Goal: Task Accomplishment & Management: Manage account settings

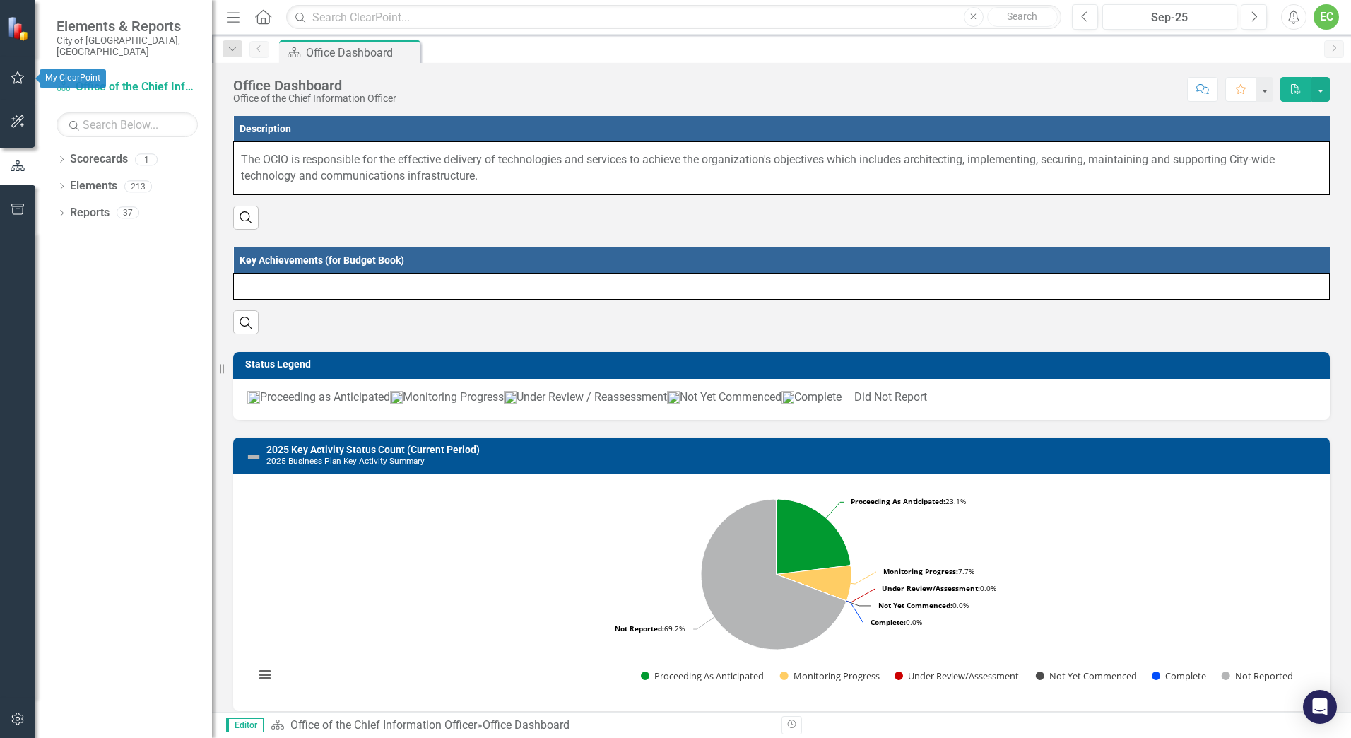
click at [29, 79] on button "button" at bounding box center [18, 79] width 32 height 30
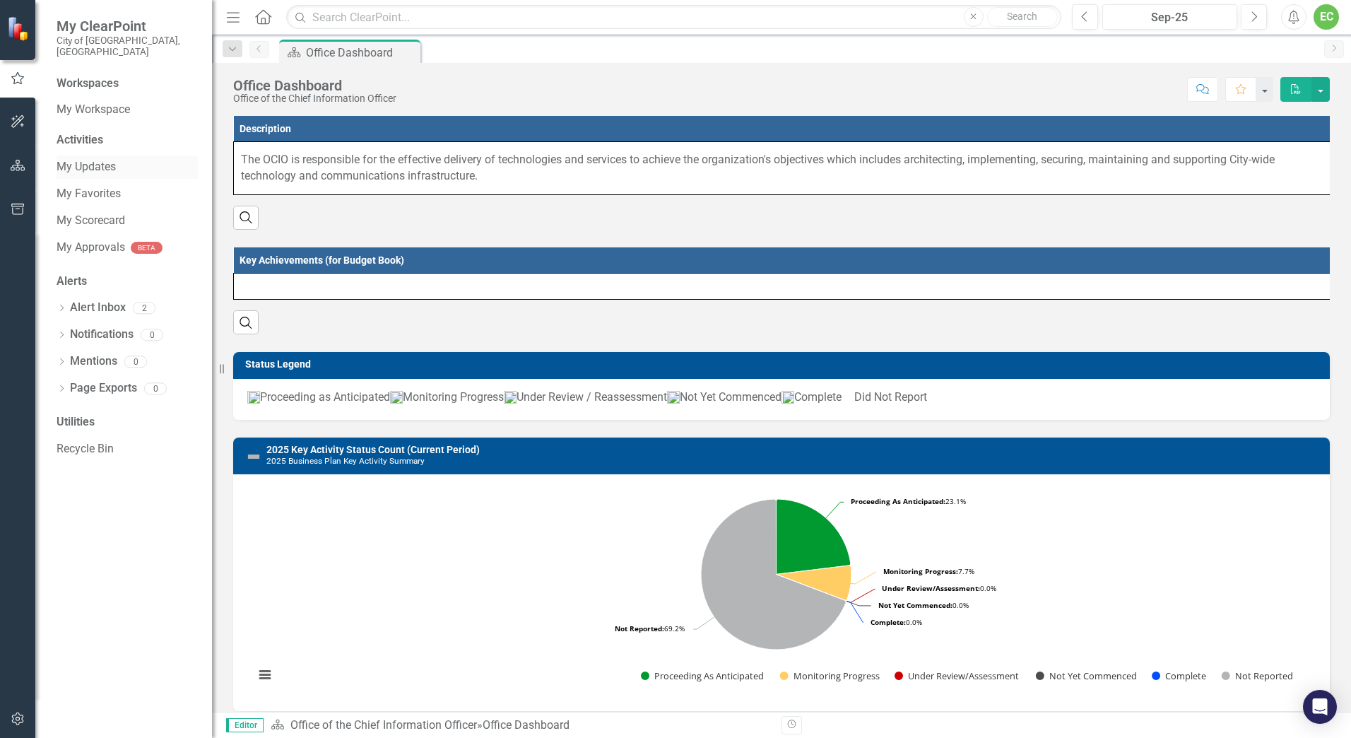
click at [78, 161] on link "My Updates" at bounding box center [127, 167] width 141 height 16
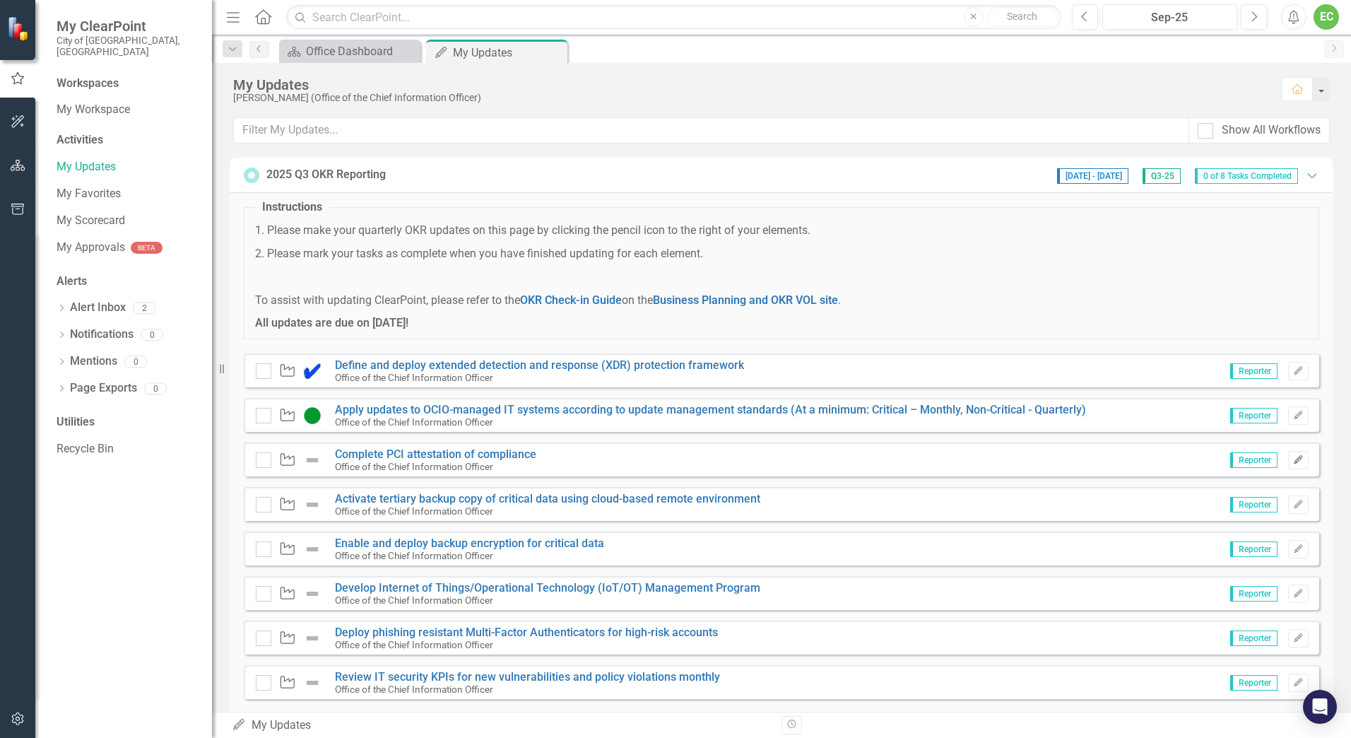
click at [1293, 464] on icon "Edit" at bounding box center [1298, 460] width 11 height 8
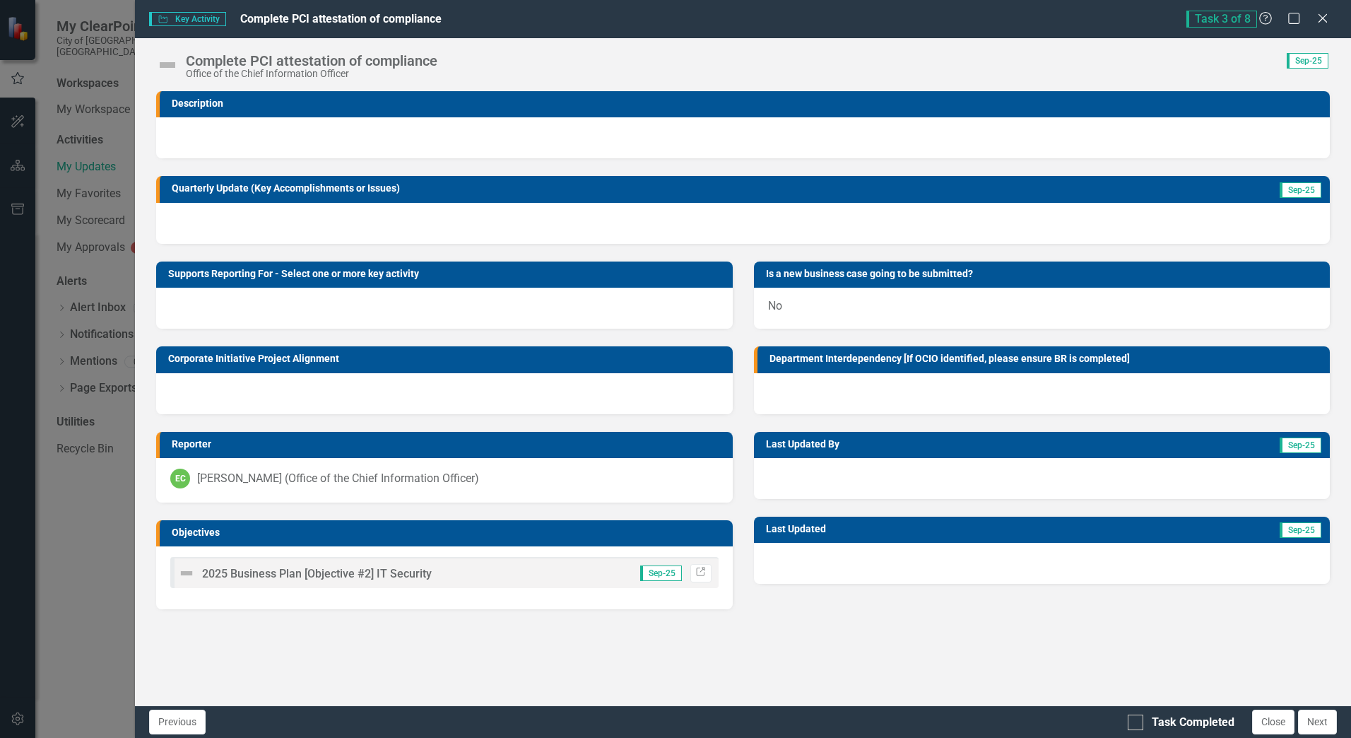
click at [267, 226] on div at bounding box center [743, 223] width 1174 height 41
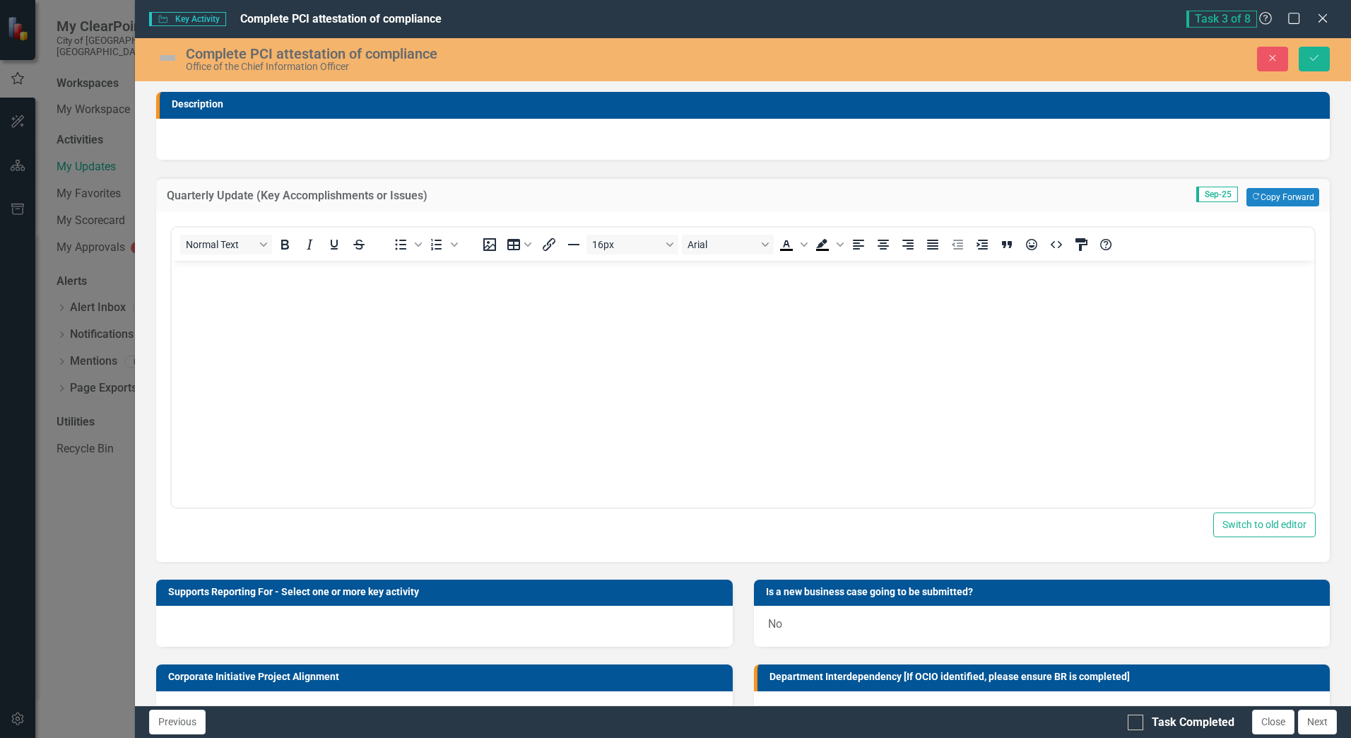
click at [306, 358] on body "Rich Text Area. Press ALT-0 for help." at bounding box center [743, 366] width 1143 height 212
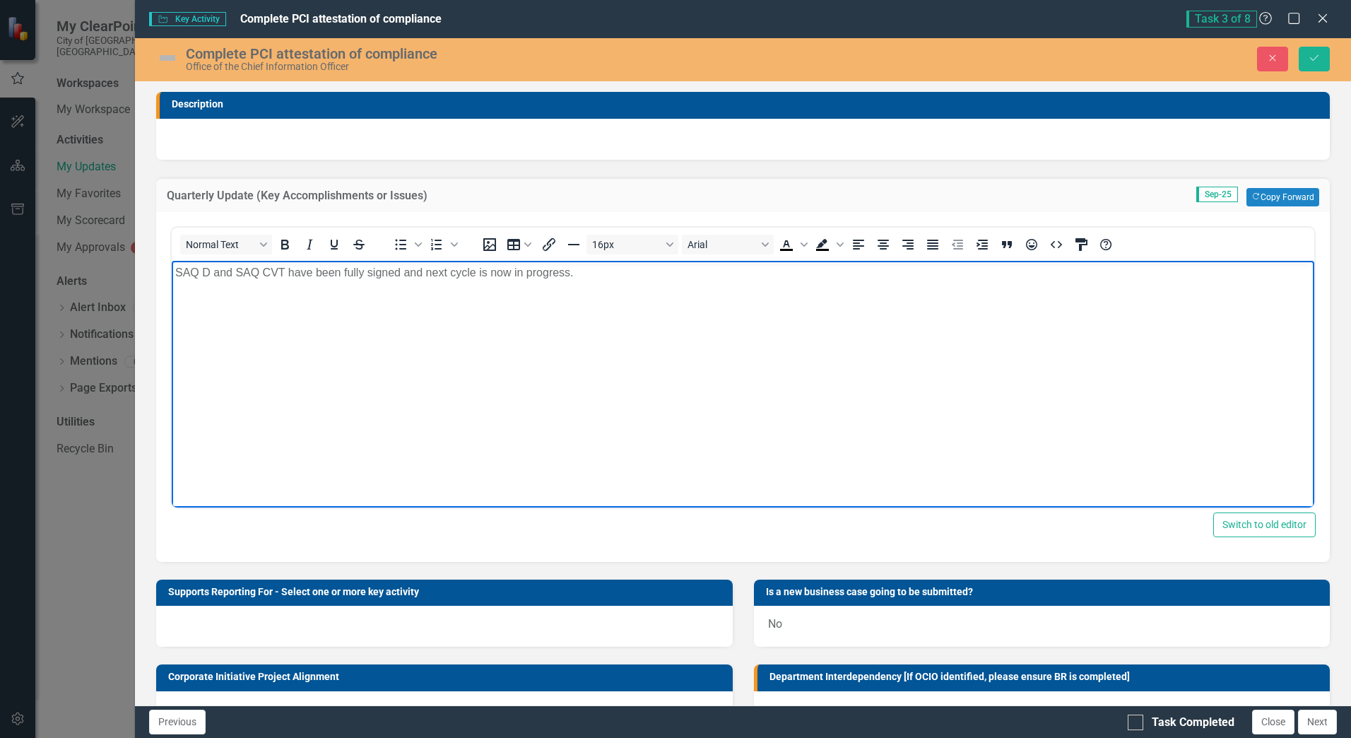
click at [162, 54] on img at bounding box center [167, 58] width 23 height 23
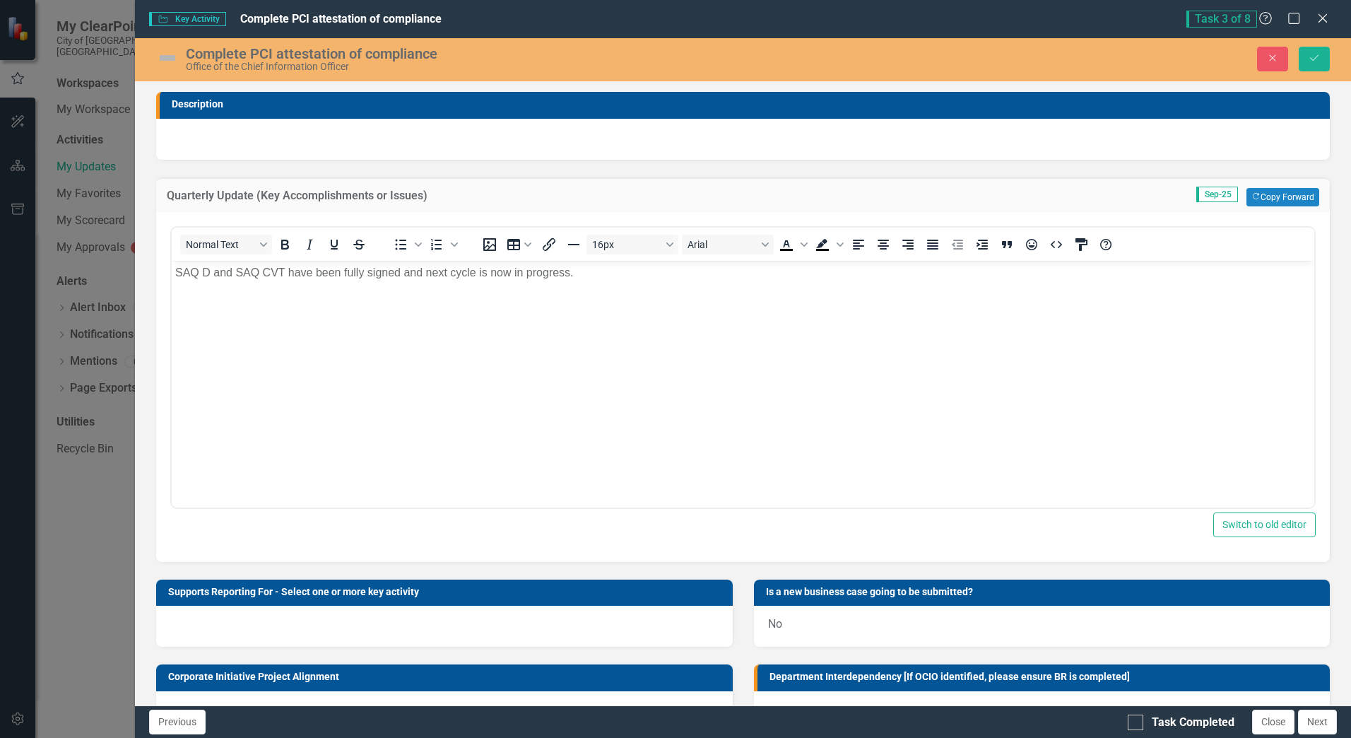
click at [162, 54] on img at bounding box center [167, 58] width 23 height 23
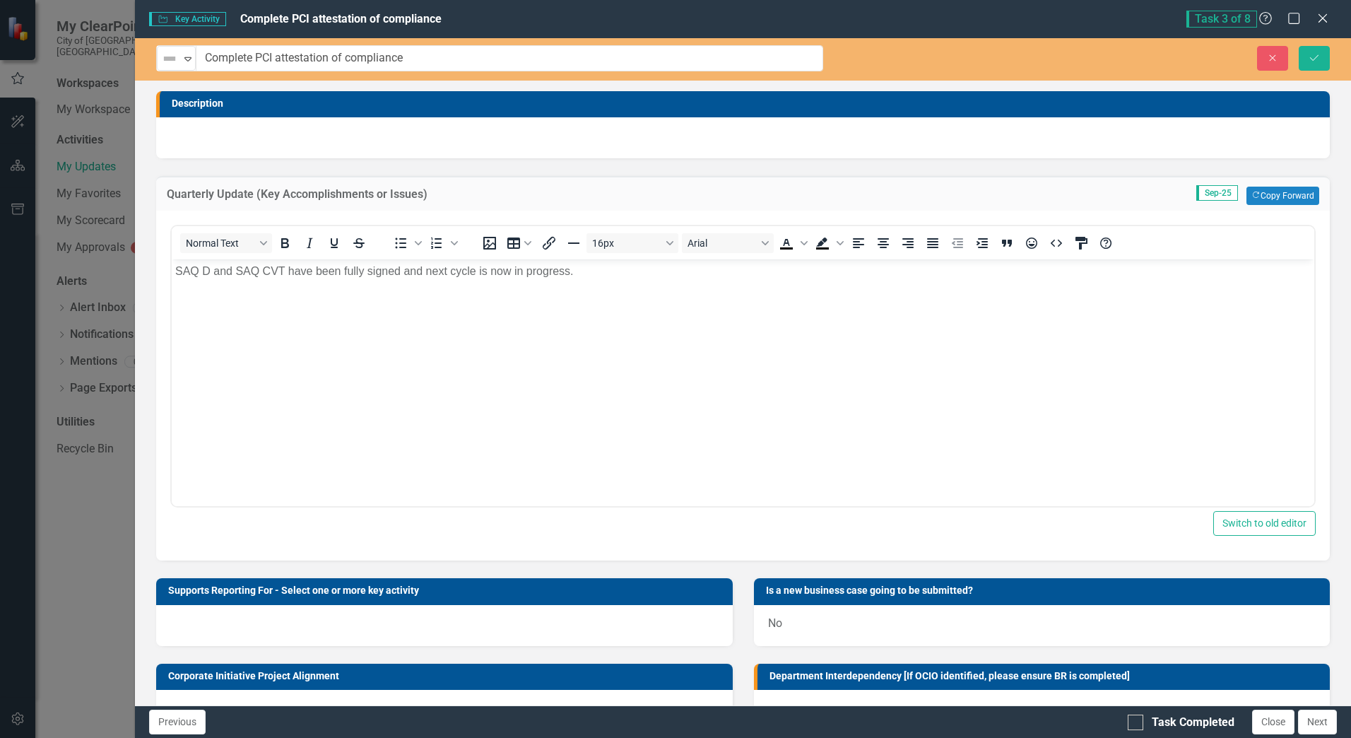
click at [162, 54] on img at bounding box center [169, 58] width 17 height 17
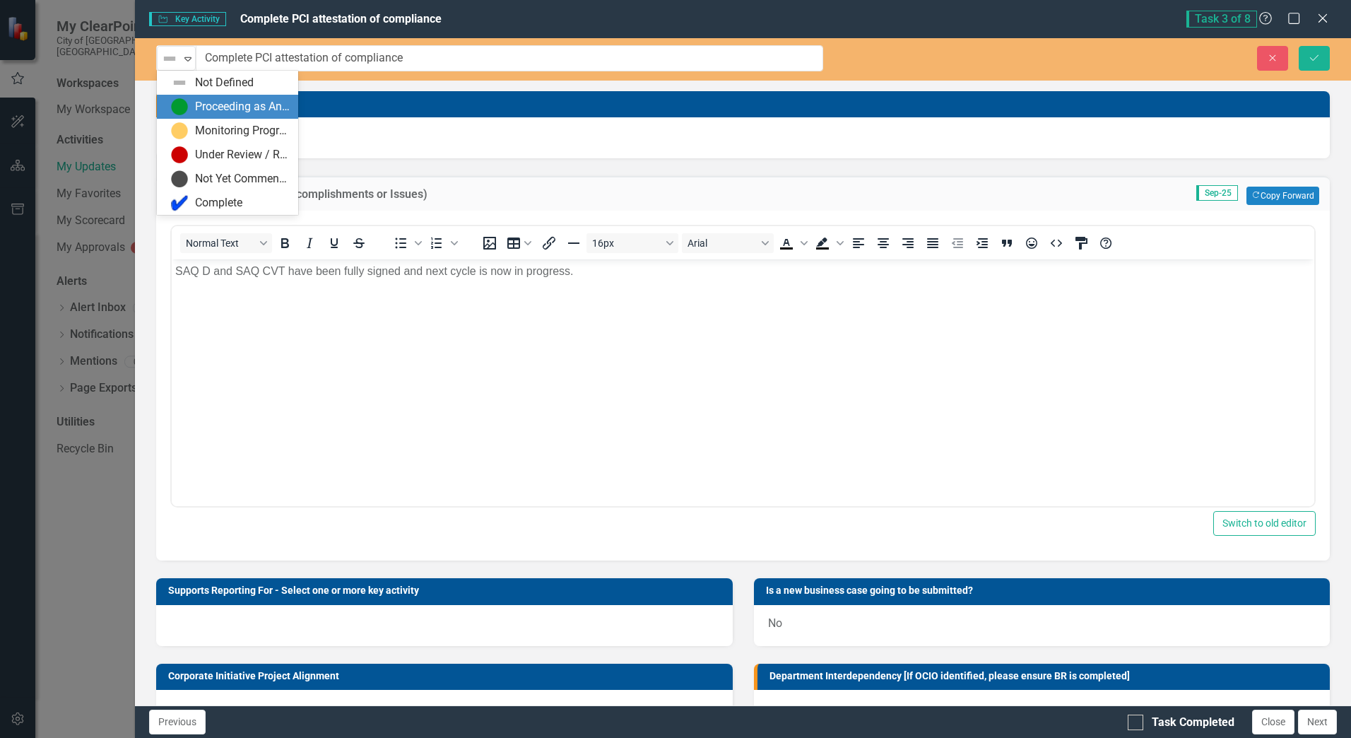
click at [241, 107] on div "Proceeding as Anticipated" at bounding box center [242, 107] width 95 height 16
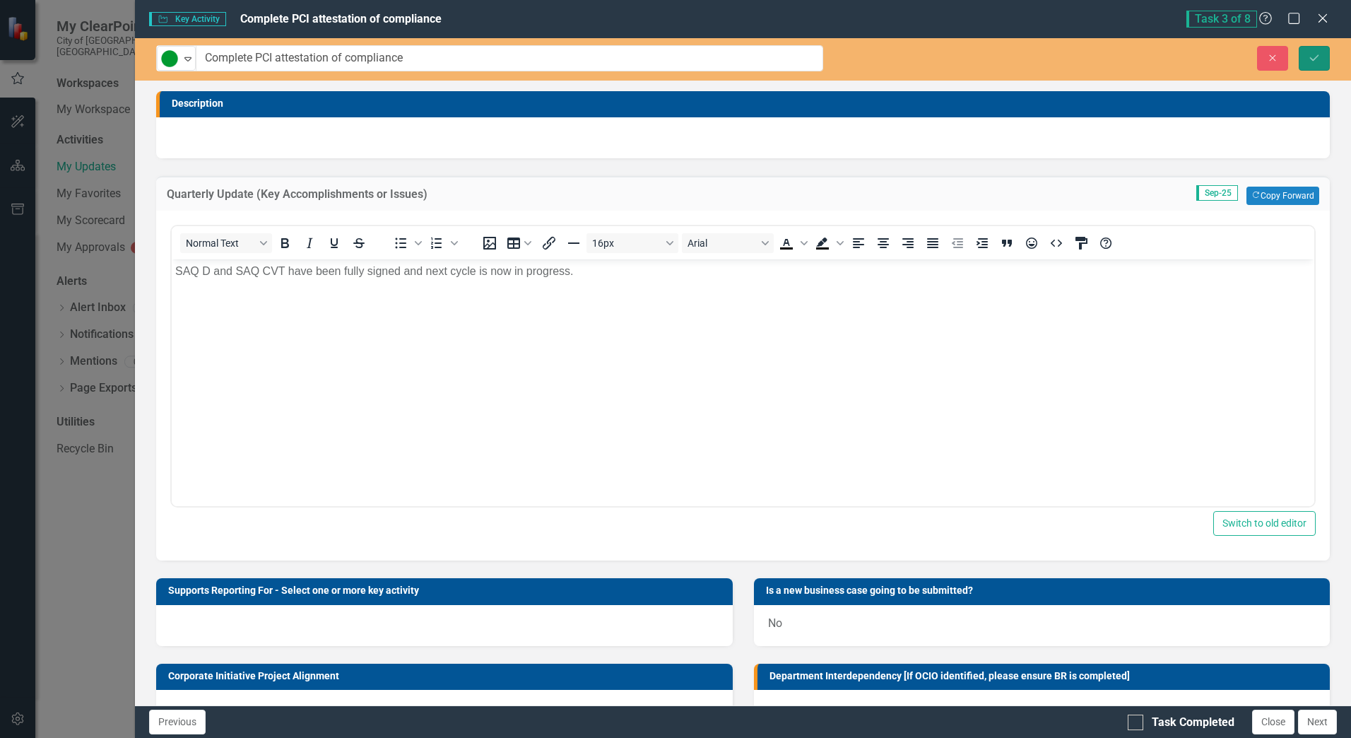
click at [1318, 58] on icon "Save" at bounding box center [1314, 58] width 13 height 10
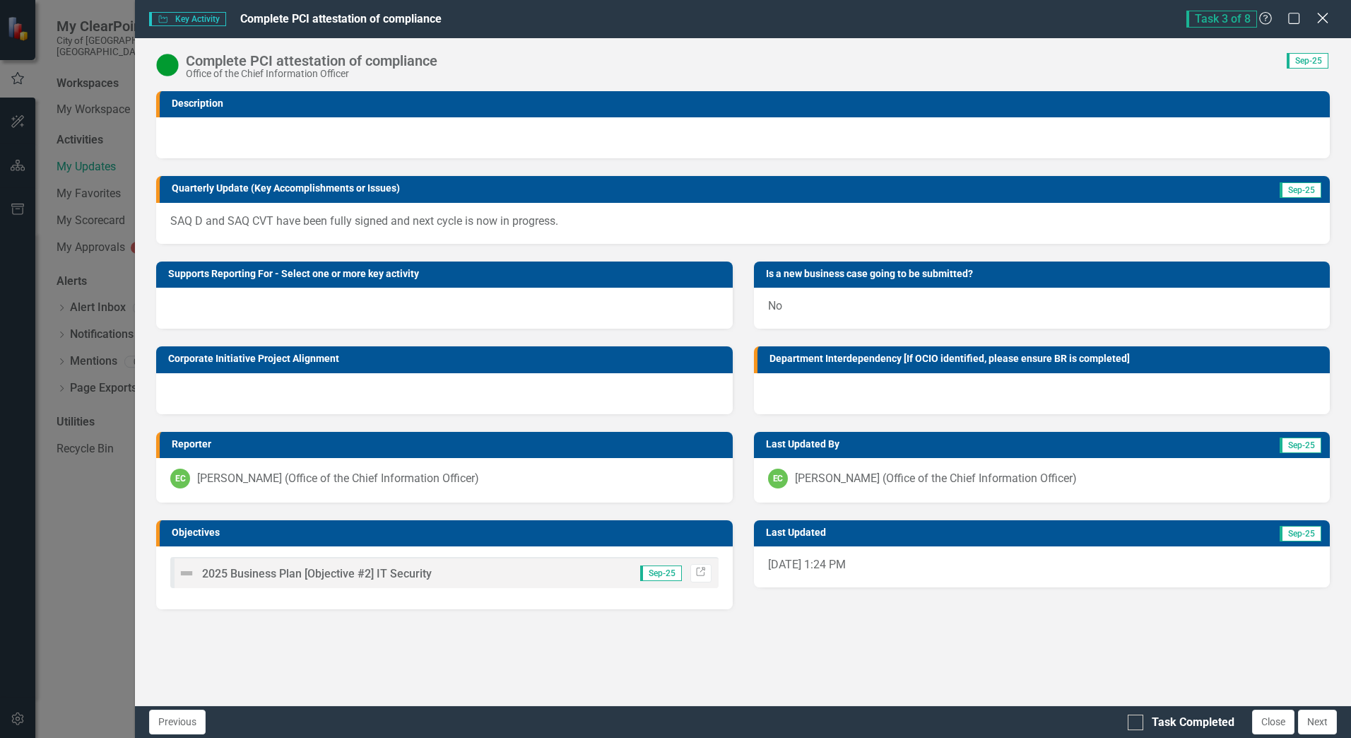
click at [1328, 16] on icon "Close" at bounding box center [1323, 17] width 18 height 13
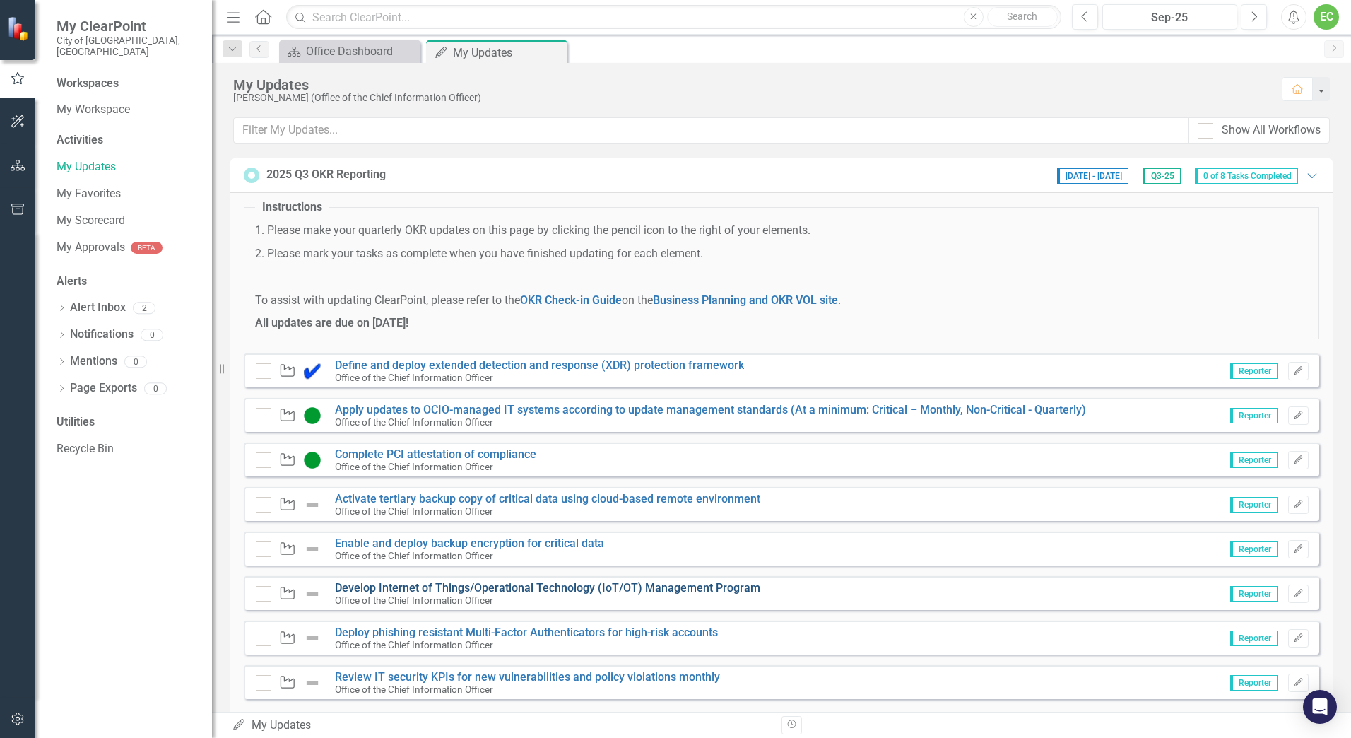
click at [578, 590] on link "Develop Internet of Things/Operational Technology (IoT/OT) Management Program" at bounding box center [547, 587] width 425 height 13
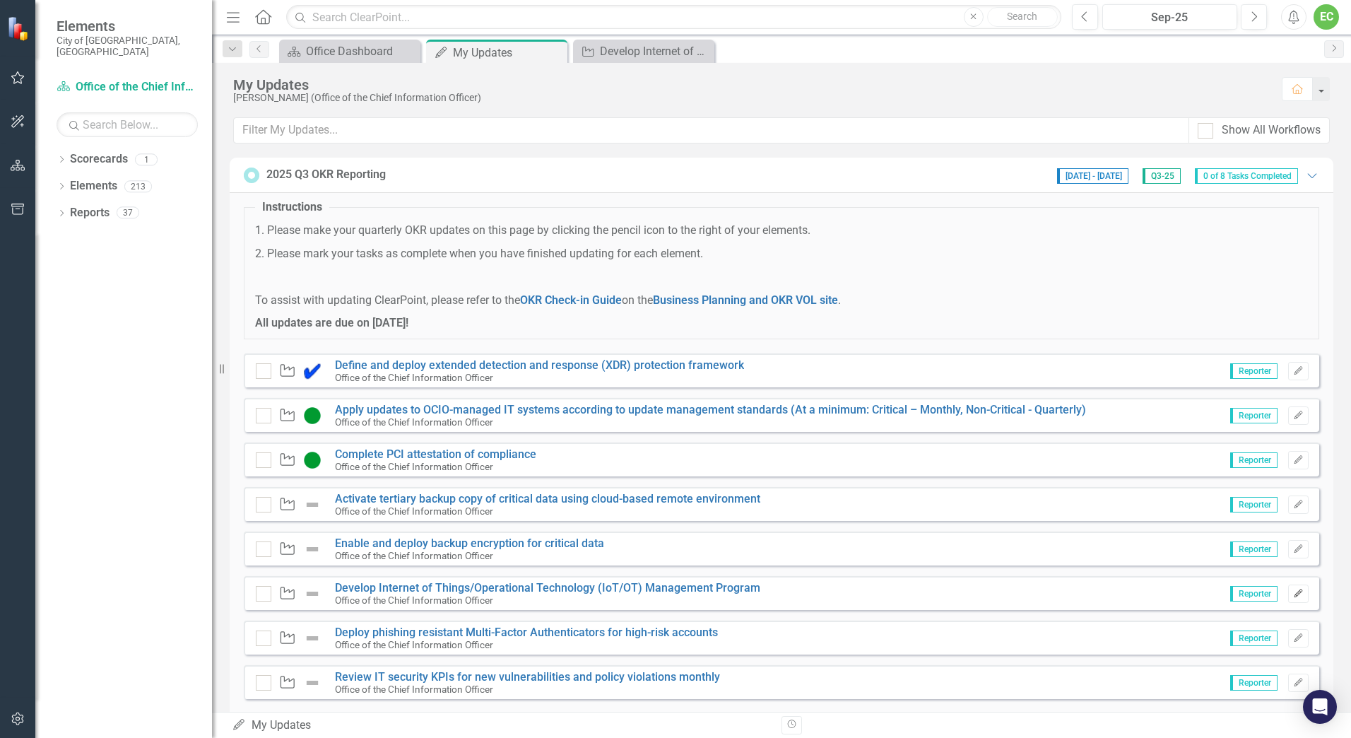
click at [1293, 597] on icon "Edit" at bounding box center [1298, 593] width 11 height 8
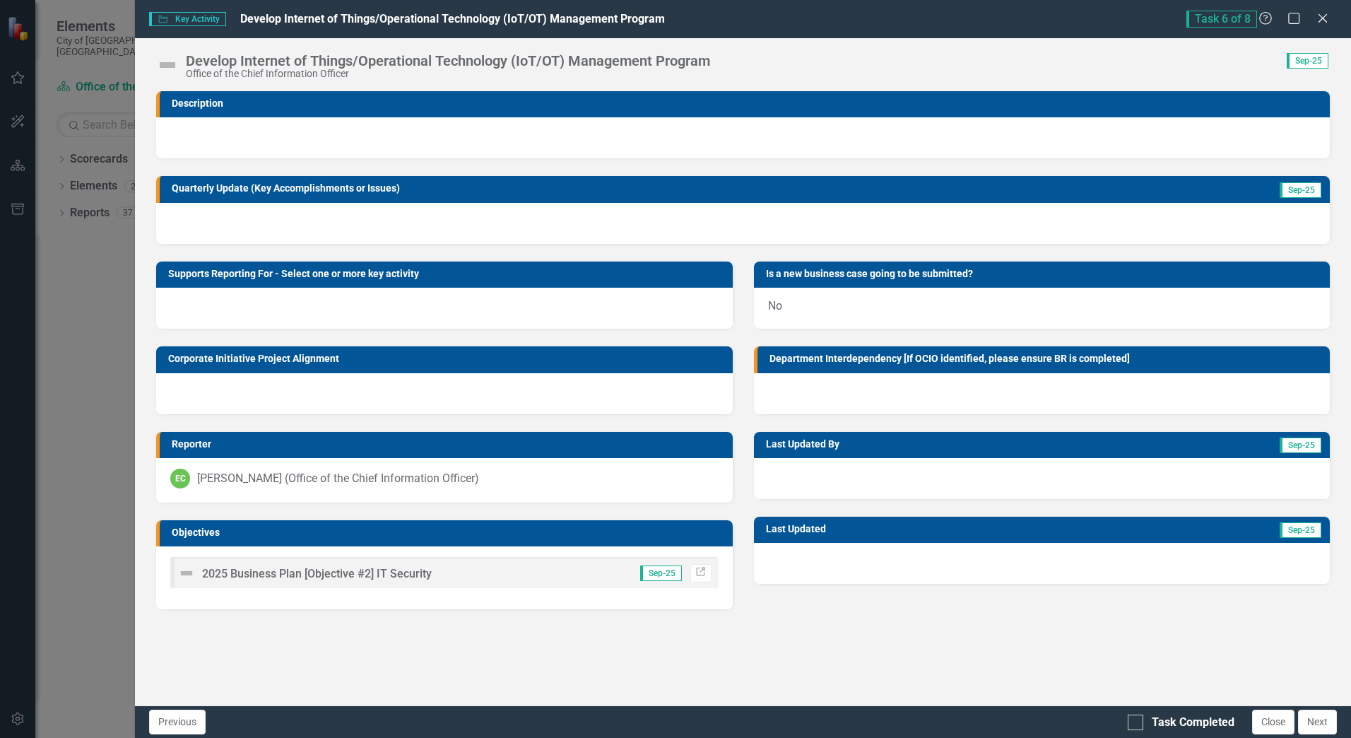
click at [369, 216] on div at bounding box center [743, 223] width 1174 height 41
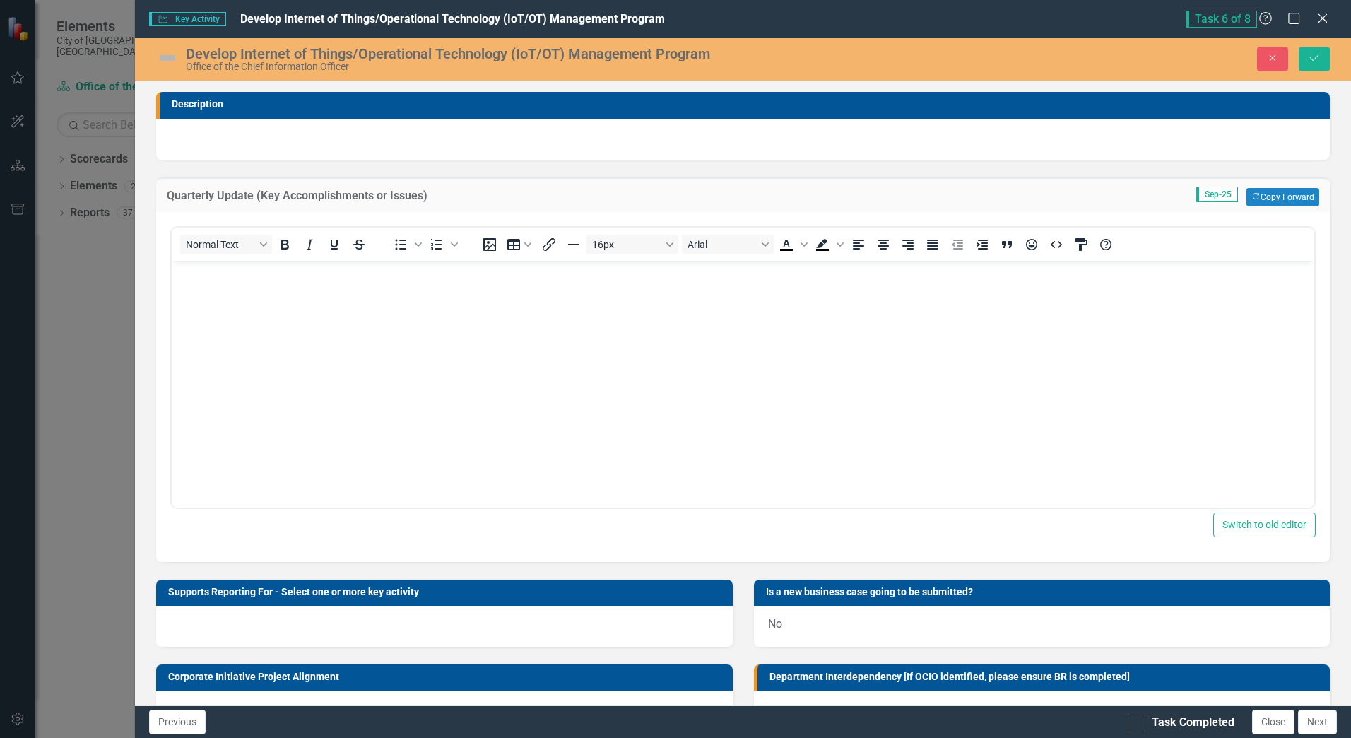
click at [461, 360] on body "Rich Text Area. Press ALT-0 for help." at bounding box center [743, 366] width 1143 height 212
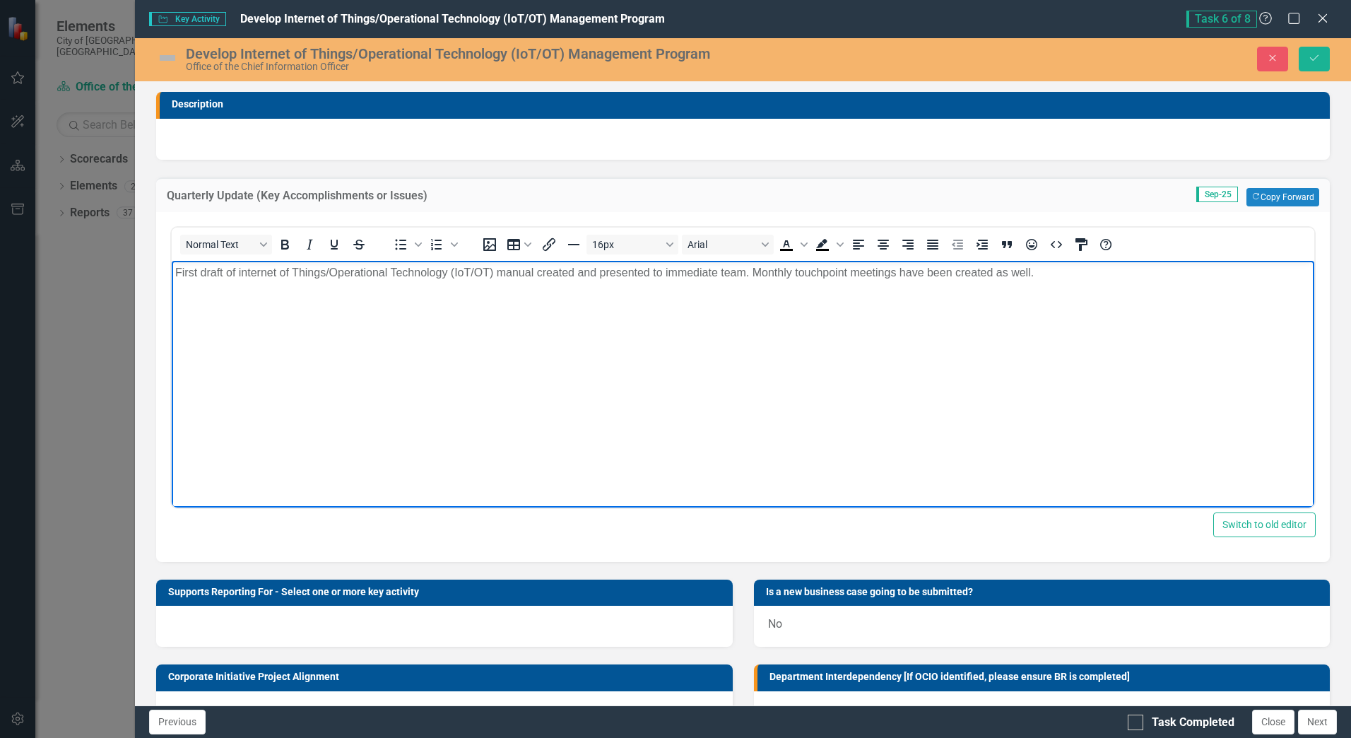
click at [208, 270] on span "First draft of internet of Things/Operational Technology (IoT/OT) manual create…" at bounding box center [604, 272] width 859 height 12
drag, startPoint x: 680, startPoint y: 272, endPoint x: 537, endPoint y: 281, distance: 143.7
click at [537, 281] on body "Internet of Things/Operational Technology (IoT/OT) manual created and presented…" at bounding box center [743, 366] width 1143 height 212
click at [816, 268] on p "Internet of Things/Operational Technology (IoT/OT) manual finalized.. Monthly t…" at bounding box center [743, 272] width 1136 height 17
click at [543, 313] on body "Internet of Things/Operational Technology (IoT/OT) manual finalized. Monthly to…" at bounding box center [743, 366] width 1143 height 212
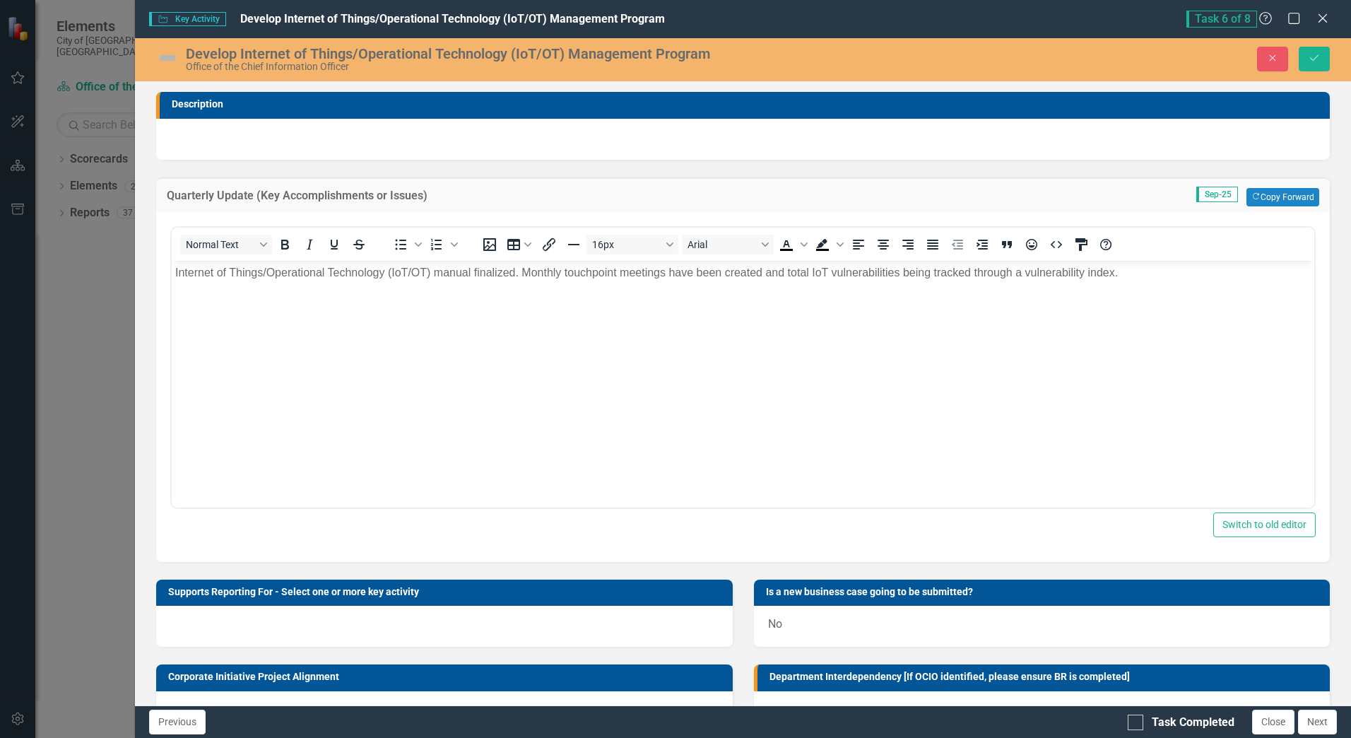
click at [169, 59] on img at bounding box center [167, 58] width 23 height 23
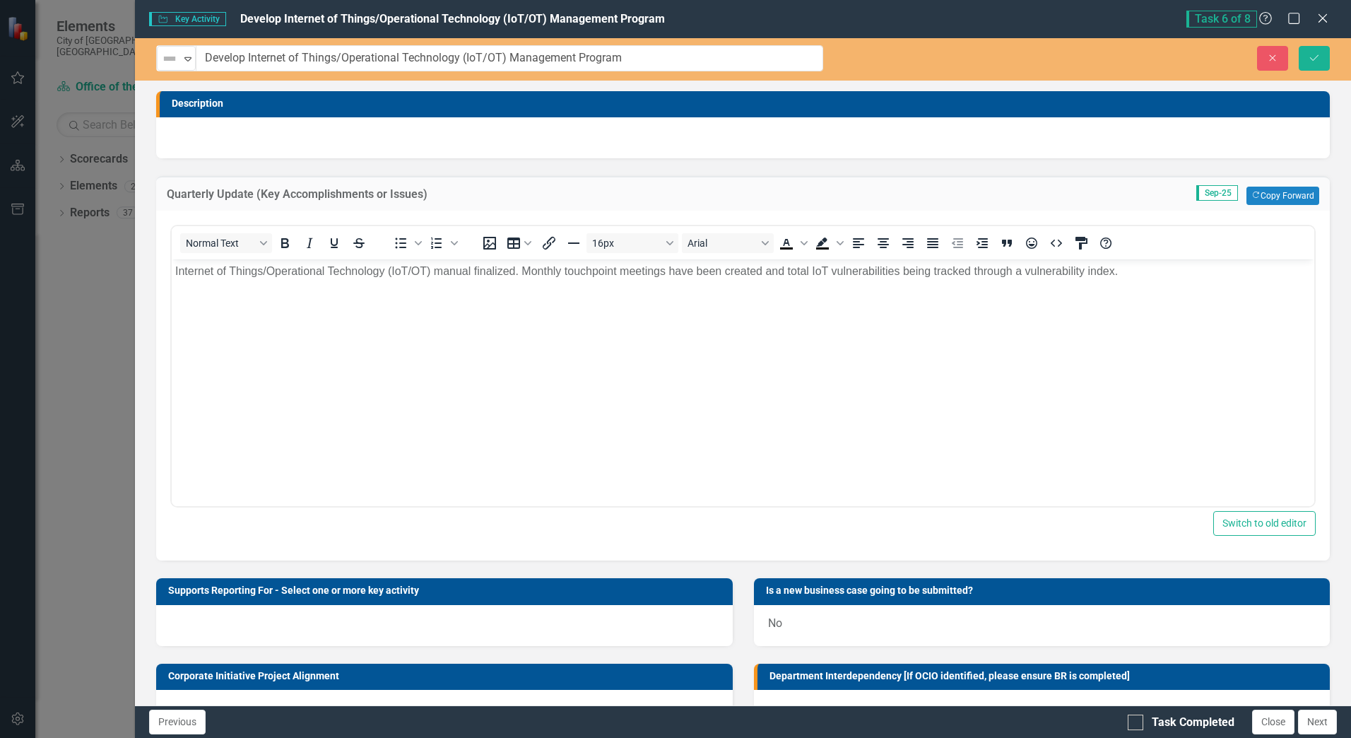
click at [169, 59] on img at bounding box center [169, 58] width 17 height 17
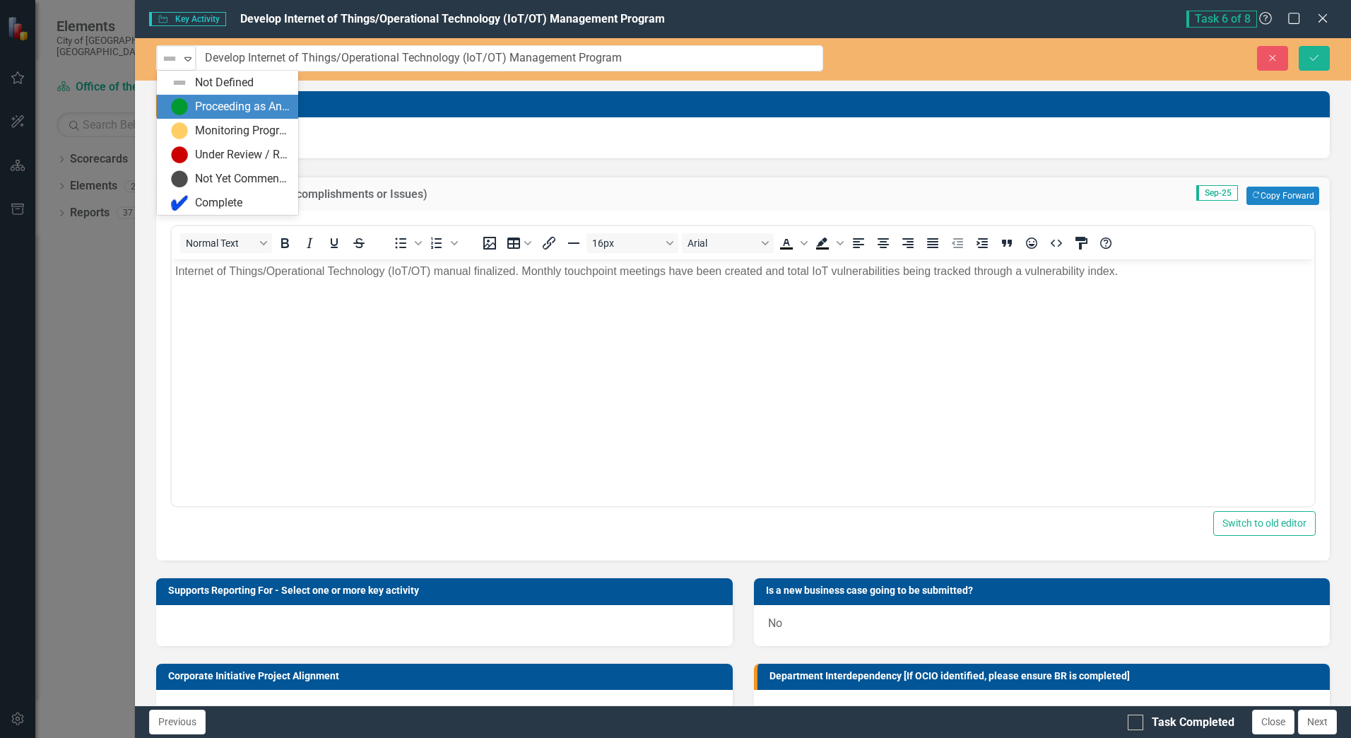
click at [193, 100] on div "Proceeding as Anticipated" at bounding box center [230, 106] width 119 height 17
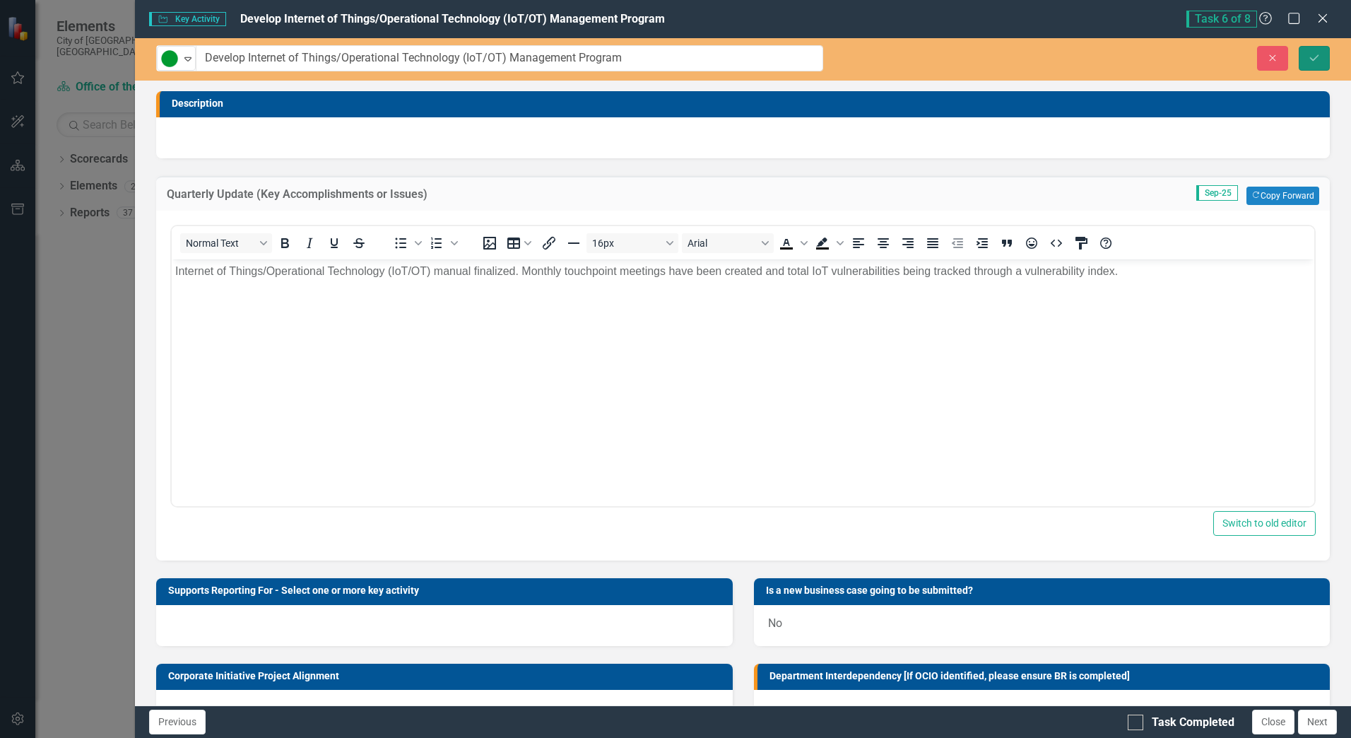
click at [1316, 54] on icon "Save" at bounding box center [1314, 58] width 13 height 10
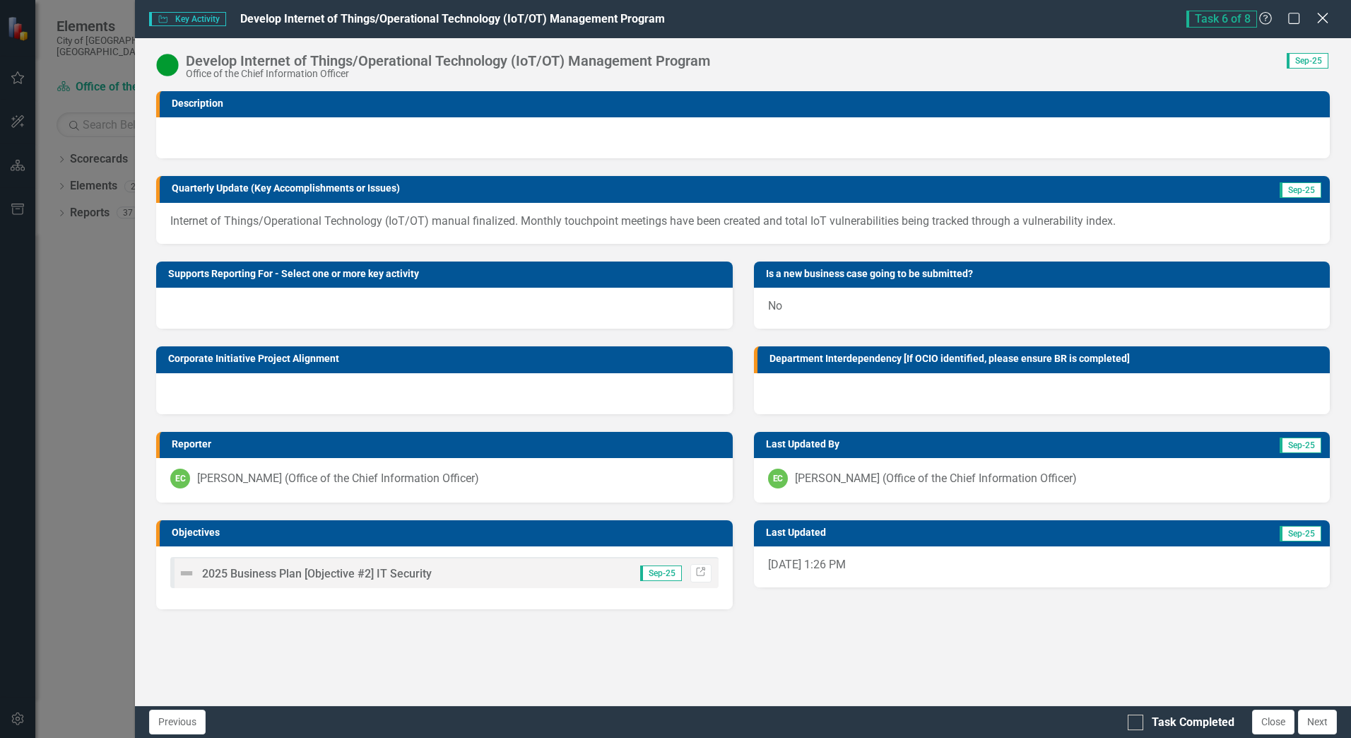
click at [1329, 18] on icon "Close" at bounding box center [1323, 17] width 18 height 13
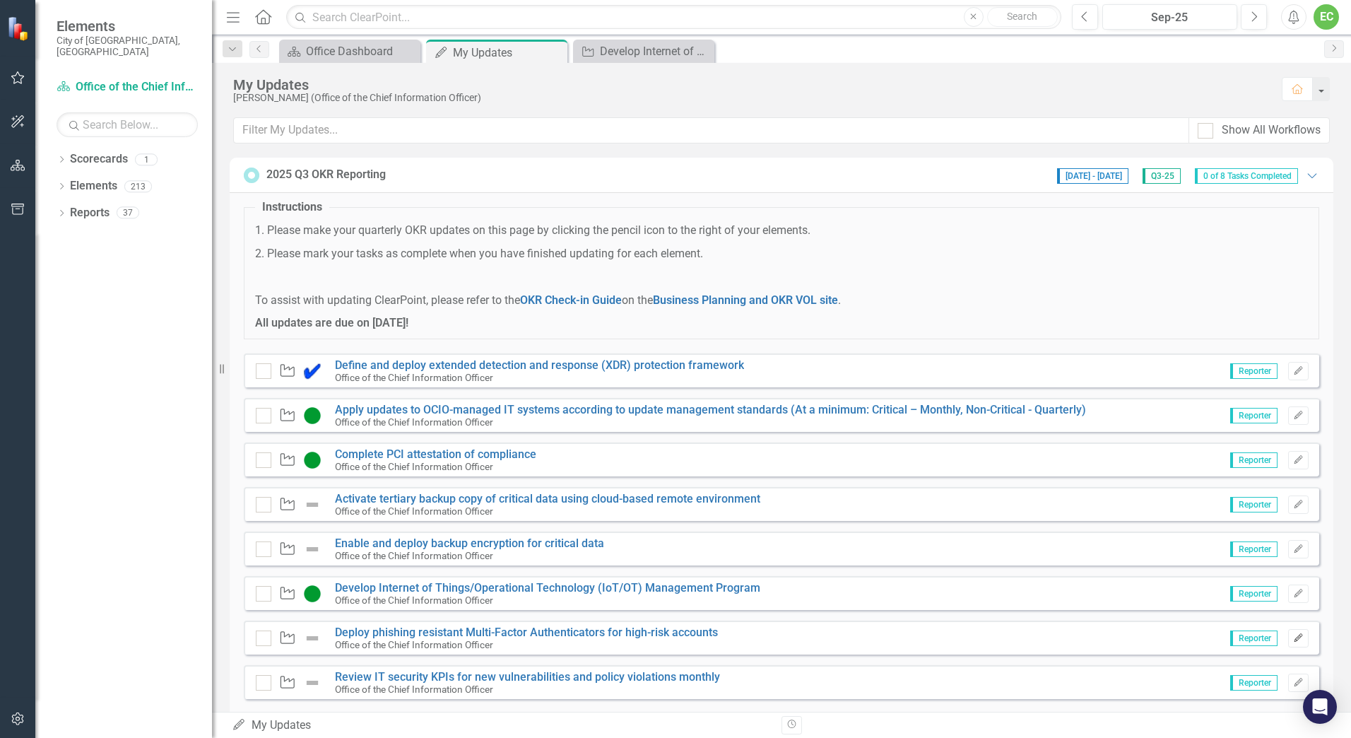
click at [1293, 637] on icon "Edit" at bounding box center [1298, 638] width 11 height 8
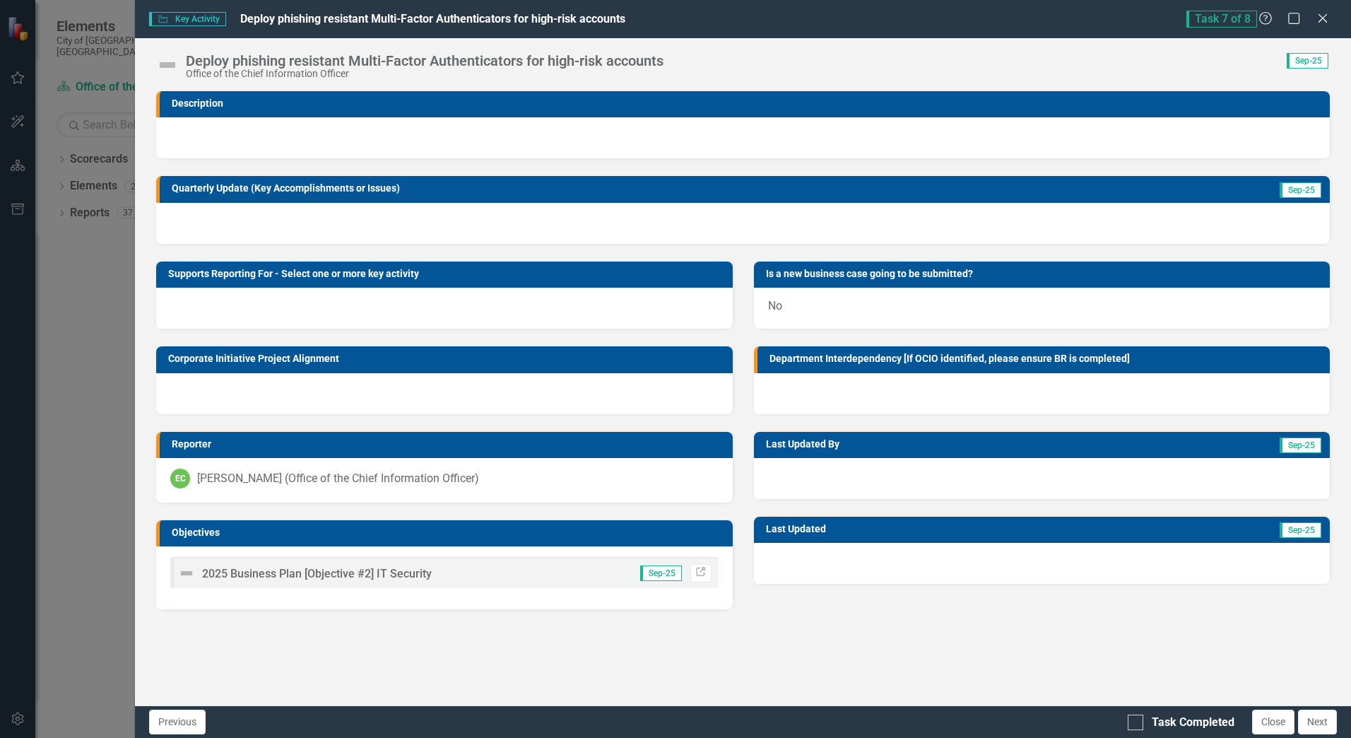
click at [352, 223] on div at bounding box center [743, 223] width 1174 height 41
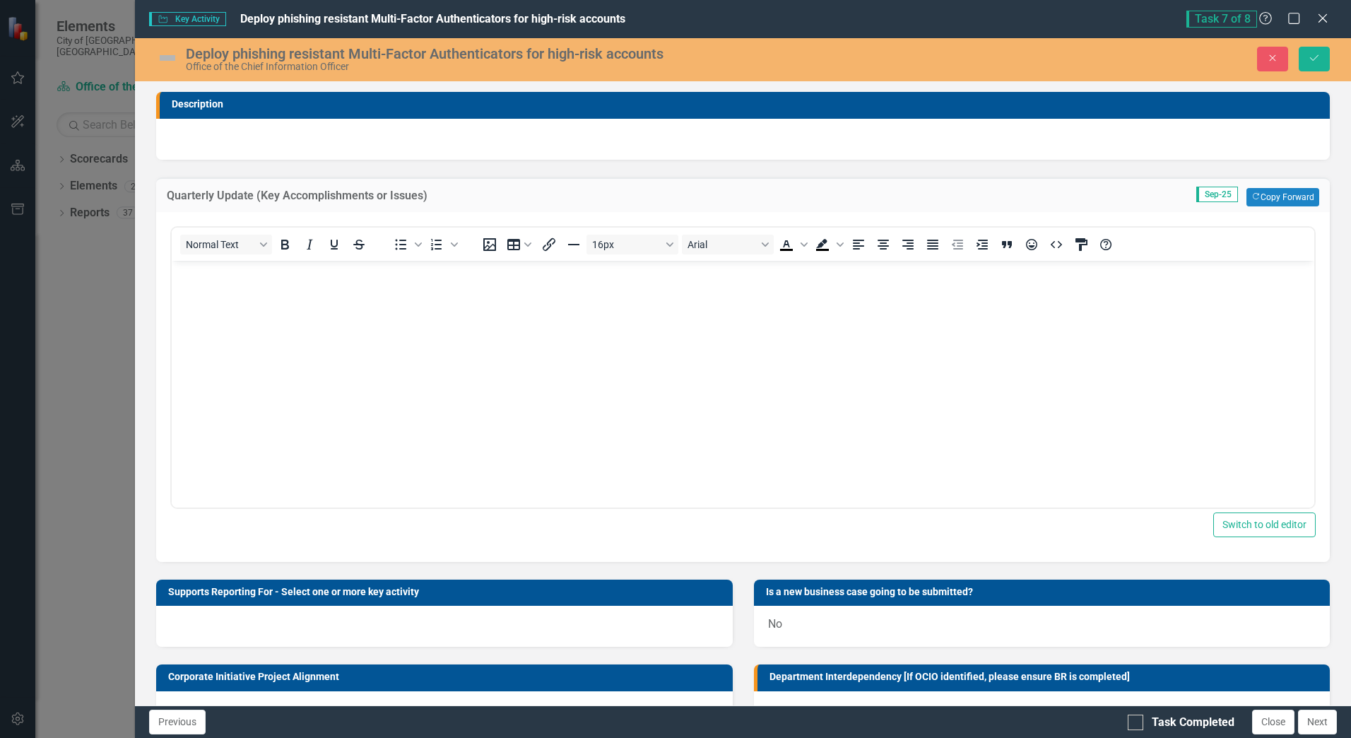
click at [314, 320] on body "Rich Text Area. Press ALT-0 for help." at bounding box center [743, 366] width 1143 height 212
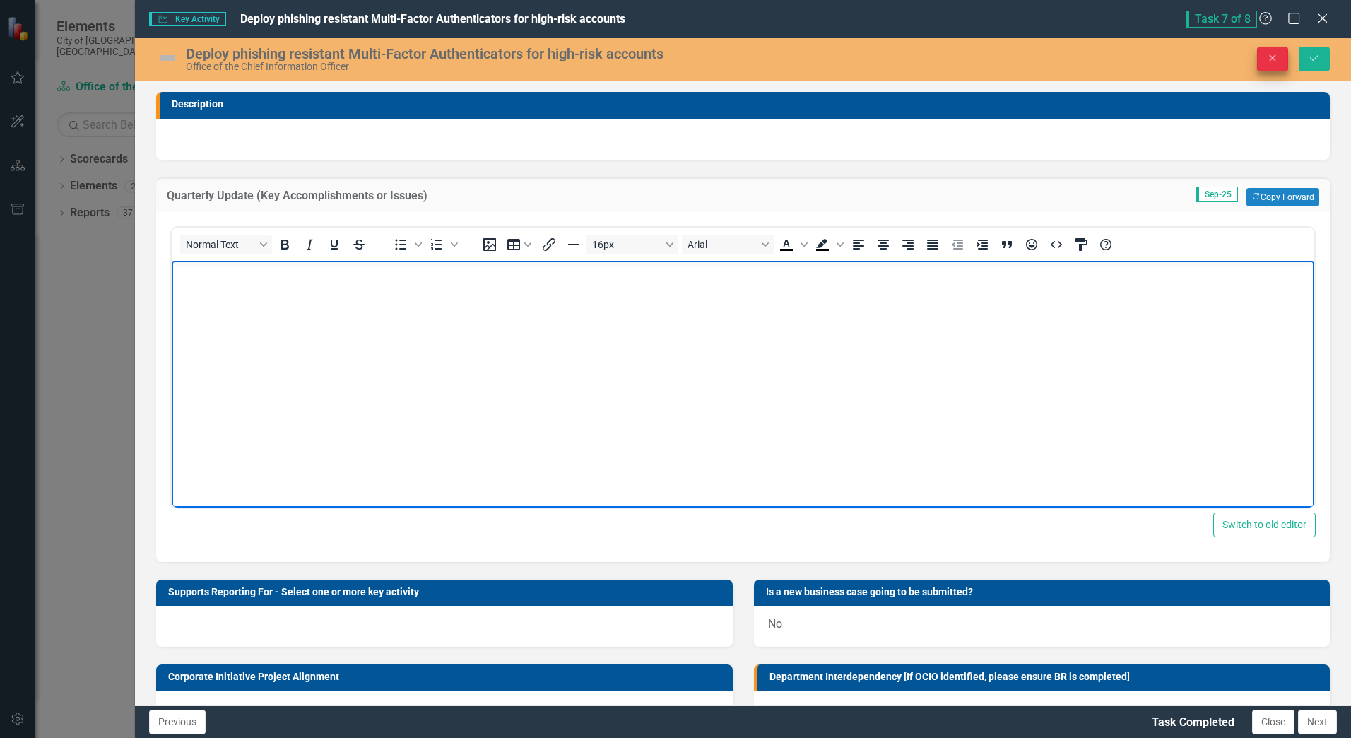
click at [1270, 58] on icon "Close" at bounding box center [1272, 58] width 13 height 10
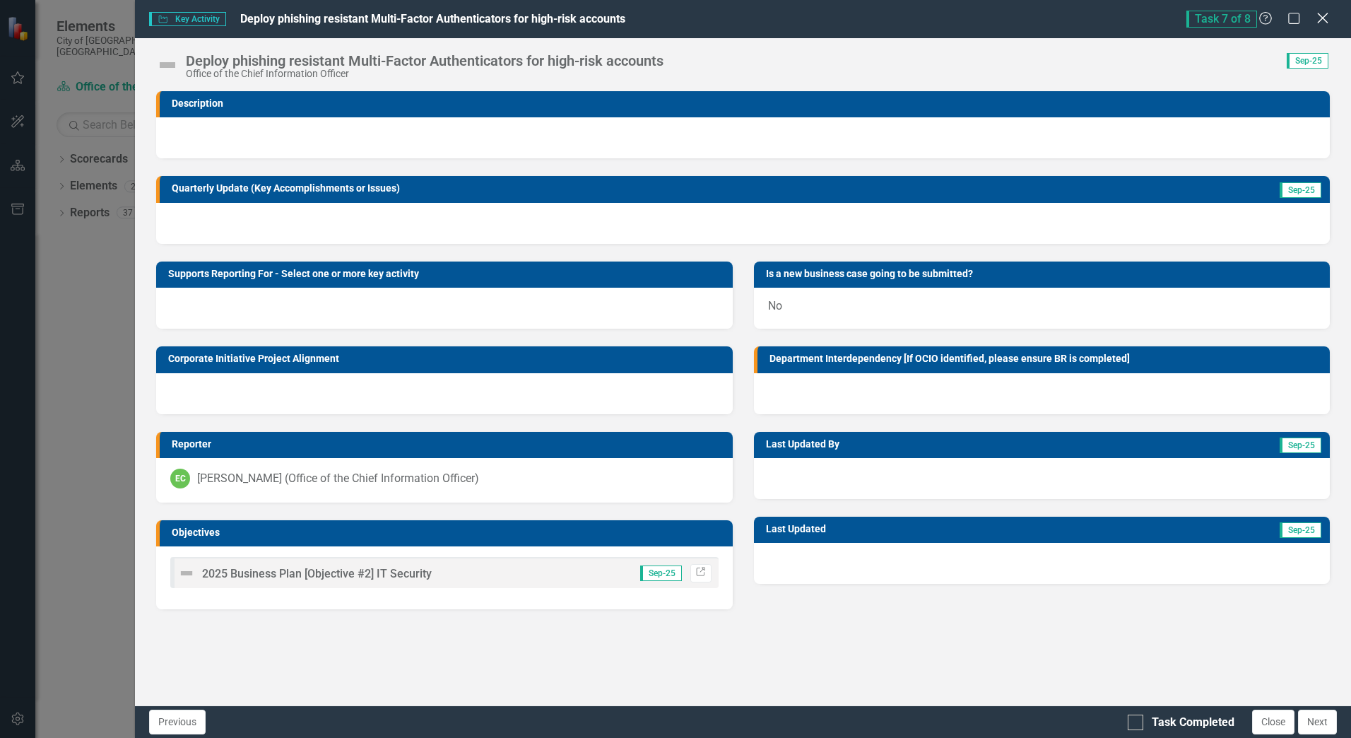
click at [1323, 16] on icon "Close" at bounding box center [1323, 17] width 18 height 13
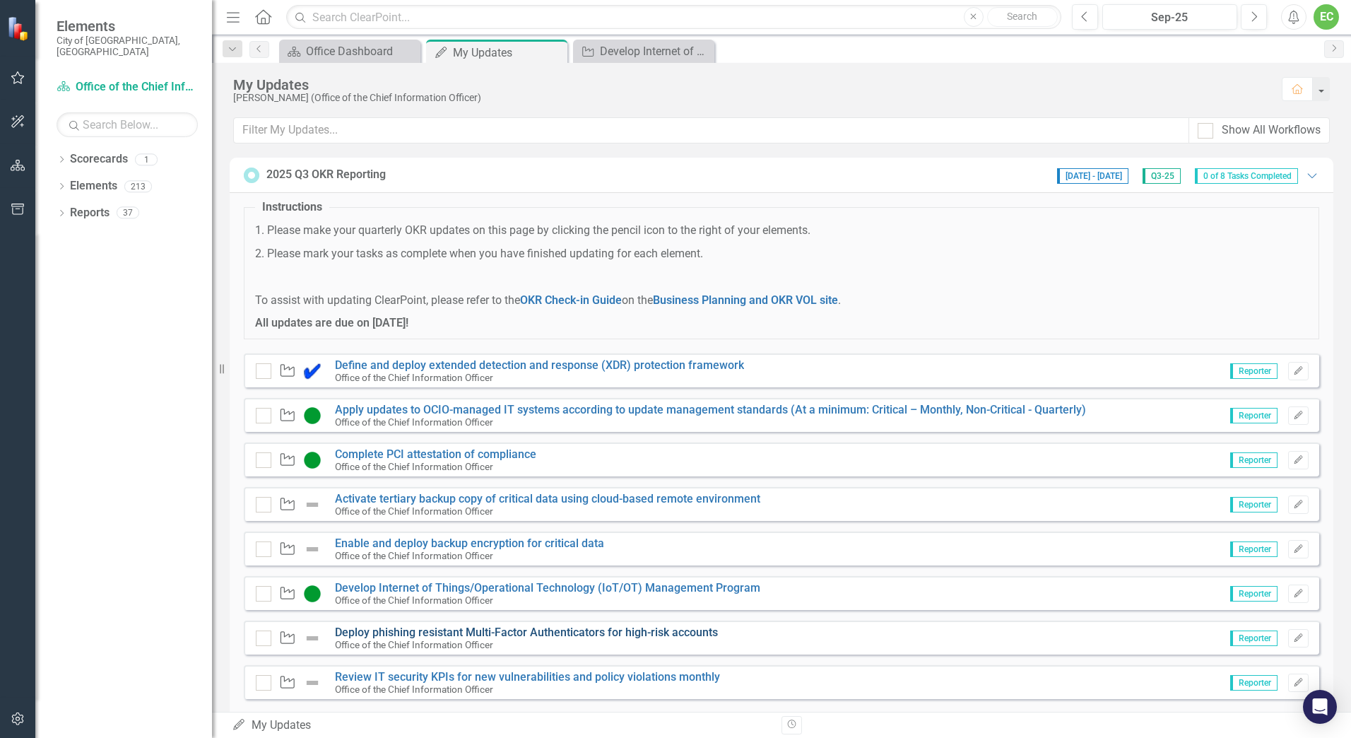
click at [438, 634] on link "Deploy phishing resistant Multi-Factor Authenticators for high-risk accounts" at bounding box center [526, 631] width 383 height 13
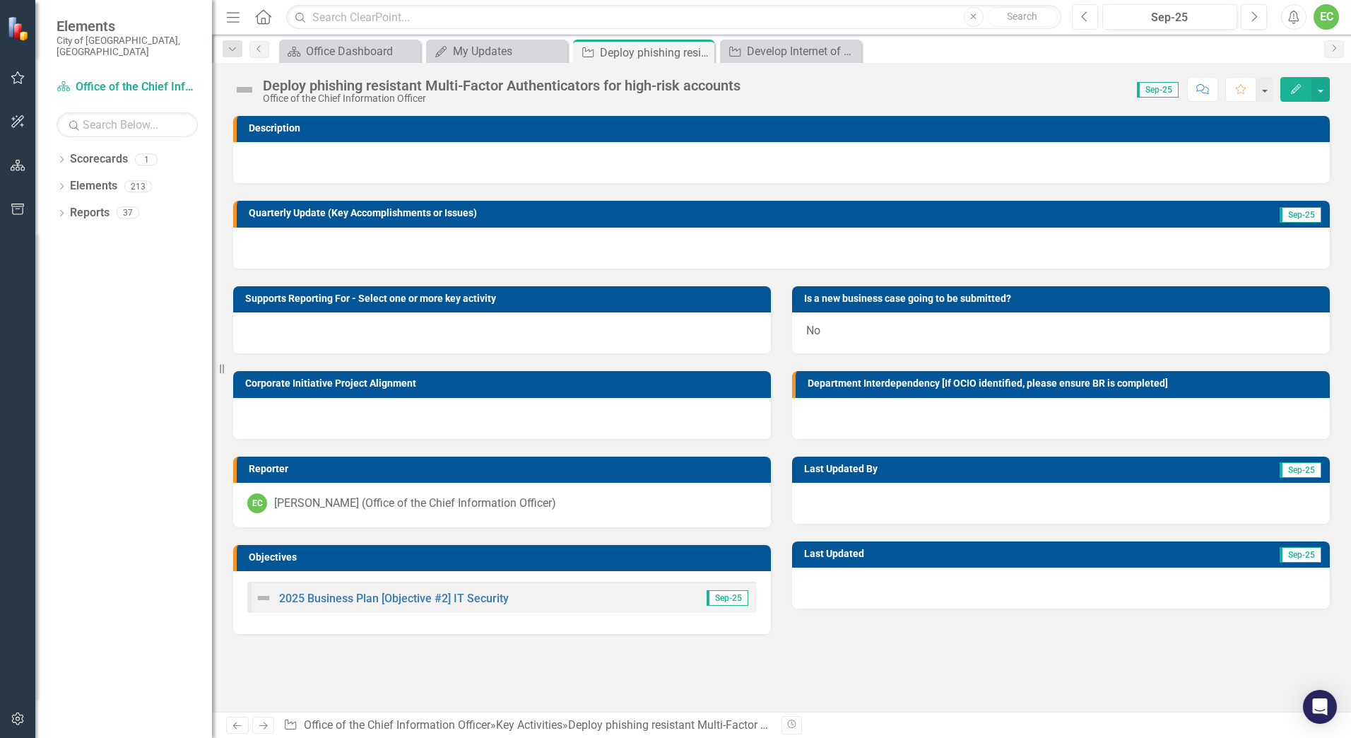
click at [1090, 19] on button "Previous" at bounding box center [1085, 16] width 26 height 25
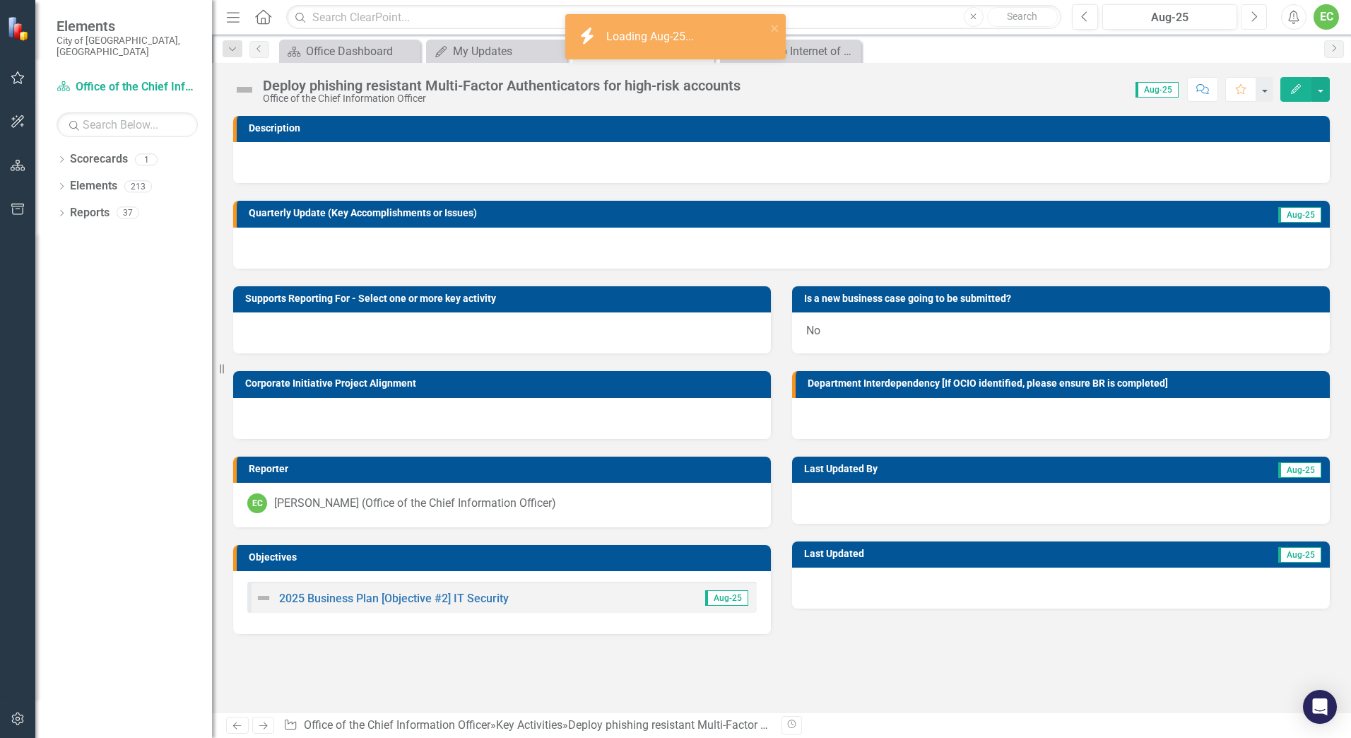
click at [1254, 12] on icon "Next" at bounding box center [1254, 17] width 8 height 13
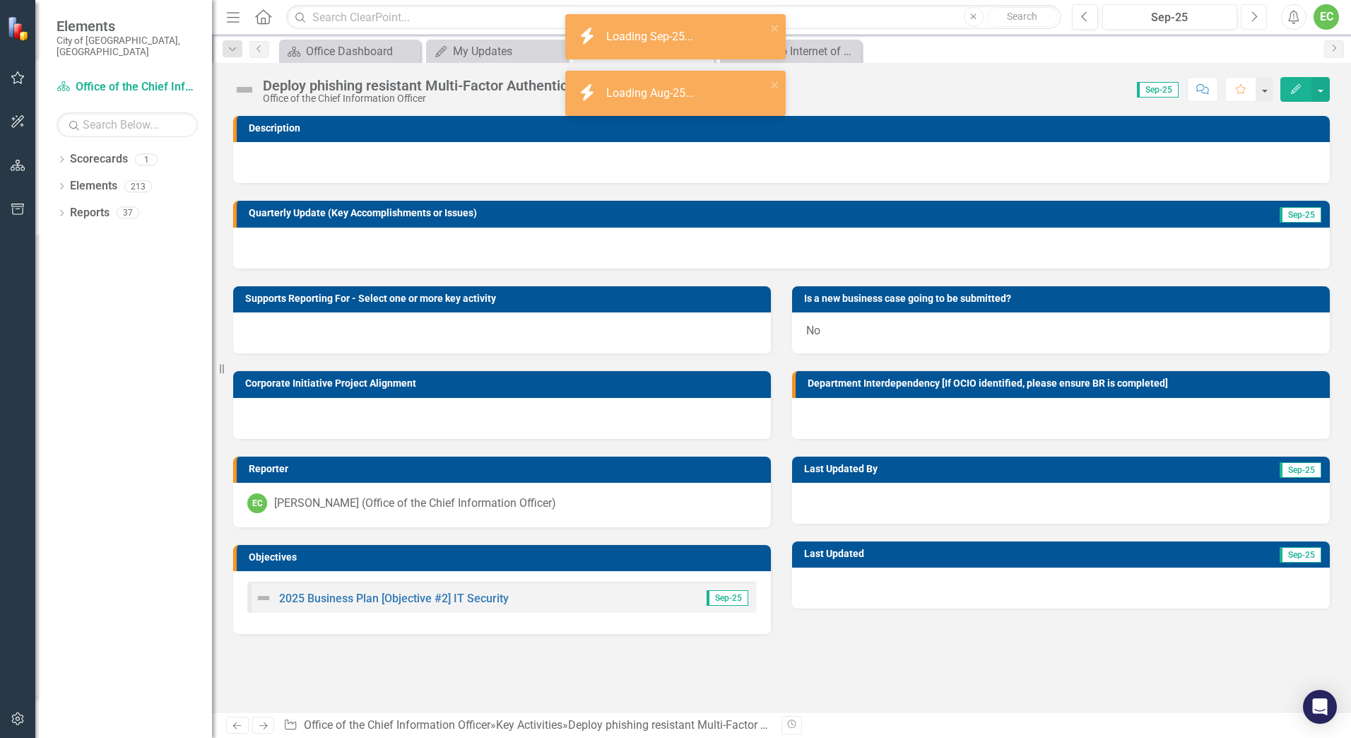
click at [1254, 12] on icon "Next" at bounding box center [1254, 17] width 8 height 13
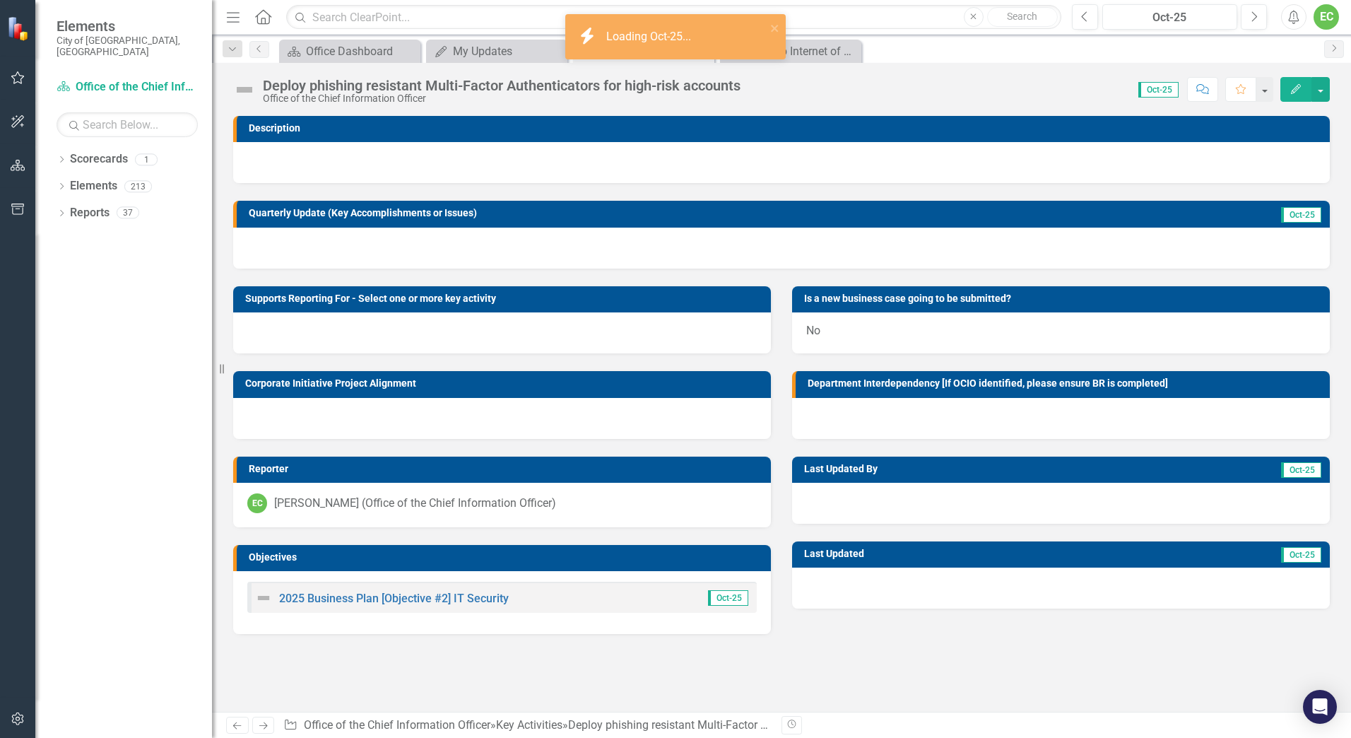
click at [950, 247] on div at bounding box center [781, 248] width 1097 height 41
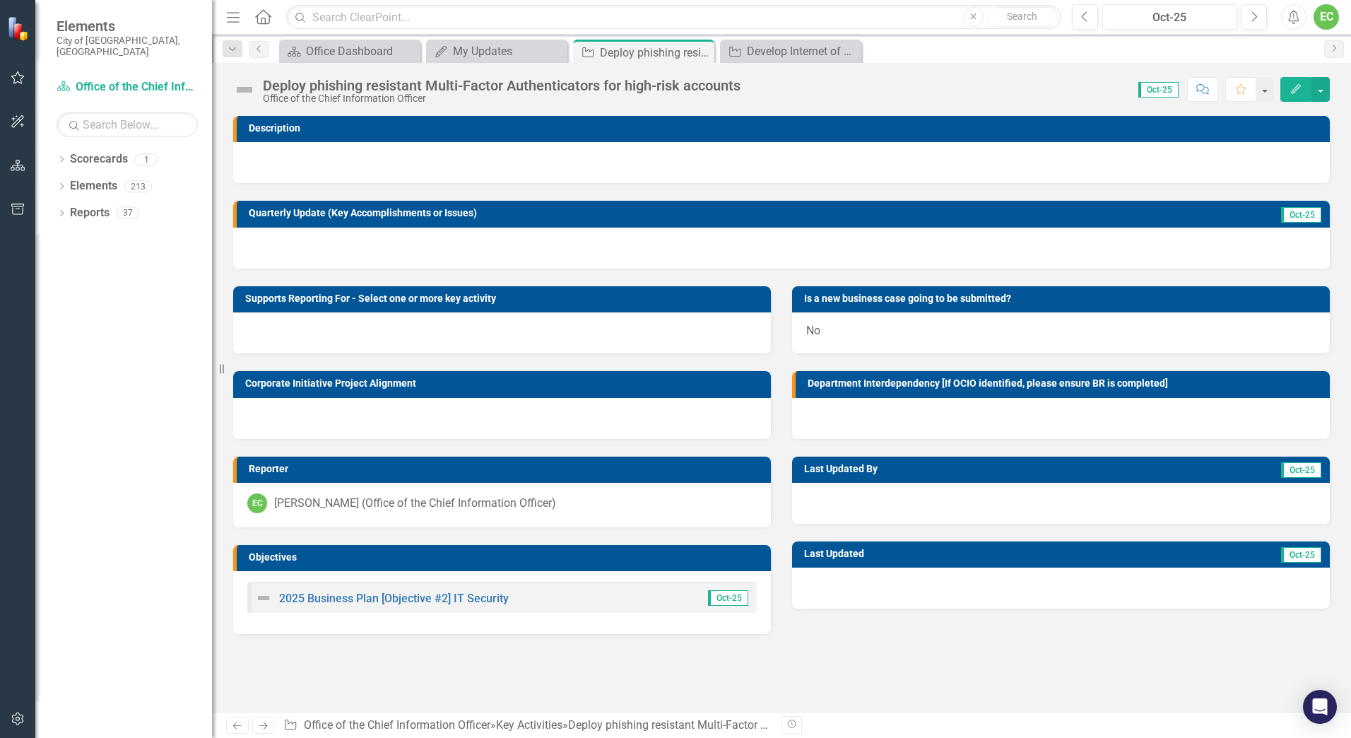
click at [948, 247] on div at bounding box center [781, 248] width 1097 height 41
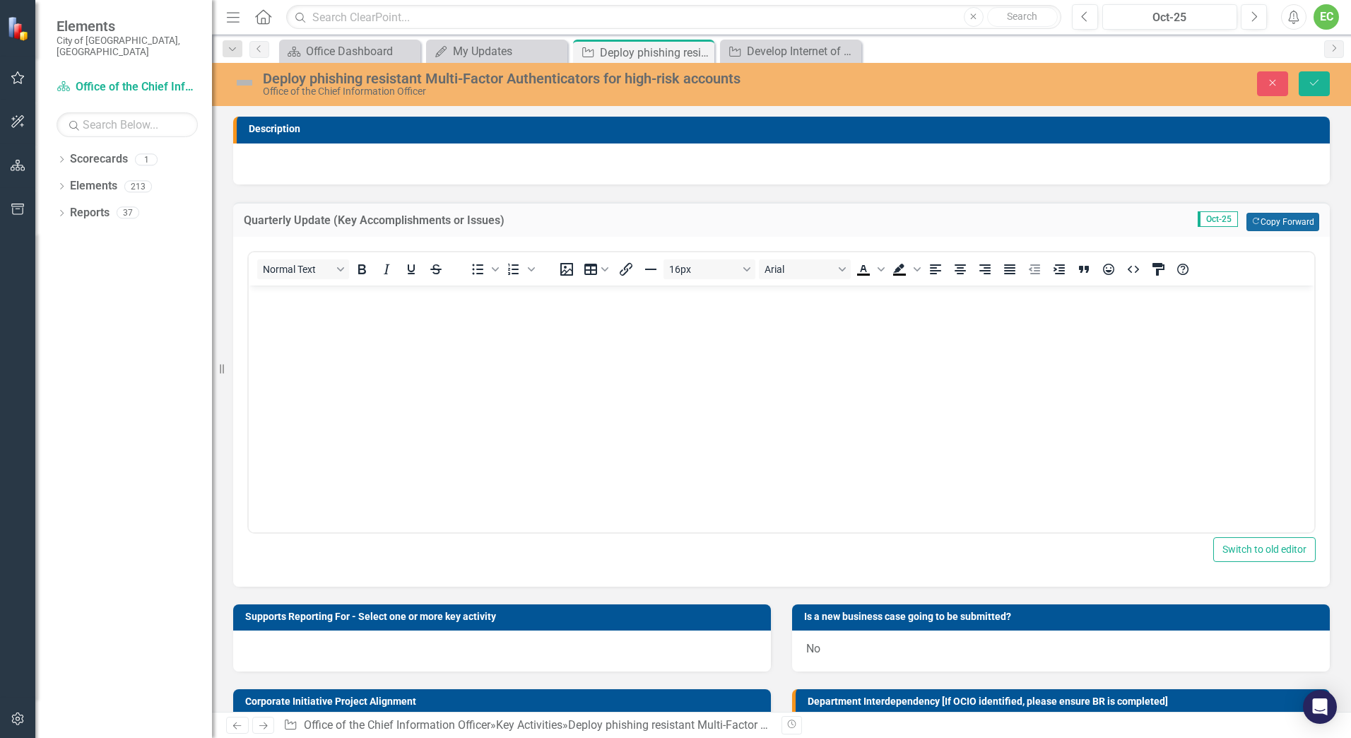
click at [1261, 216] on button "Copy Forward Copy Forward" at bounding box center [1282, 222] width 73 height 18
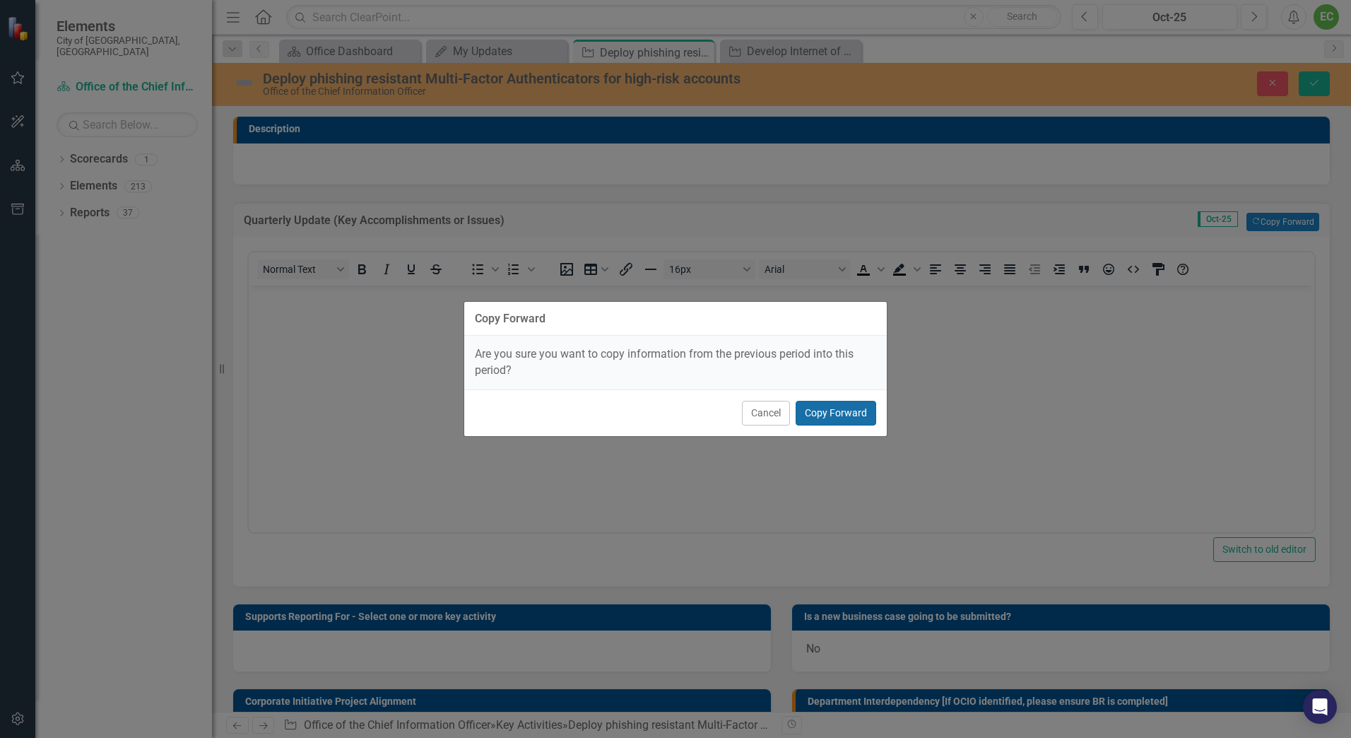
click at [861, 403] on button "Copy Forward" at bounding box center [836, 413] width 81 height 25
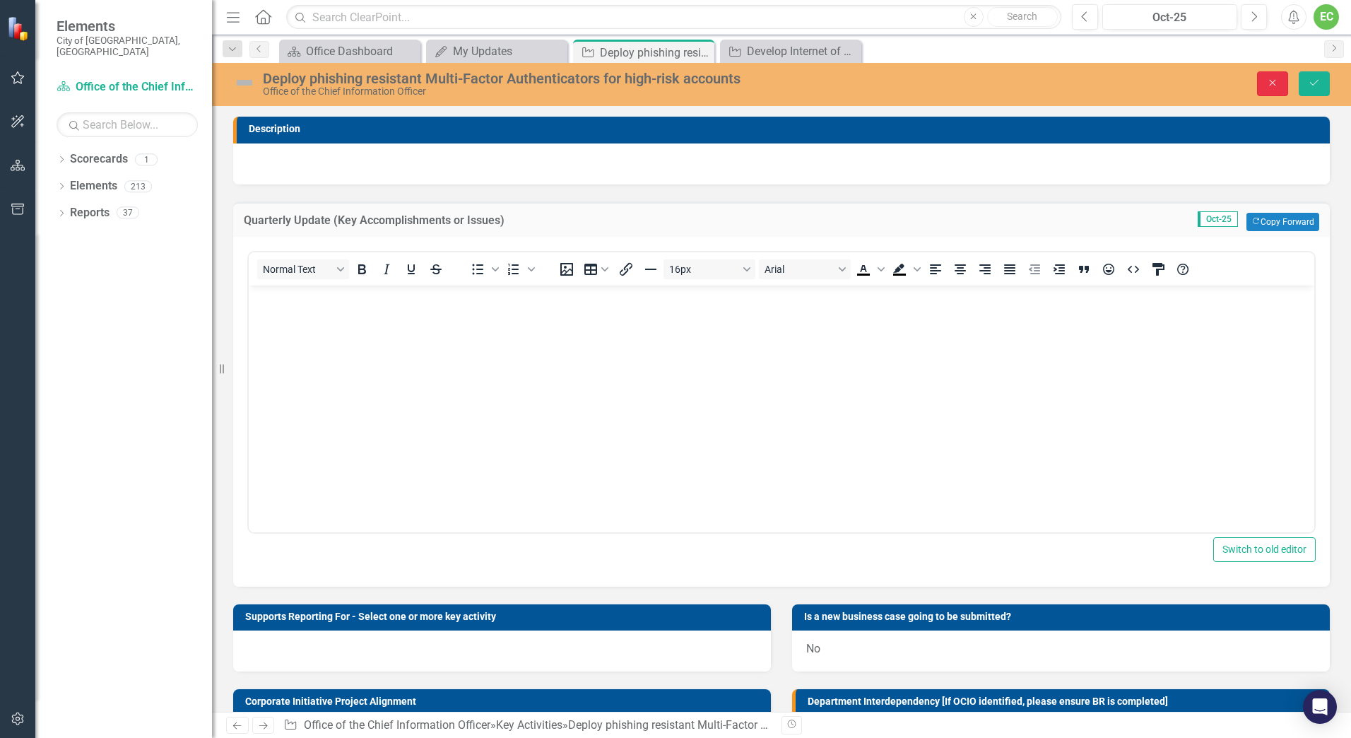
click at [1270, 77] on button "Close" at bounding box center [1272, 83] width 31 height 25
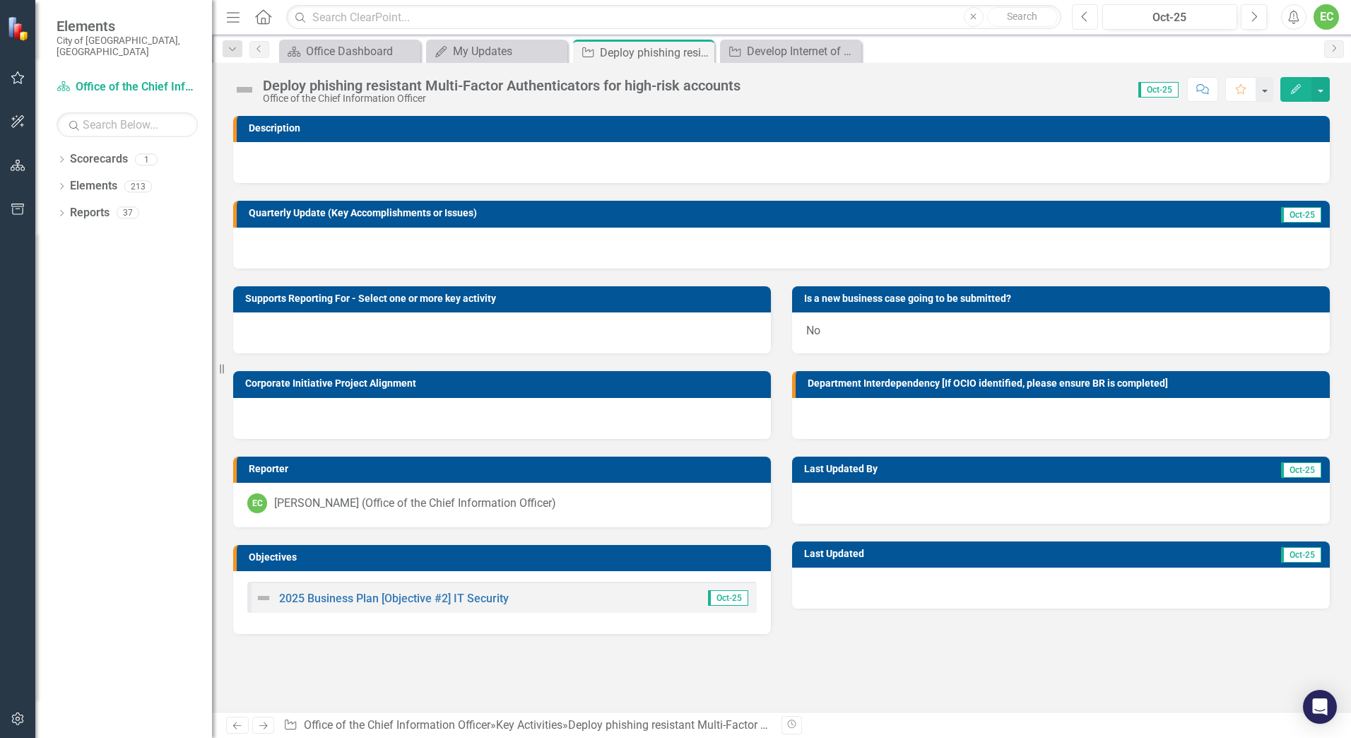
click at [1095, 18] on button "Previous" at bounding box center [1085, 16] width 26 height 25
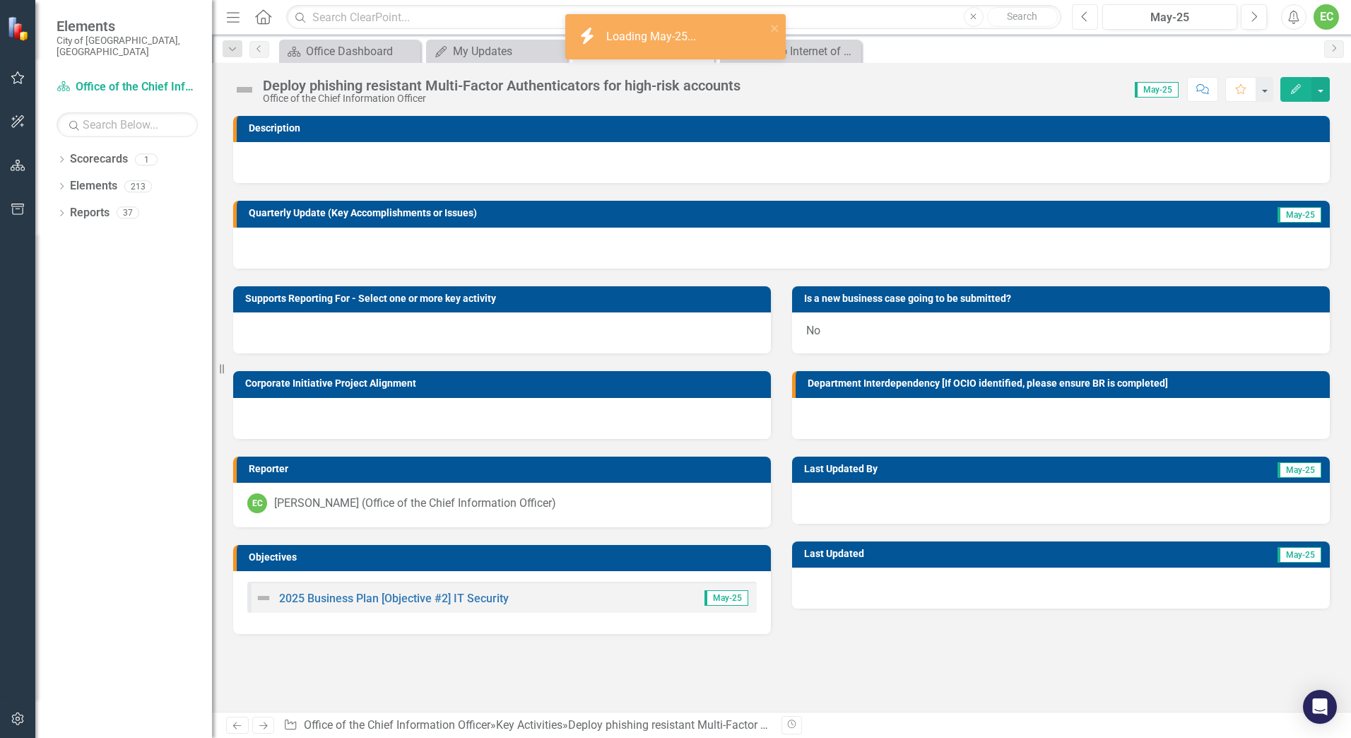
click at [1095, 18] on button "Previous" at bounding box center [1085, 16] width 26 height 25
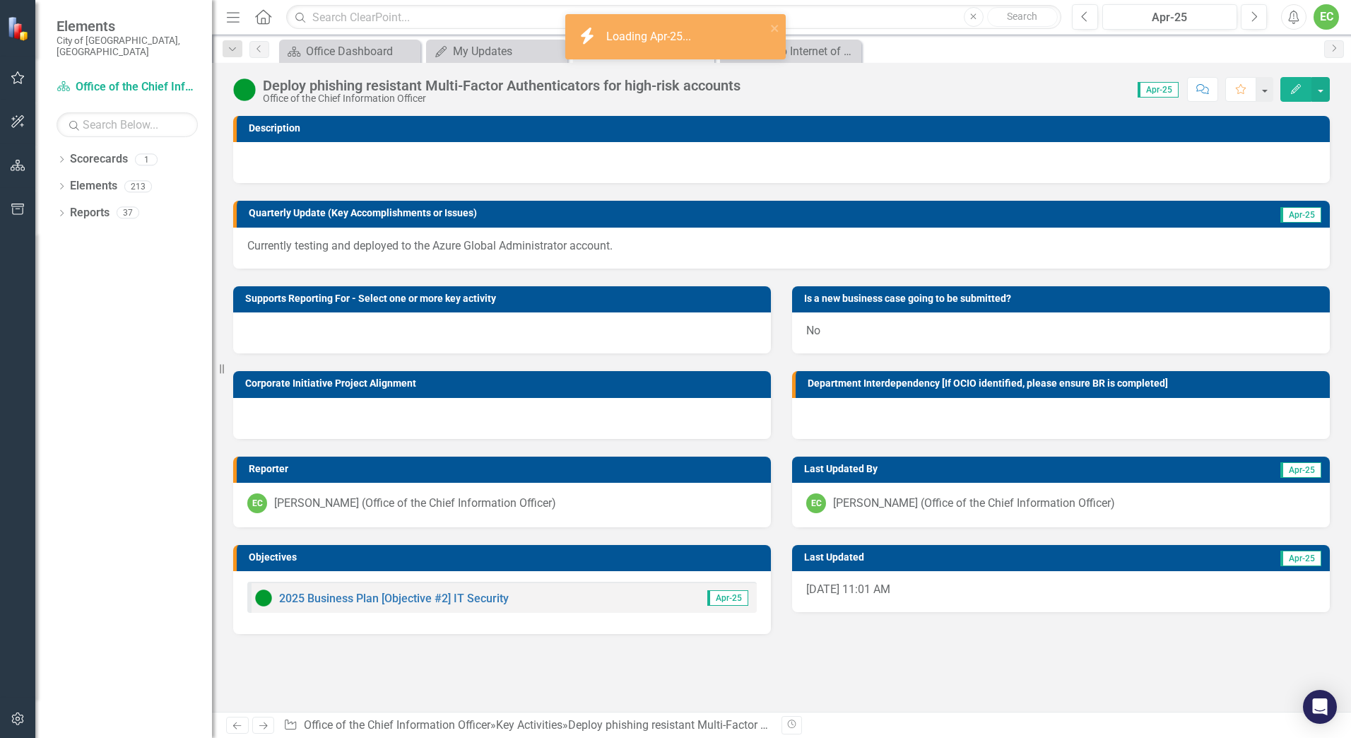
click at [803, 255] on div "Currently testing and deployed to the Azure Global Administrator account." at bounding box center [781, 248] width 1097 height 41
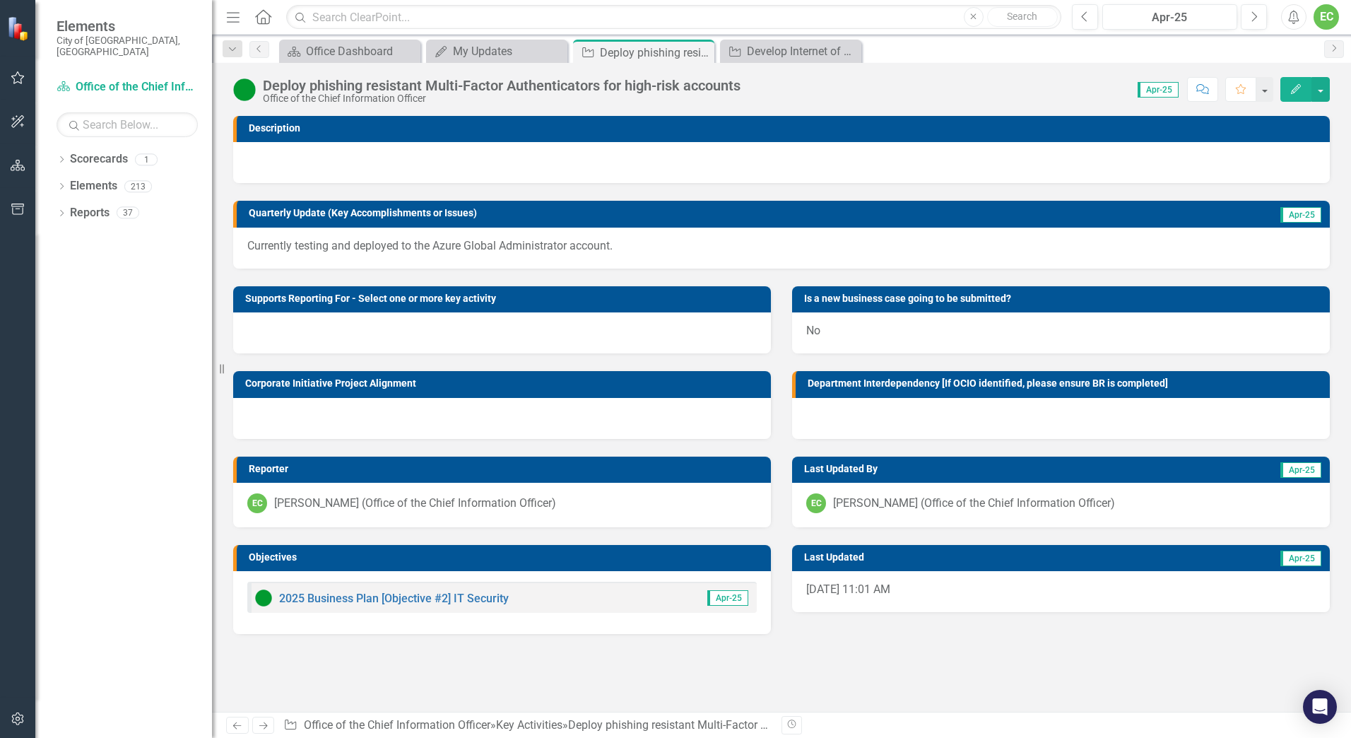
click at [803, 255] on div "Currently testing and deployed to the Azure Global Administrator account." at bounding box center [781, 248] width 1097 height 41
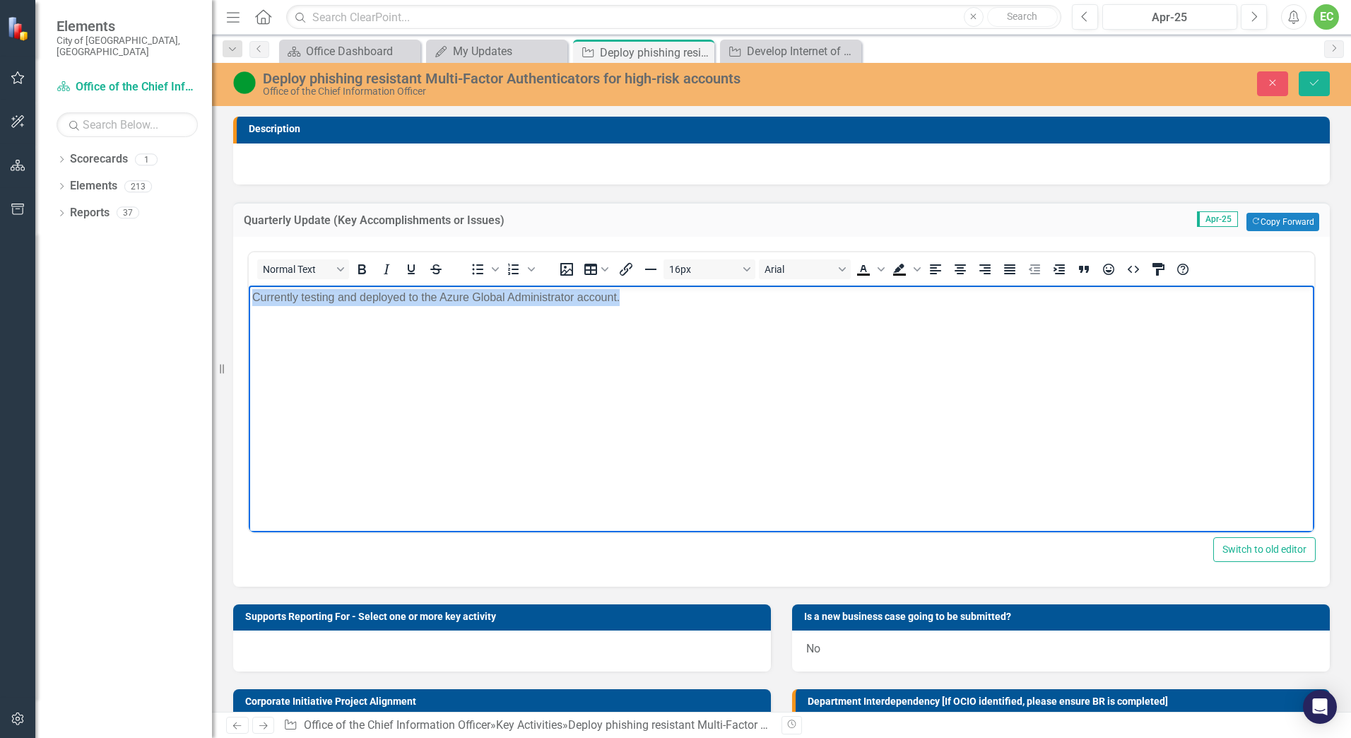
drag, startPoint x: 640, startPoint y: 297, endPoint x: 204, endPoint y: 307, distance: 436.1
click at [249, 307] on html "Currently testing and deployed to the Azure Global Administrator account." at bounding box center [782, 391] width 1066 height 212
copy p "Currently testing and deployed to the Azure Global Administrator account."
click at [1273, 87] on icon "Close" at bounding box center [1272, 83] width 13 height 10
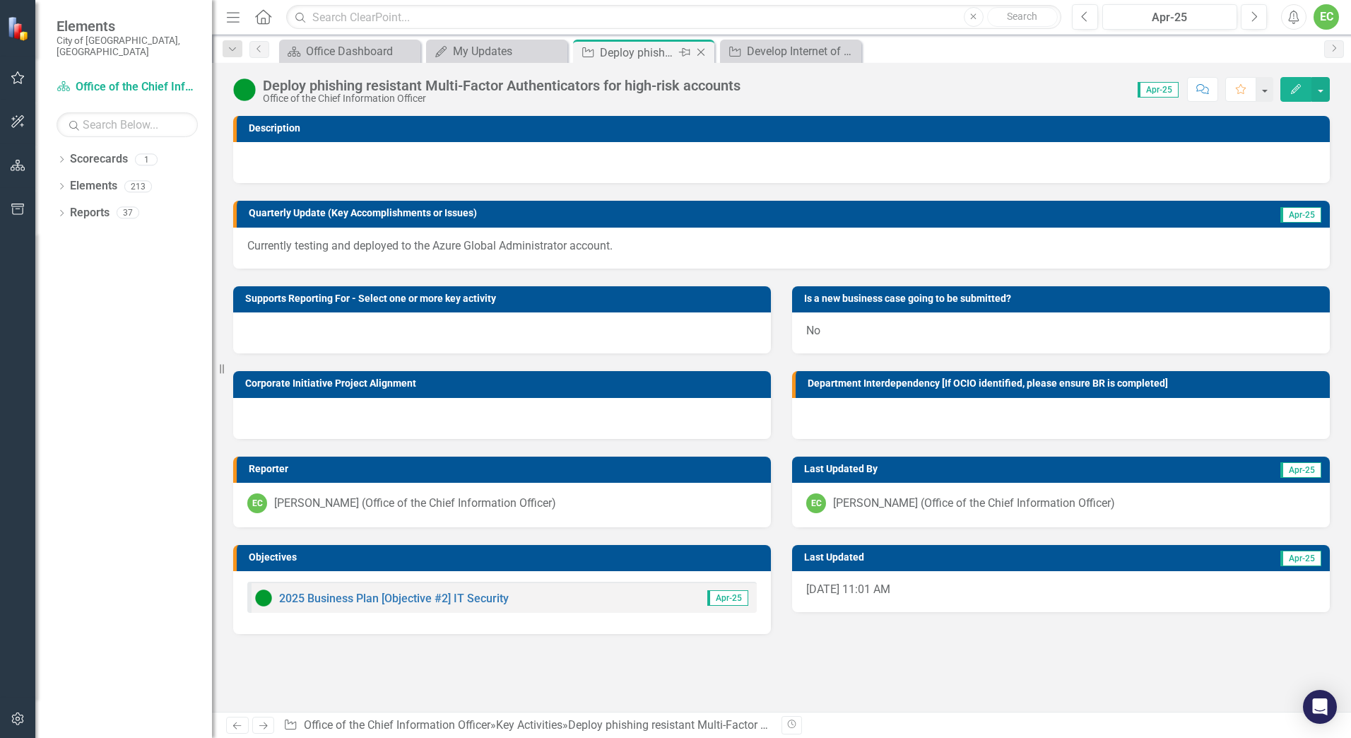
click at [705, 49] on icon "Close" at bounding box center [701, 52] width 14 height 11
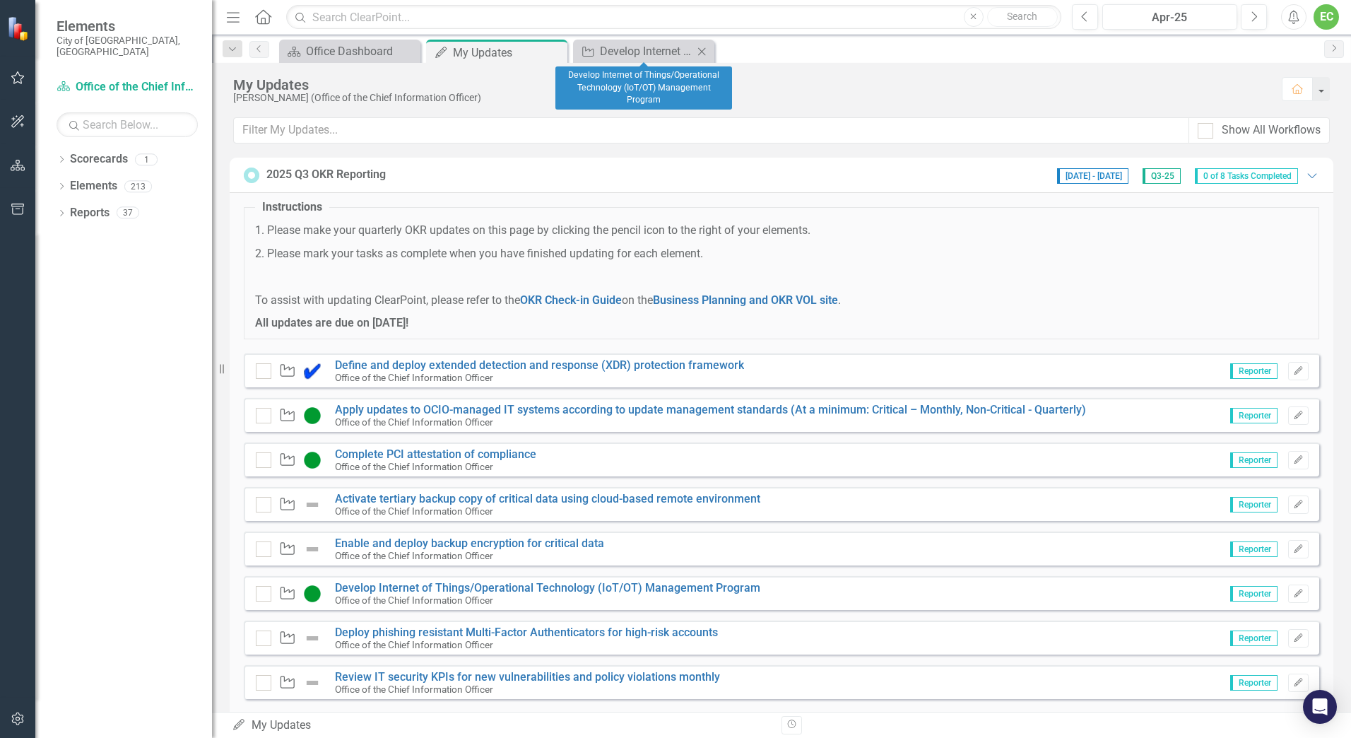
click at [707, 54] on icon "Close" at bounding box center [702, 51] width 14 height 11
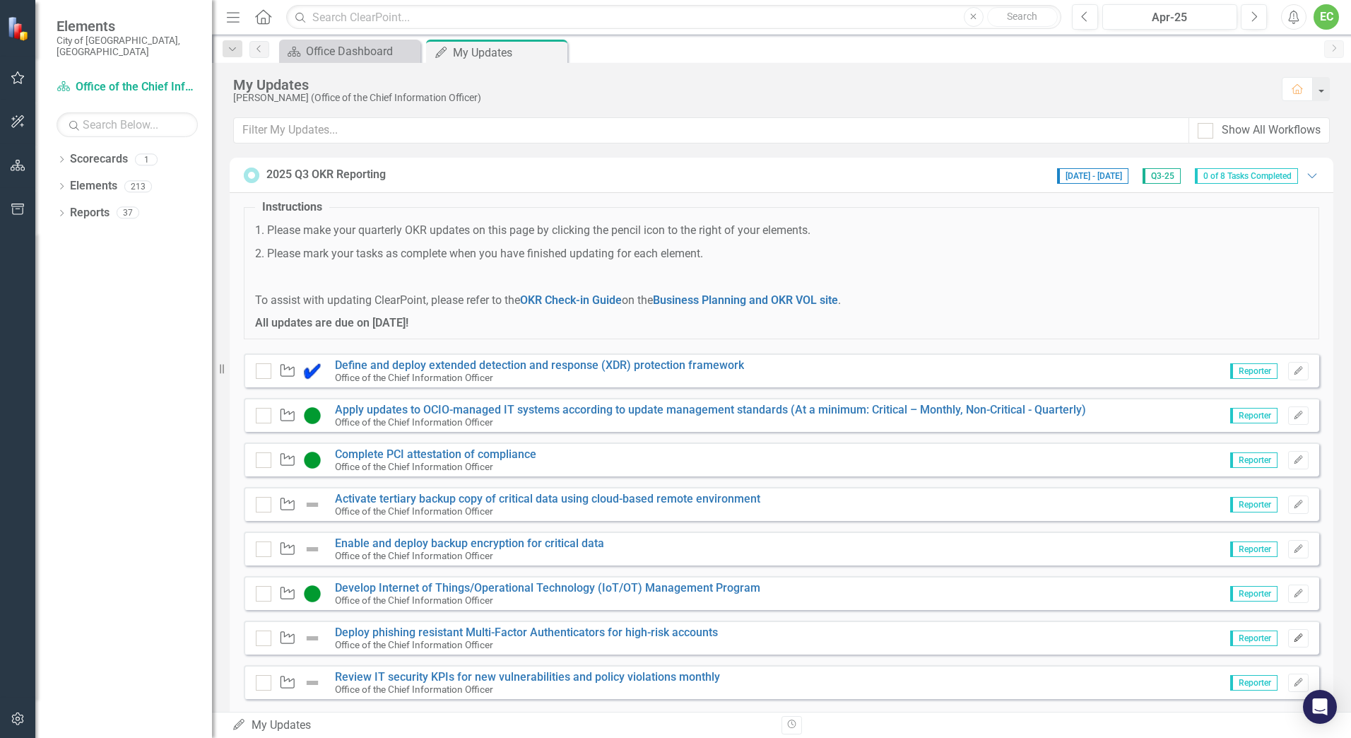
click at [1293, 639] on icon "Edit" at bounding box center [1298, 638] width 11 height 8
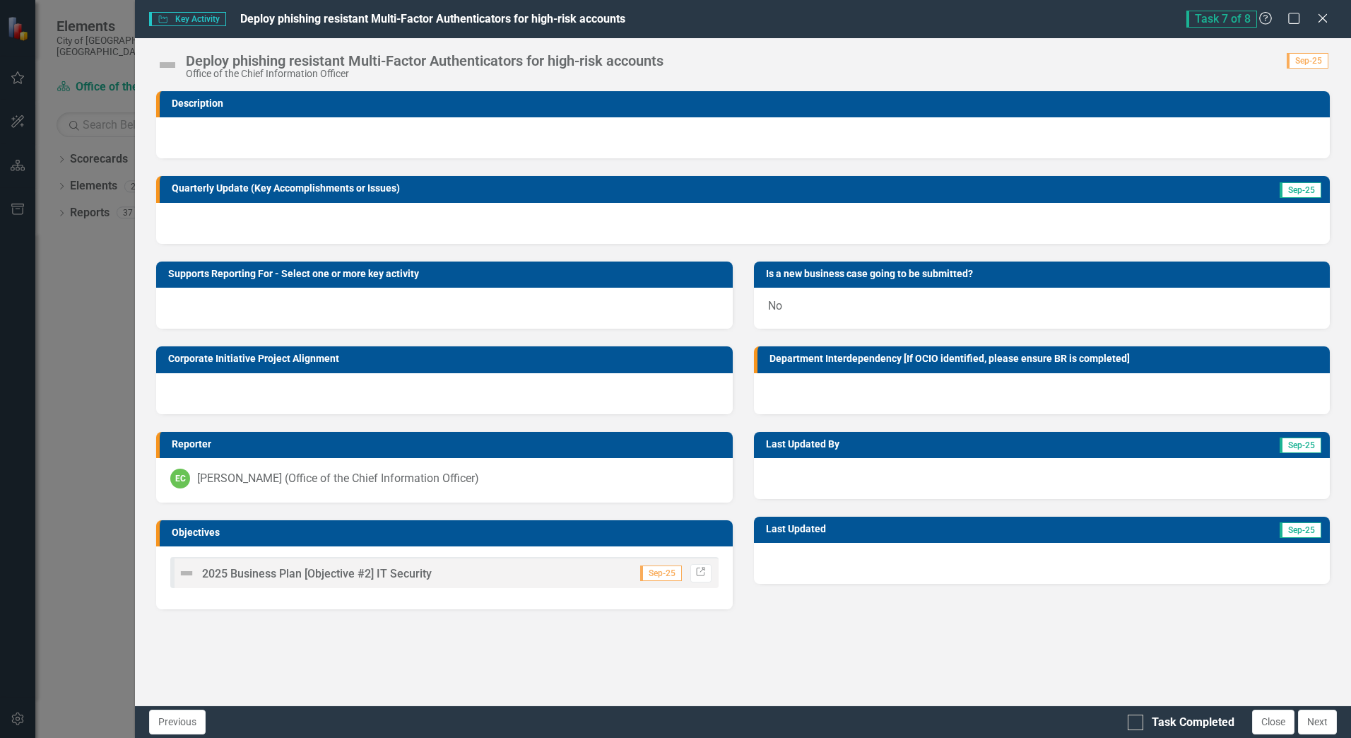
click at [393, 220] on div at bounding box center [743, 223] width 1174 height 41
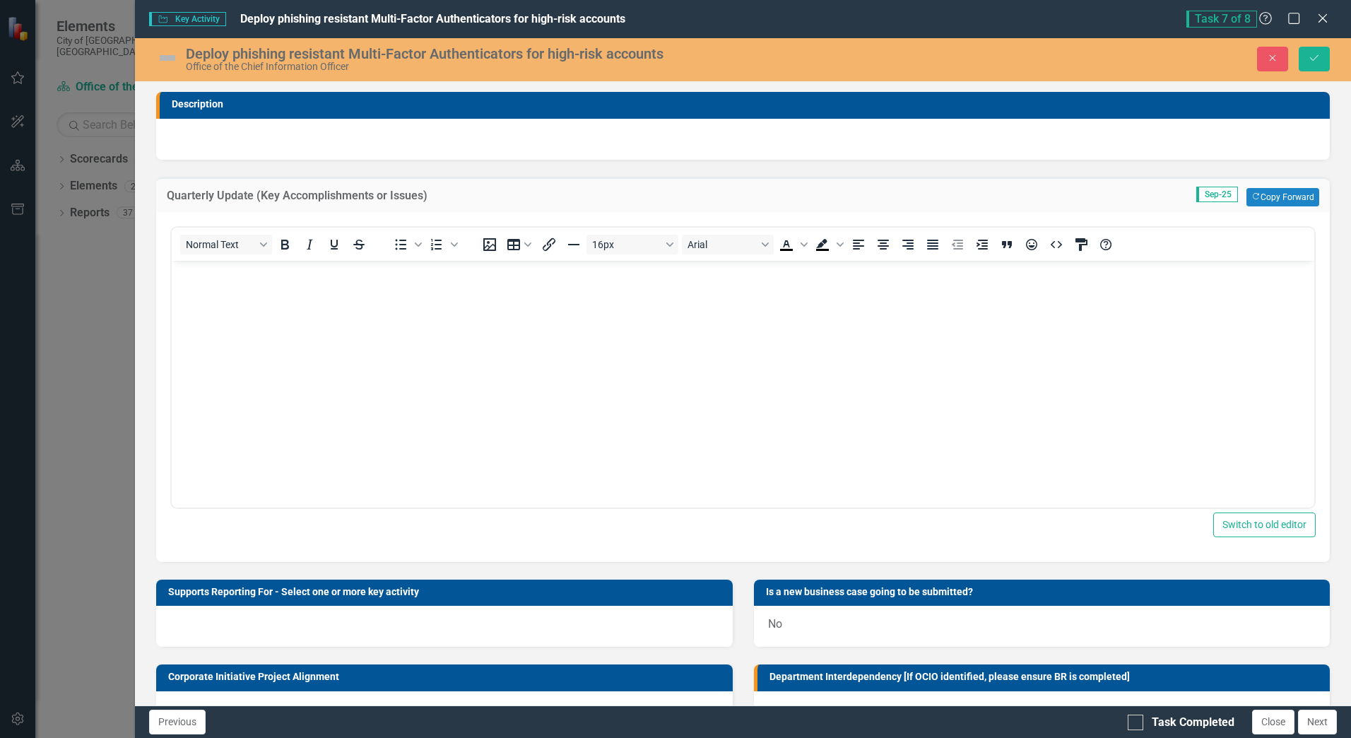
click at [358, 336] on body "Rich Text Area. Press ALT-0 for help." at bounding box center [743, 366] width 1143 height 212
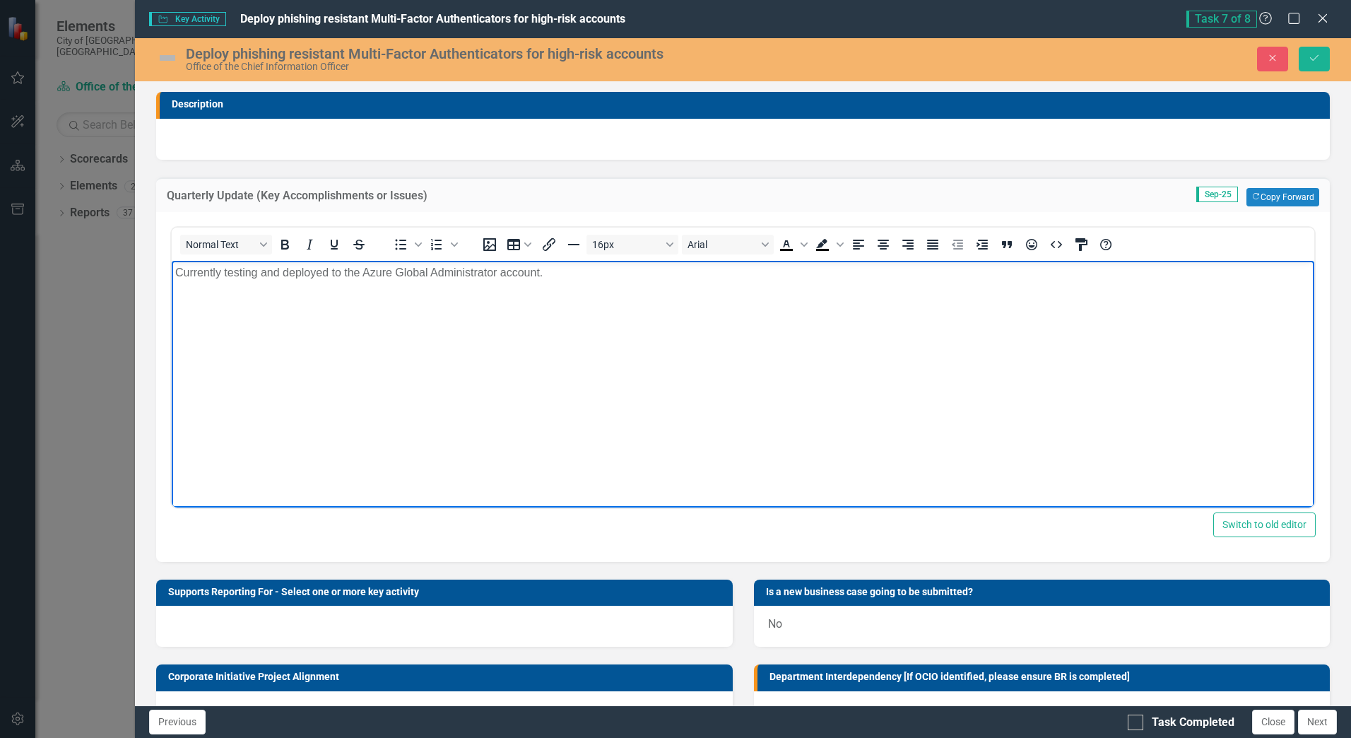
click at [204, 274] on p "Currently testing and deployed to the Azure Global Administrator account." at bounding box center [743, 272] width 1136 height 17
click at [164, 57] on img at bounding box center [167, 58] width 23 height 23
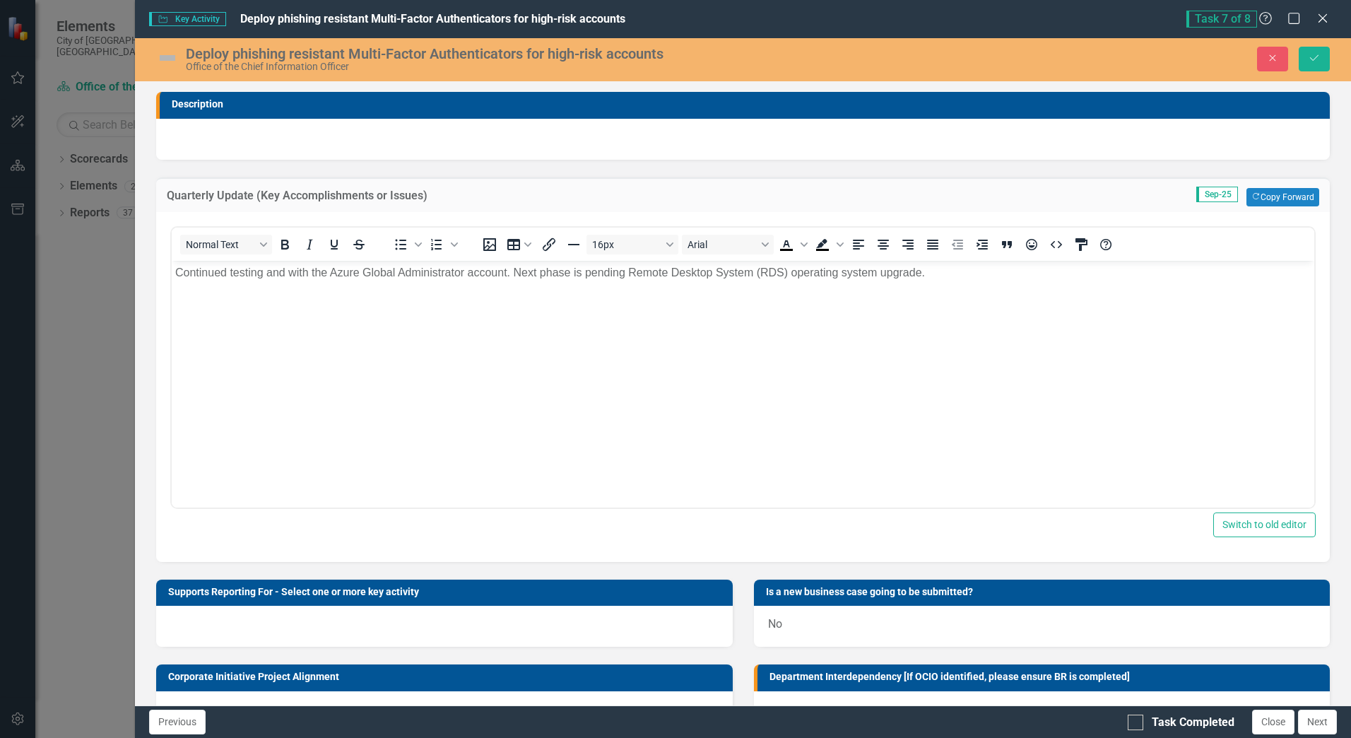
click at [164, 57] on img at bounding box center [167, 58] width 23 height 23
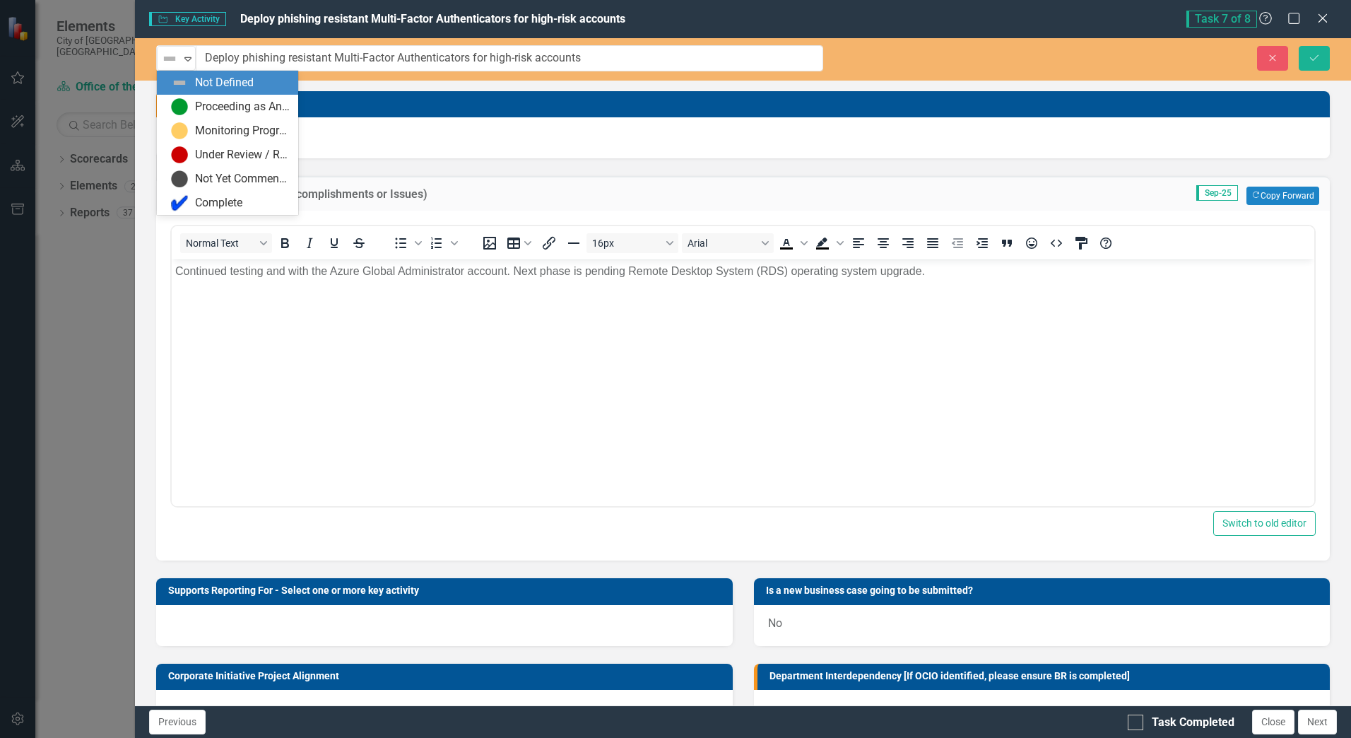
click at [164, 57] on img at bounding box center [169, 58] width 17 height 17
click at [184, 105] on img at bounding box center [179, 106] width 17 height 17
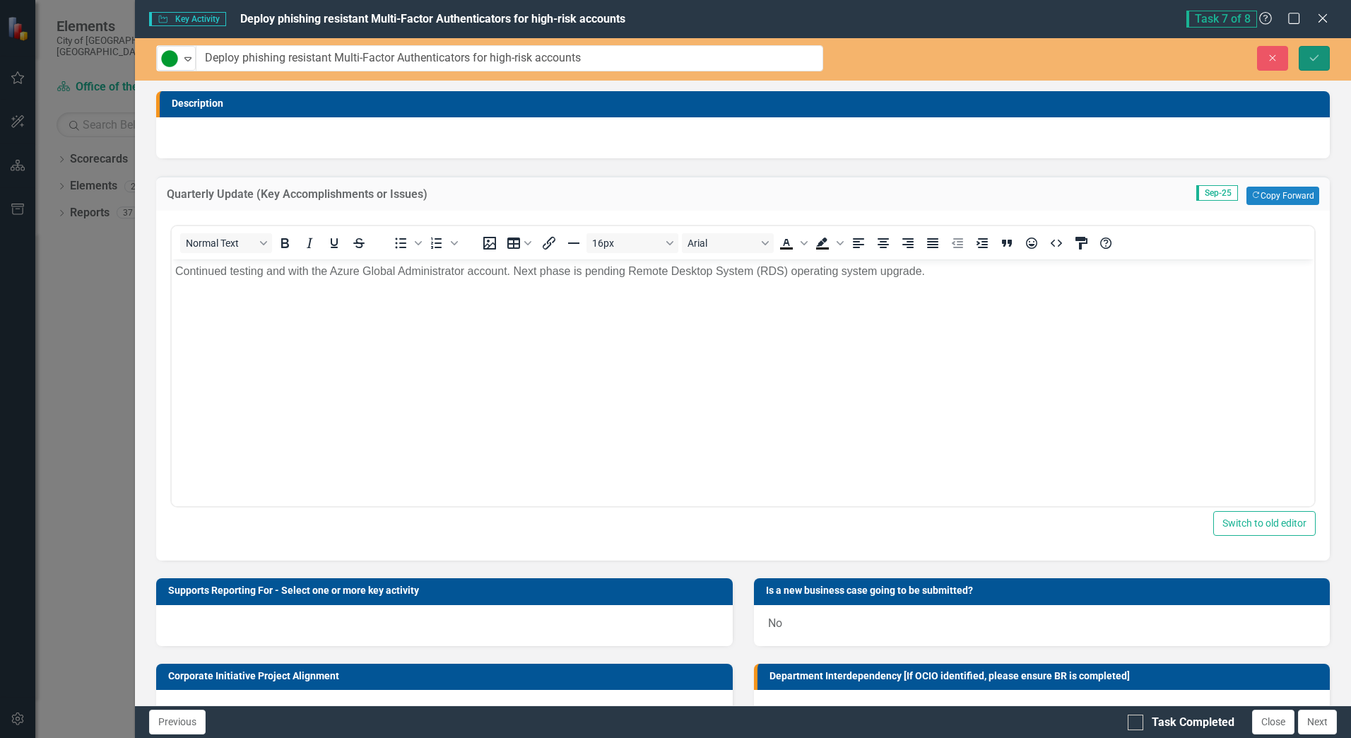
click at [1311, 49] on button "Save" at bounding box center [1314, 58] width 31 height 25
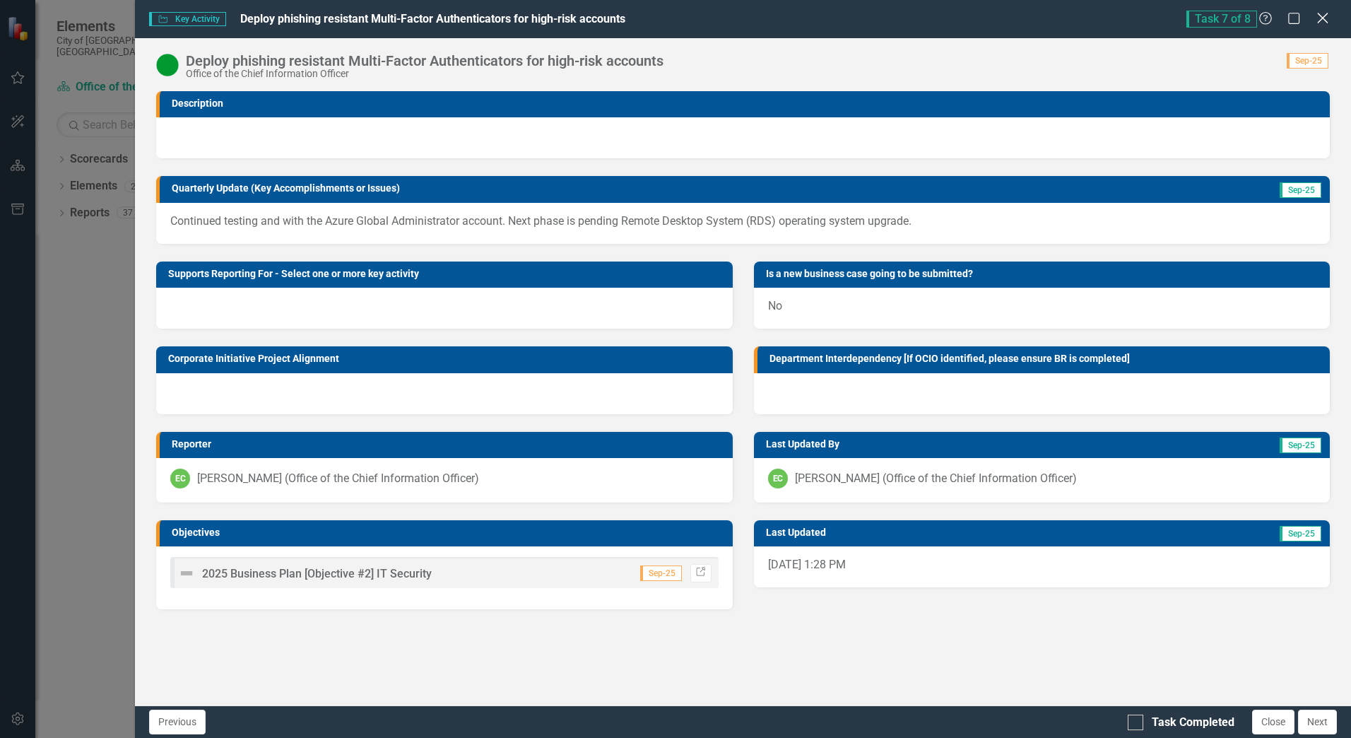
click at [1321, 23] on icon "Close" at bounding box center [1323, 17] width 18 height 13
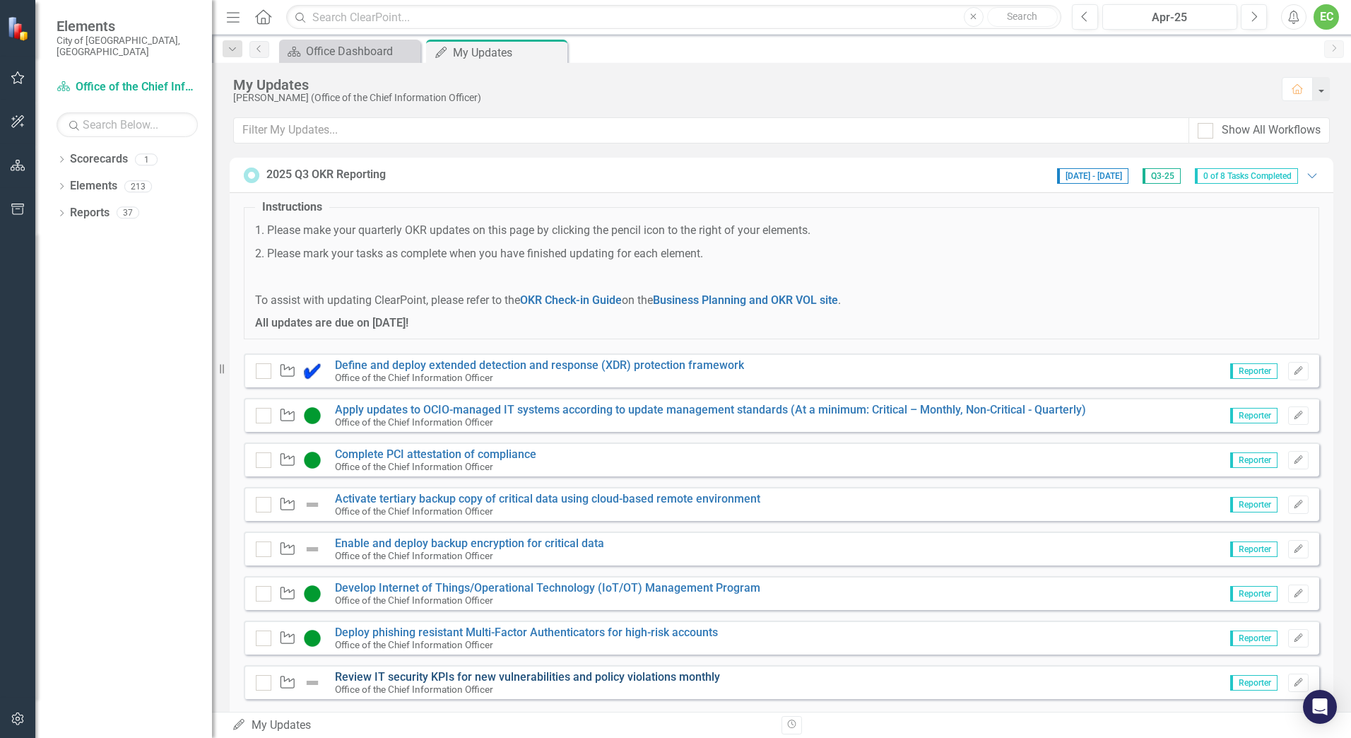
click at [567, 672] on link "Review IT security KPIs for new vulnerabilities and policy violations monthly" at bounding box center [527, 676] width 385 height 13
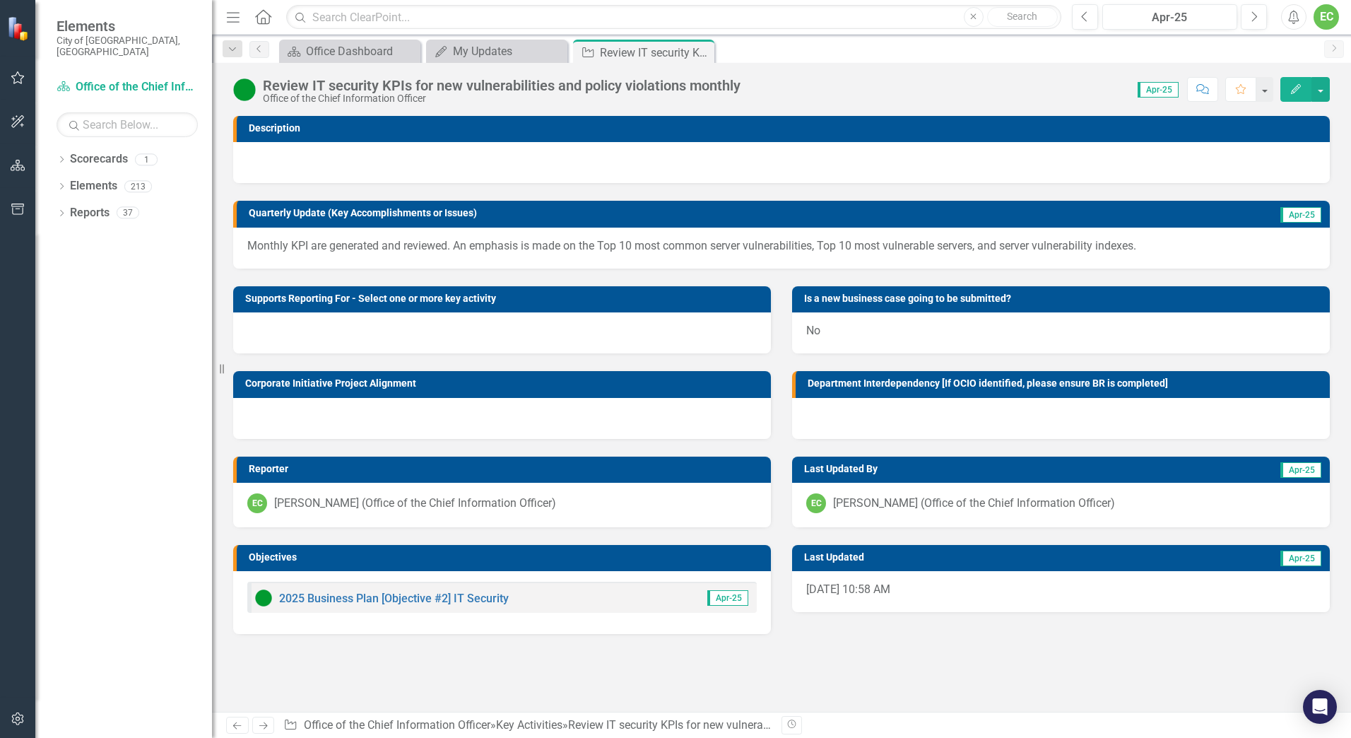
click at [473, 256] on div "Monthly KPI are generated and reviewed. An emphasis is made on the Top 10 most …" at bounding box center [781, 248] width 1097 height 41
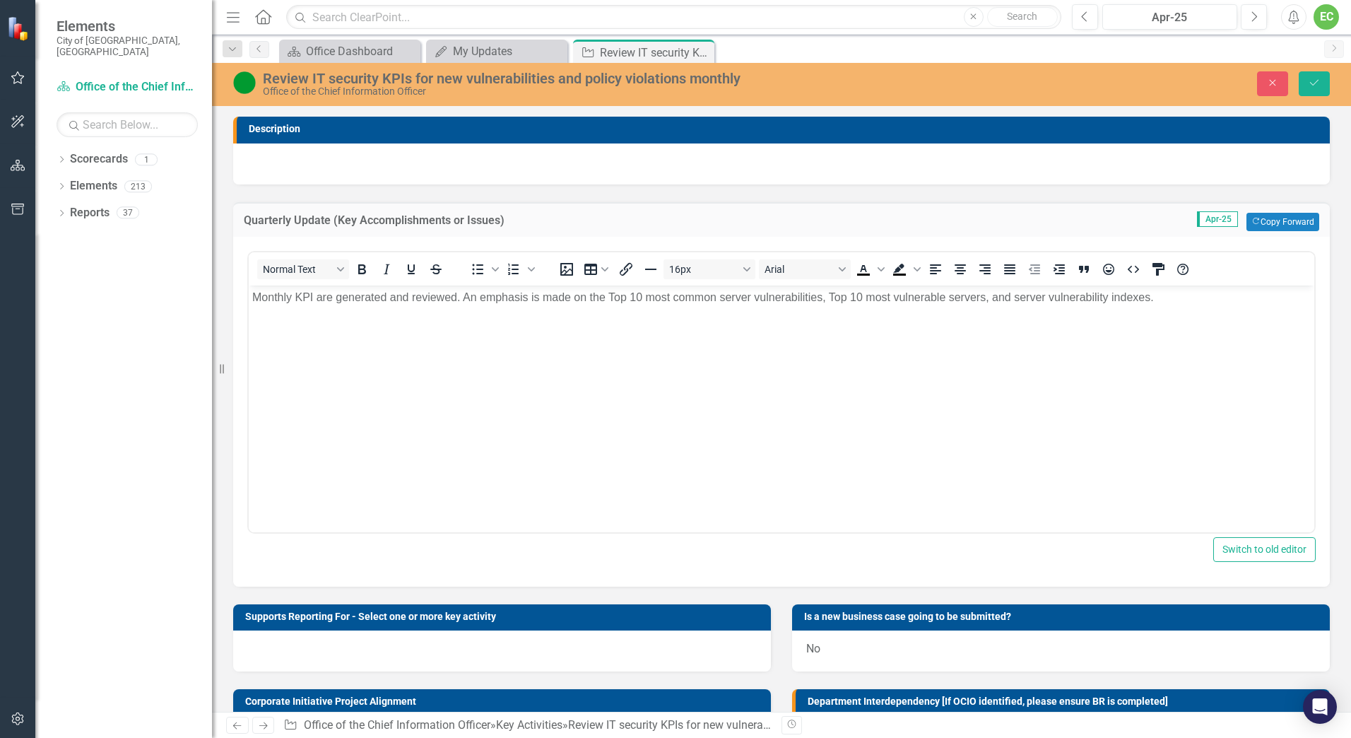
drag, startPoint x: 722, startPoint y: 541, endPoint x: 1000, endPoint y: 334, distance: 346.8
click at [991, 334] on body "Monthly KPI are generated and reviewed. An emphasis is made on the Top 10 most …" at bounding box center [782, 391] width 1066 height 212
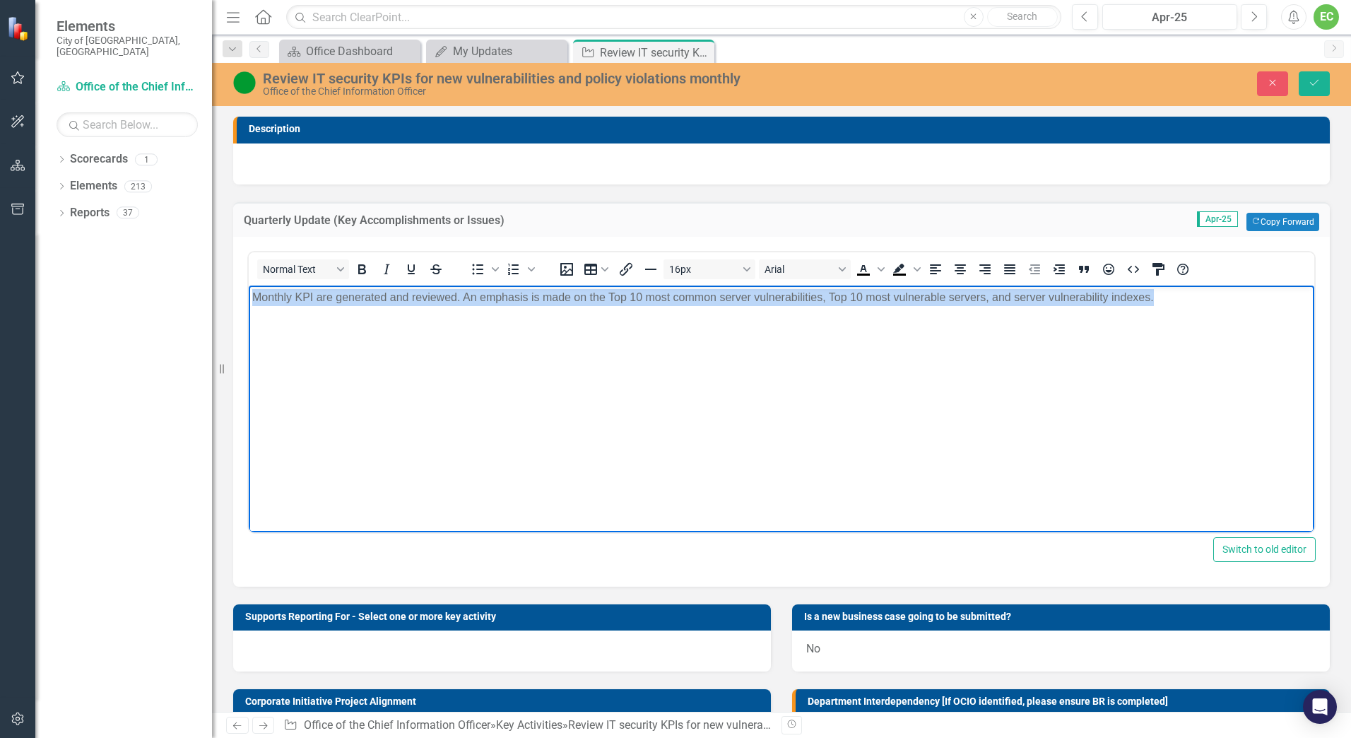
drag, startPoint x: 1237, startPoint y: 291, endPoint x: 433, endPoint y: 617, distance: 866.9
click at [249, 333] on html "Monthly KPI are generated and reviewed. An emphasis is made on the Top 10 most …" at bounding box center [782, 391] width 1066 height 212
copy p "Monthly KPI are generated and reviewed. An emphasis is made on the Top 10 most …"
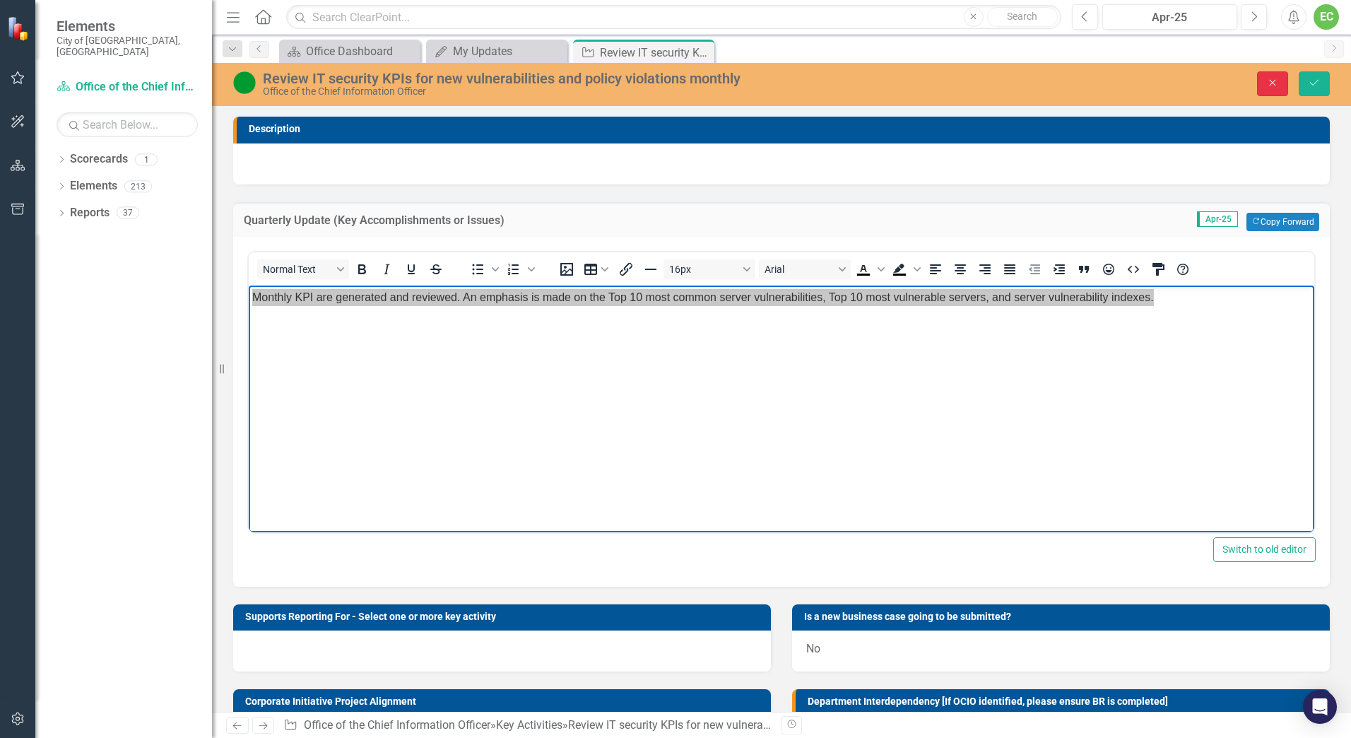
click at [1265, 86] on button "Close" at bounding box center [1272, 83] width 31 height 25
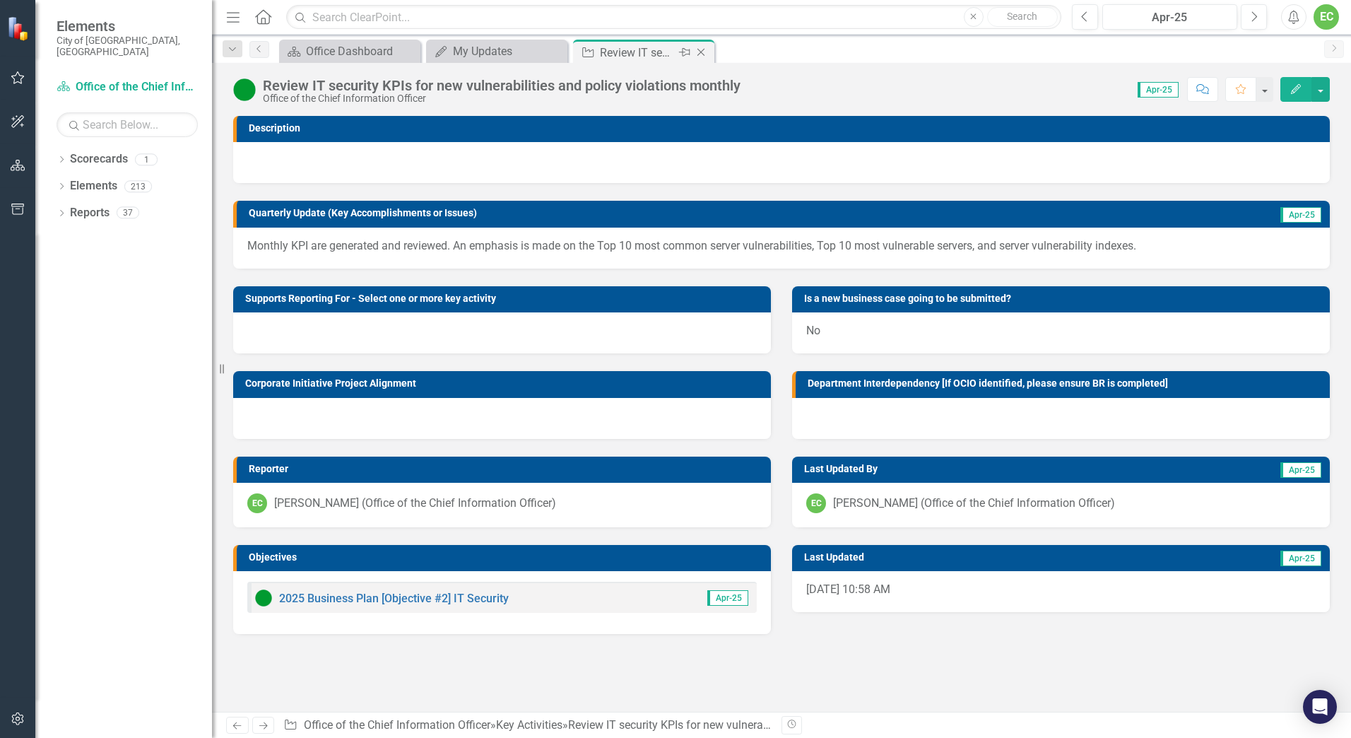
click at [706, 52] on icon "Close" at bounding box center [701, 52] width 14 height 11
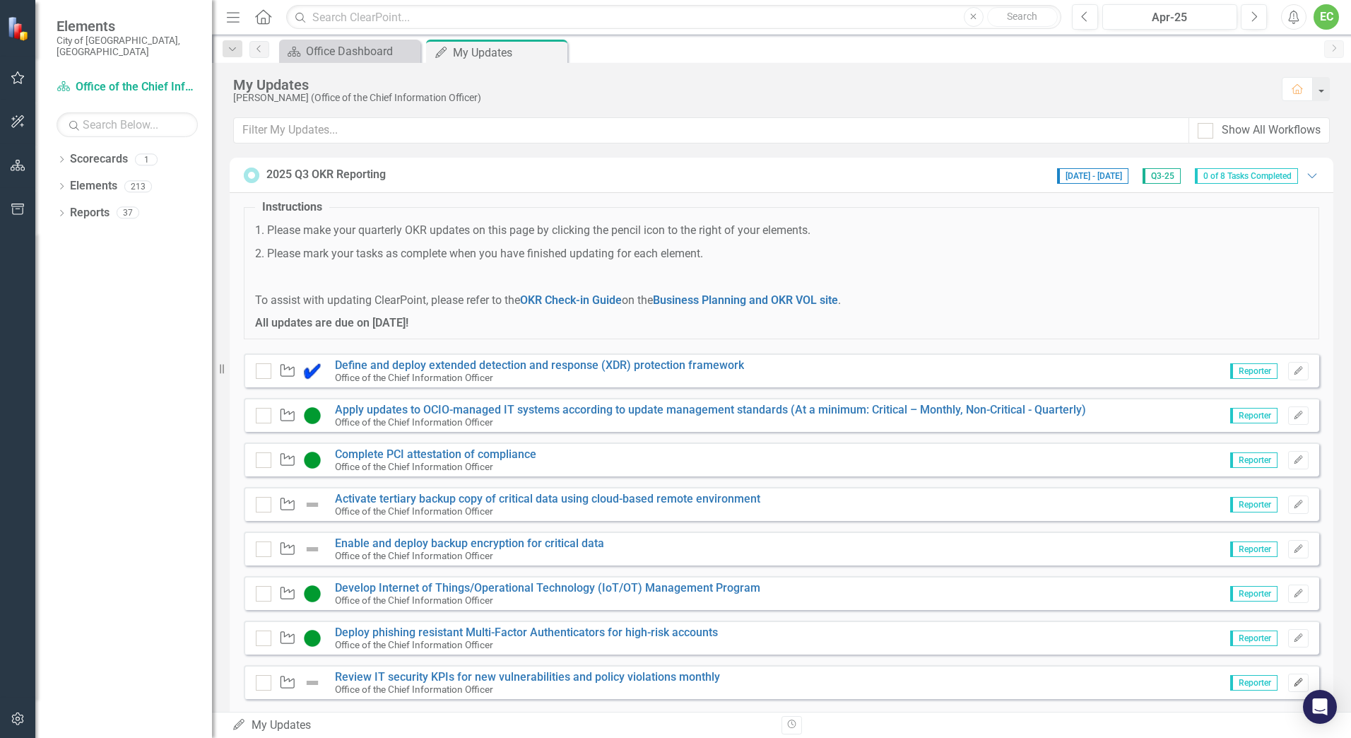
click at [1293, 681] on icon "Edit" at bounding box center [1298, 682] width 11 height 8
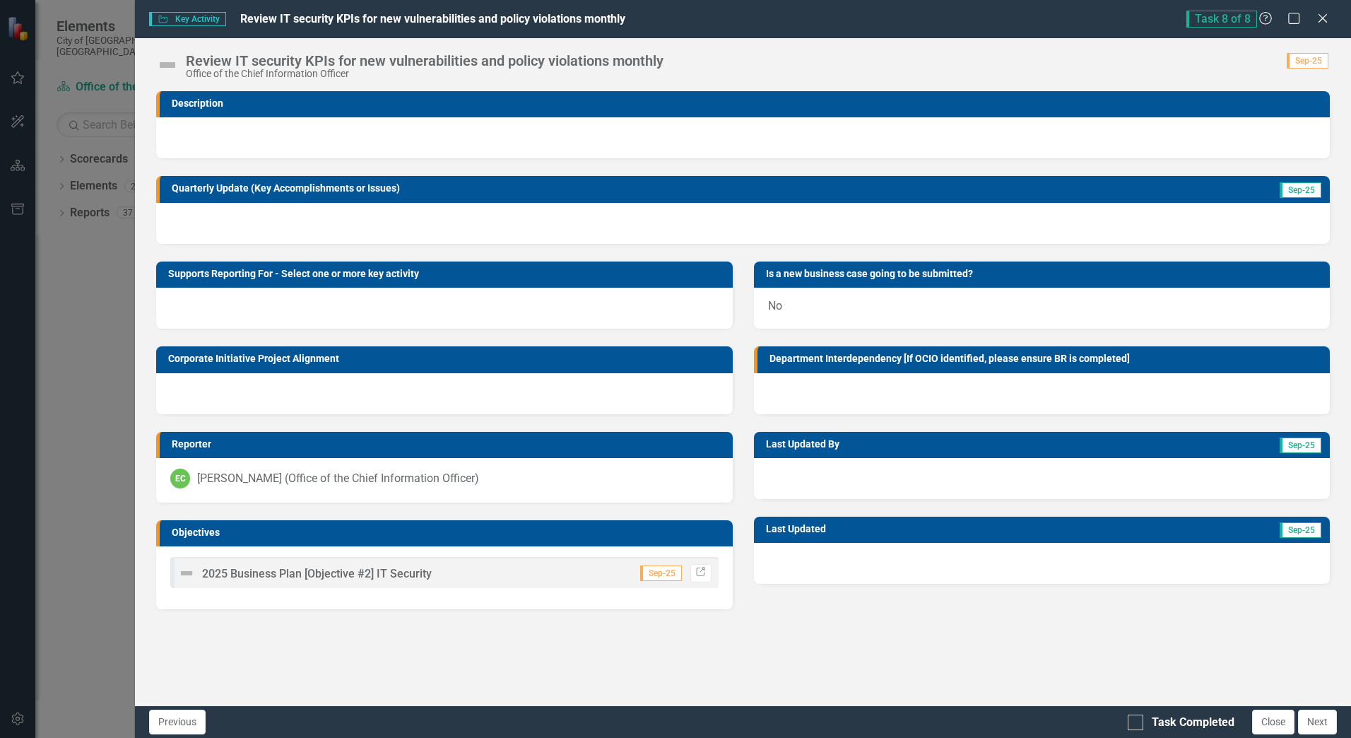
click at [336, 225] on div at bounding box center [743, 223] width 1174 height 41
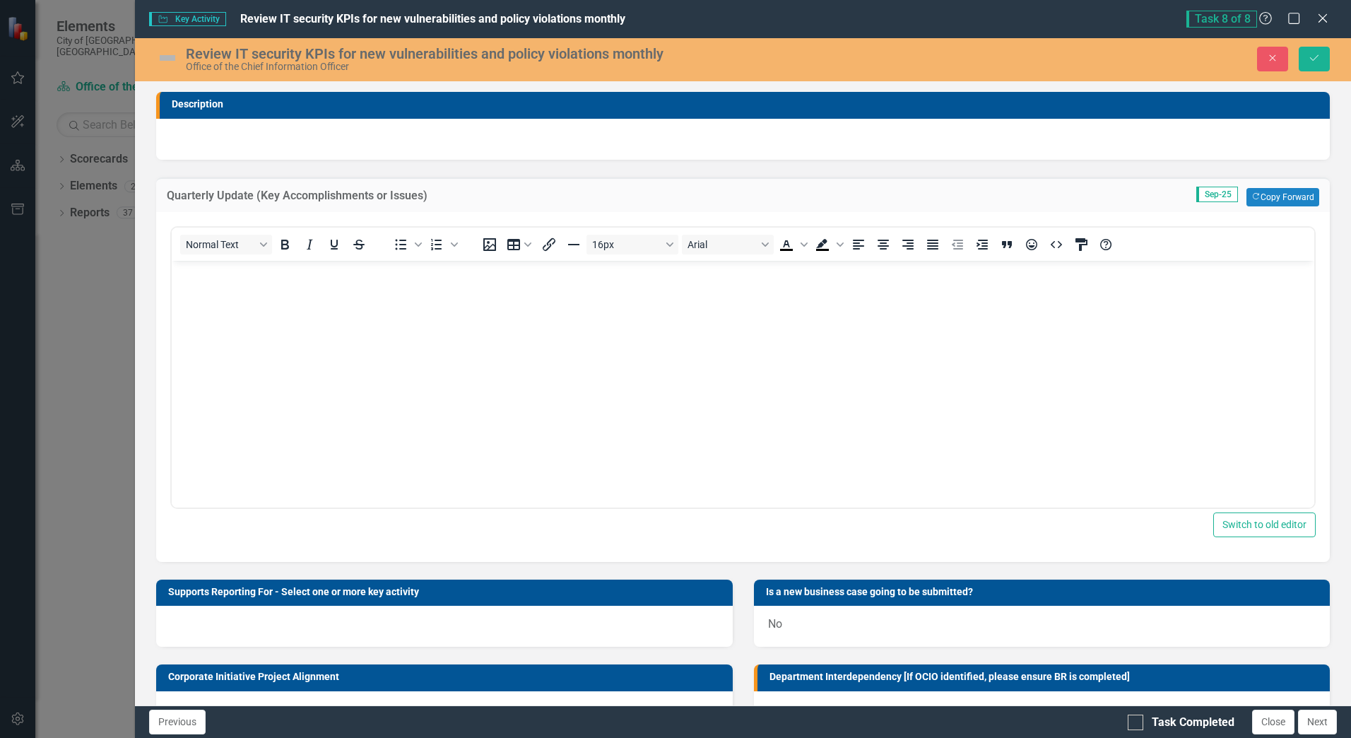
click at [343, 300] on body "Rich Text Area. Press ALT-0 for help." at bounding box center [743, 366] width 1143 height 212
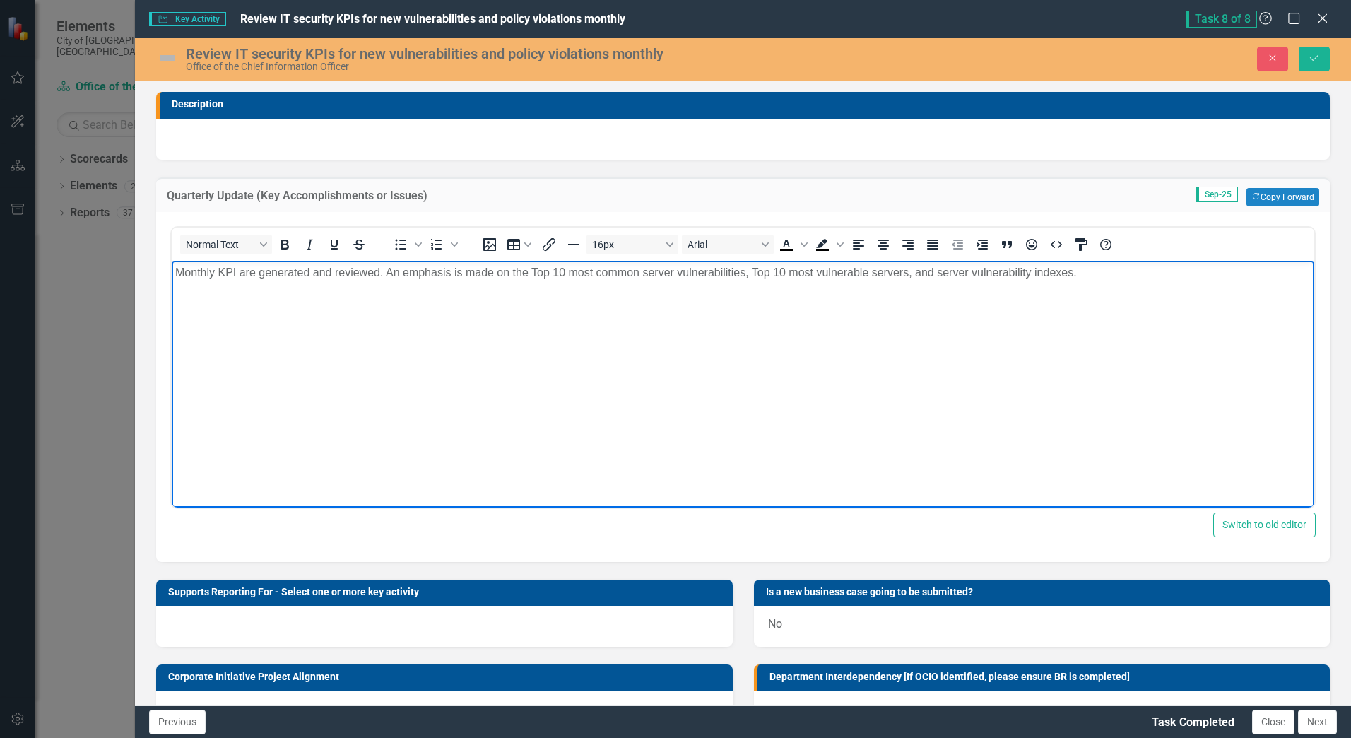
click at [158, 58] on img at bounding box center [167, 58] width 23 height 23
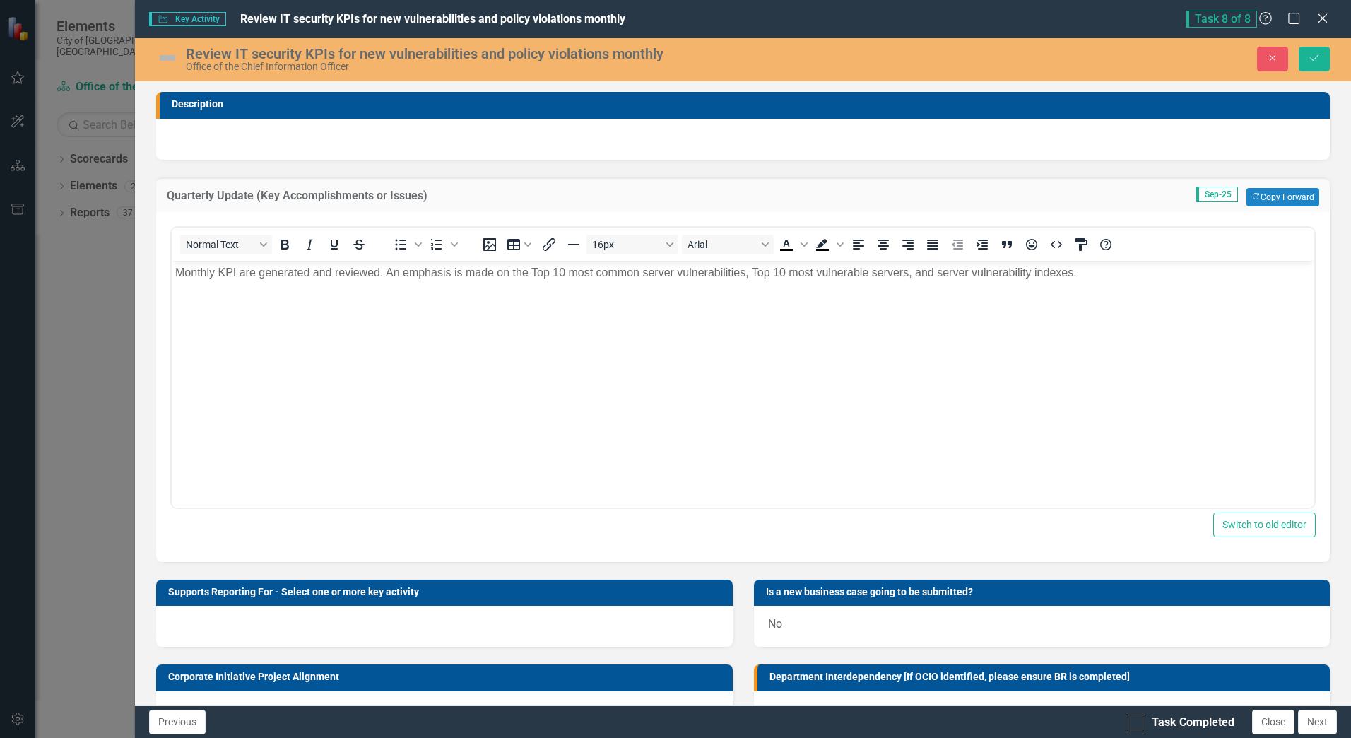
click at [158, 59] on img at bounding box center [167, 58] width 23 height 23
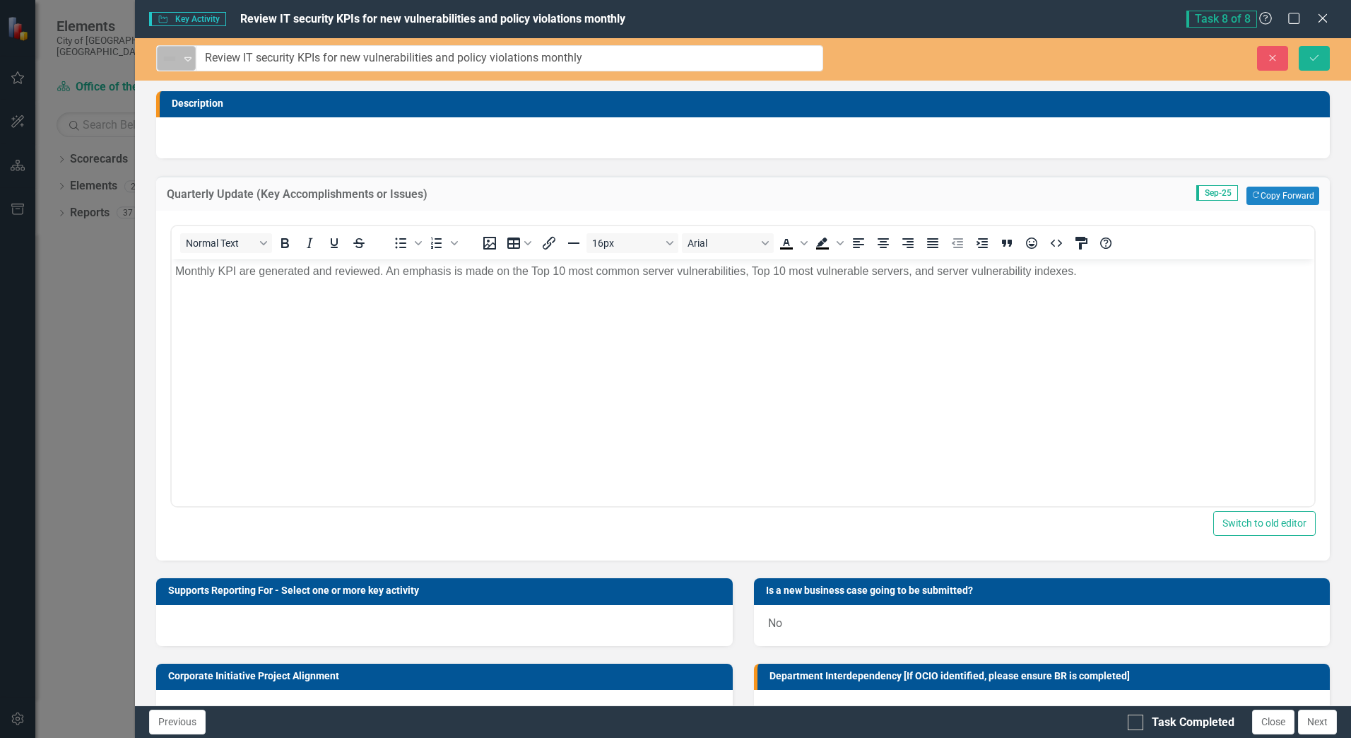
click at [161, 59] on img at bounding box center [169, 58] width 17 height 17
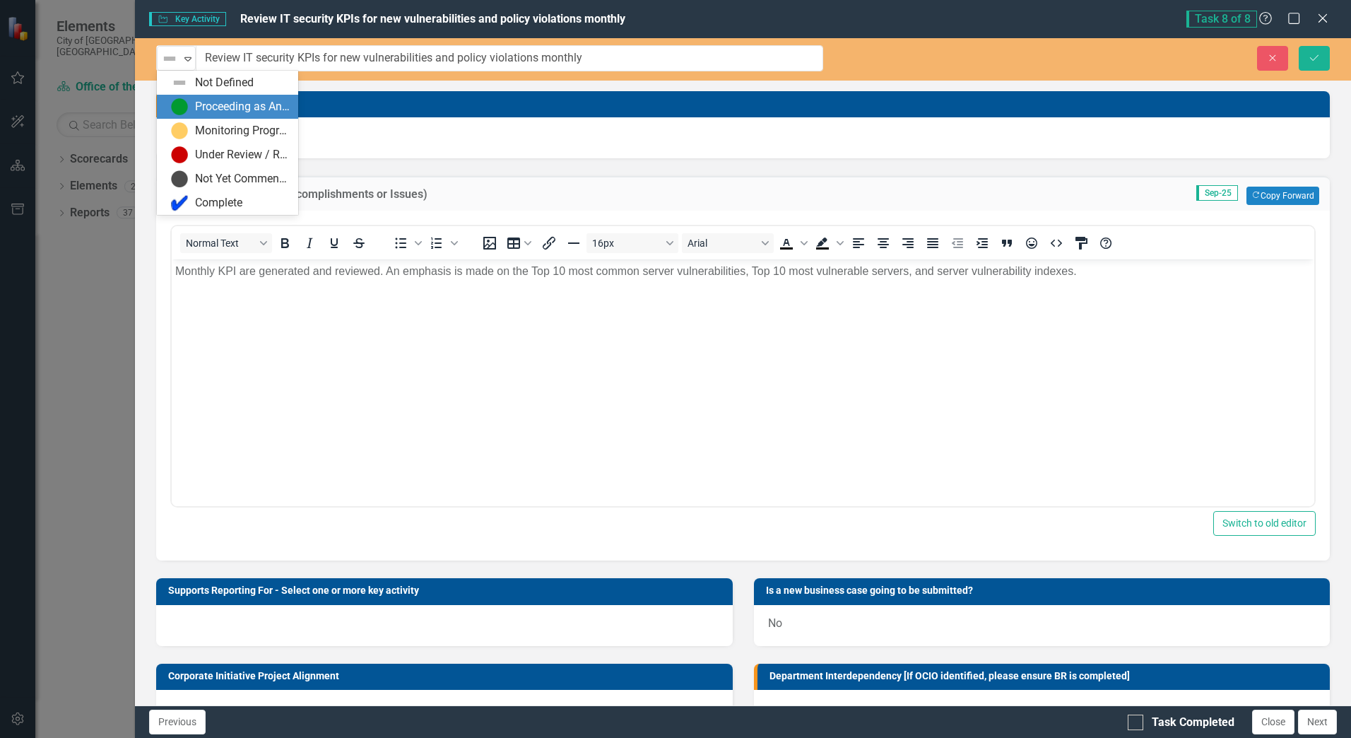
click at [174, 95] on div "Proceeding as Anticipated" at bounding box center [227, 107] width 141 height 24
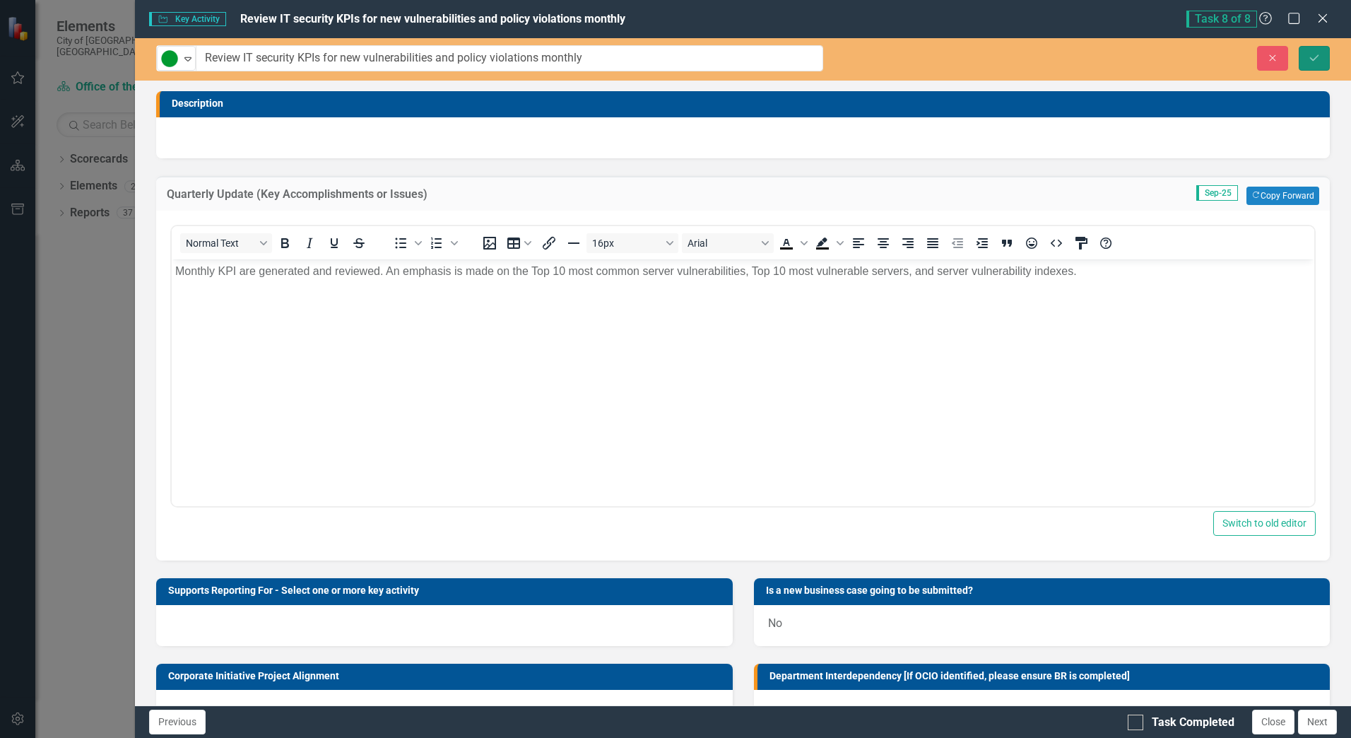
click at [1319, 61] on icon "Save" at bounding box center [1314, 58] width 13 height 10
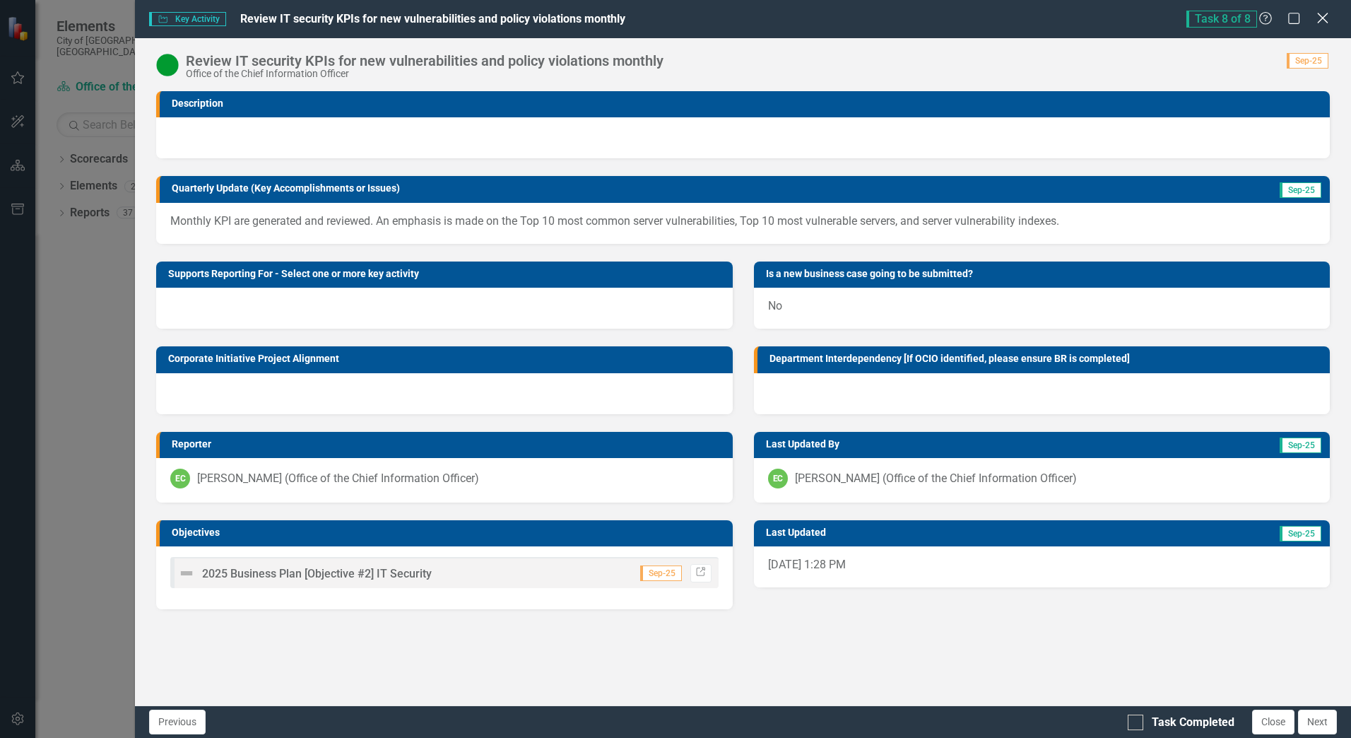
click at [1328, 13] on icon "Close" at bounding box center [1323, 17] width 18 height 13
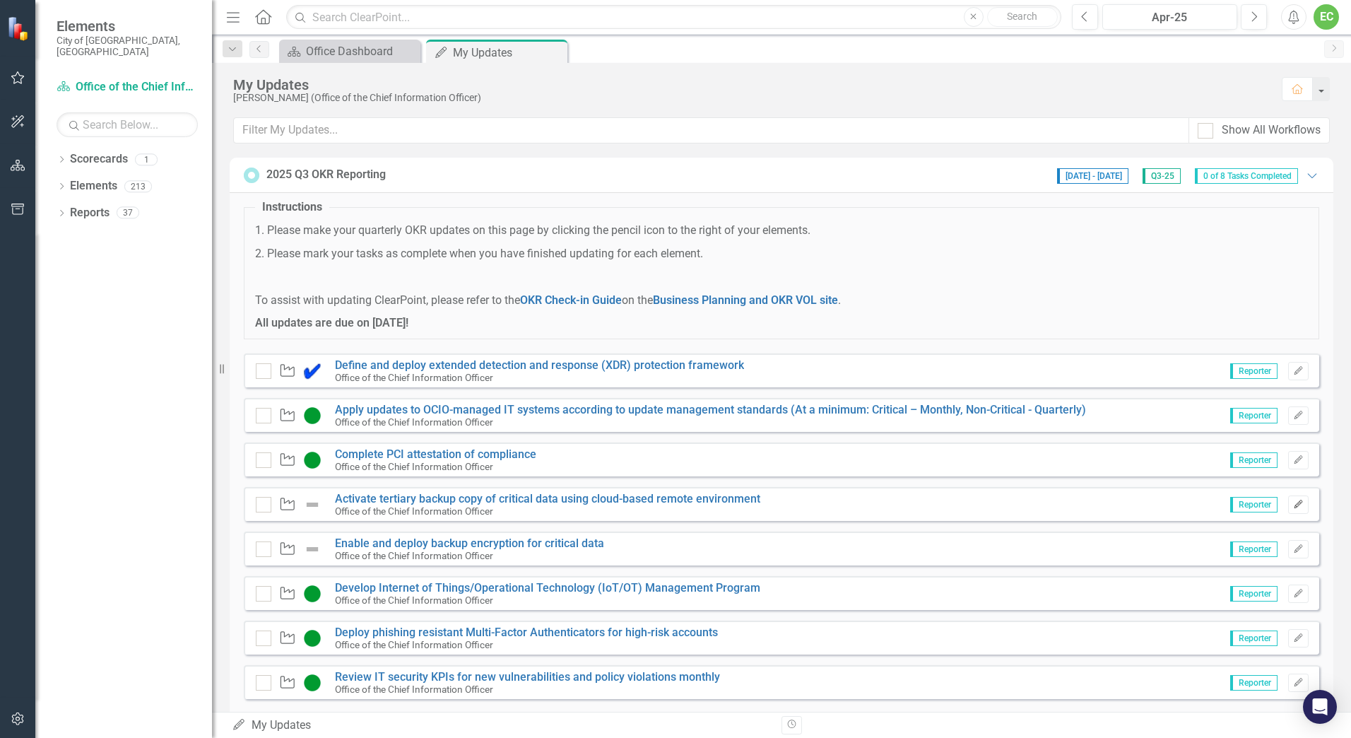
click at [1288, 509] on button "Edit" at bounding box center [1298, 504] width 20 height 18
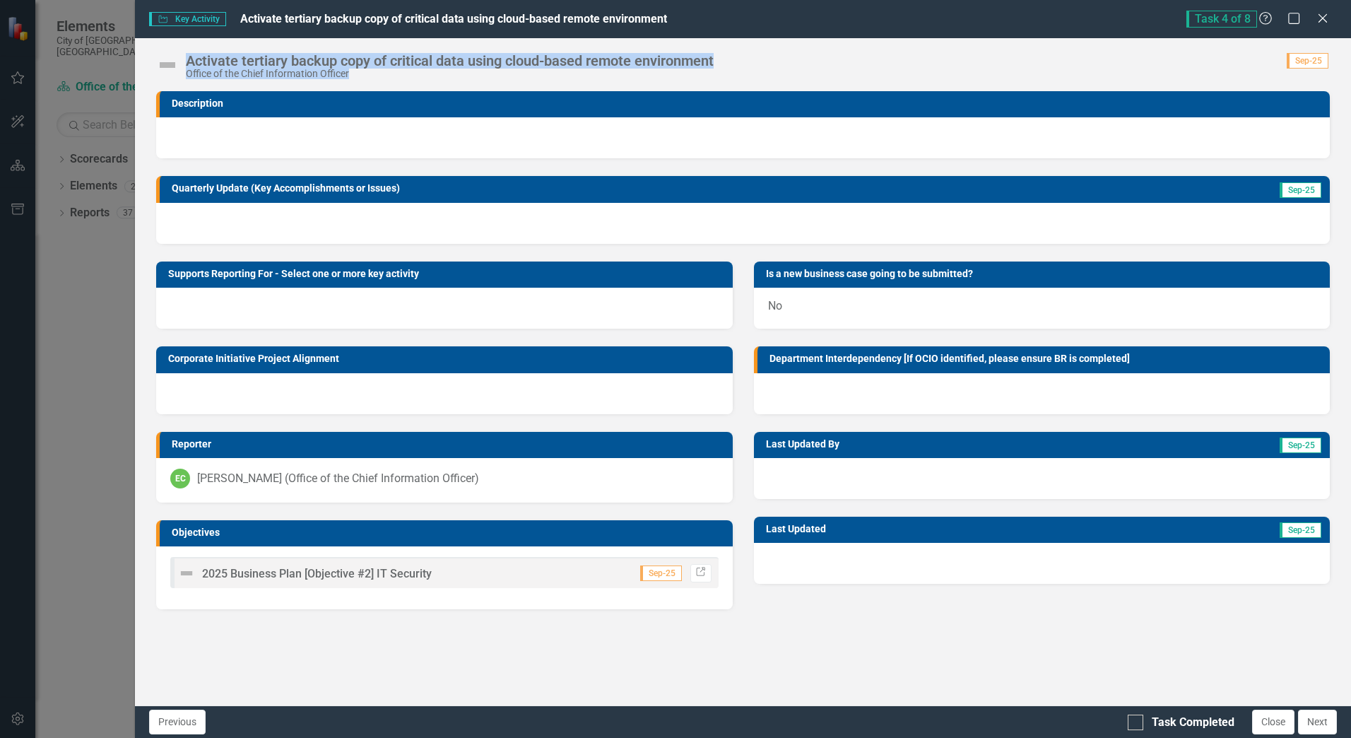
drag, startPoint x: 741, startPoint y: 60, endPoint x: 187, endPoint y: 64, distance: 554.0
click at [187, 64] on div "Activate tertiary backup copy of critical data using cloud-based remote environ…" at bounding box center [743, 59] width 1216 height 42
click at [721, 66] on div "Activate tertiary backup copy of critical data using cloud-based remote environ…" at bounding box center [453, 66] width 535 height 26
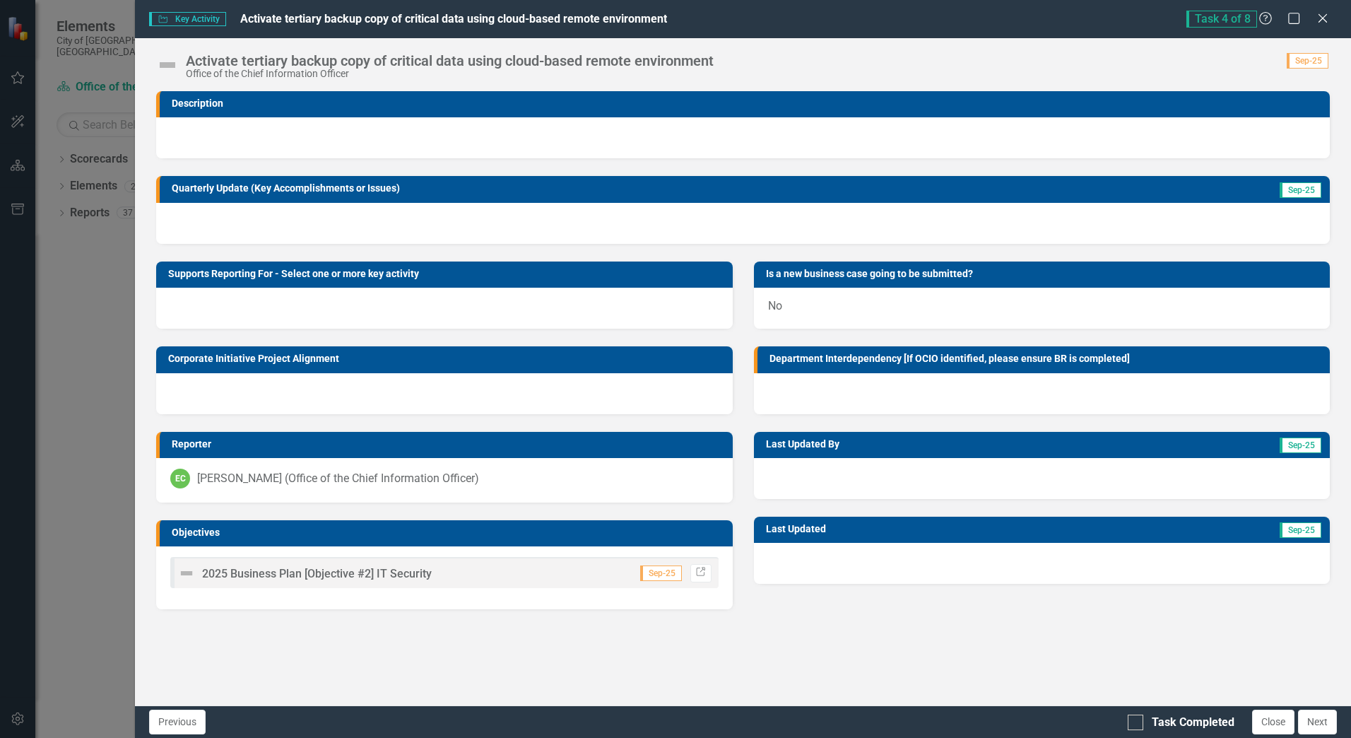
drag, startPoint x: 679, startPoint y: 22, endPoint x: 627, endPoint y: 34, distance: 53.7
click at [562, 21] on div "Key Activity Key Activity Activate tertiary backup copy of critical data using …" at bounding box center [667, 19] width 1037 height 16
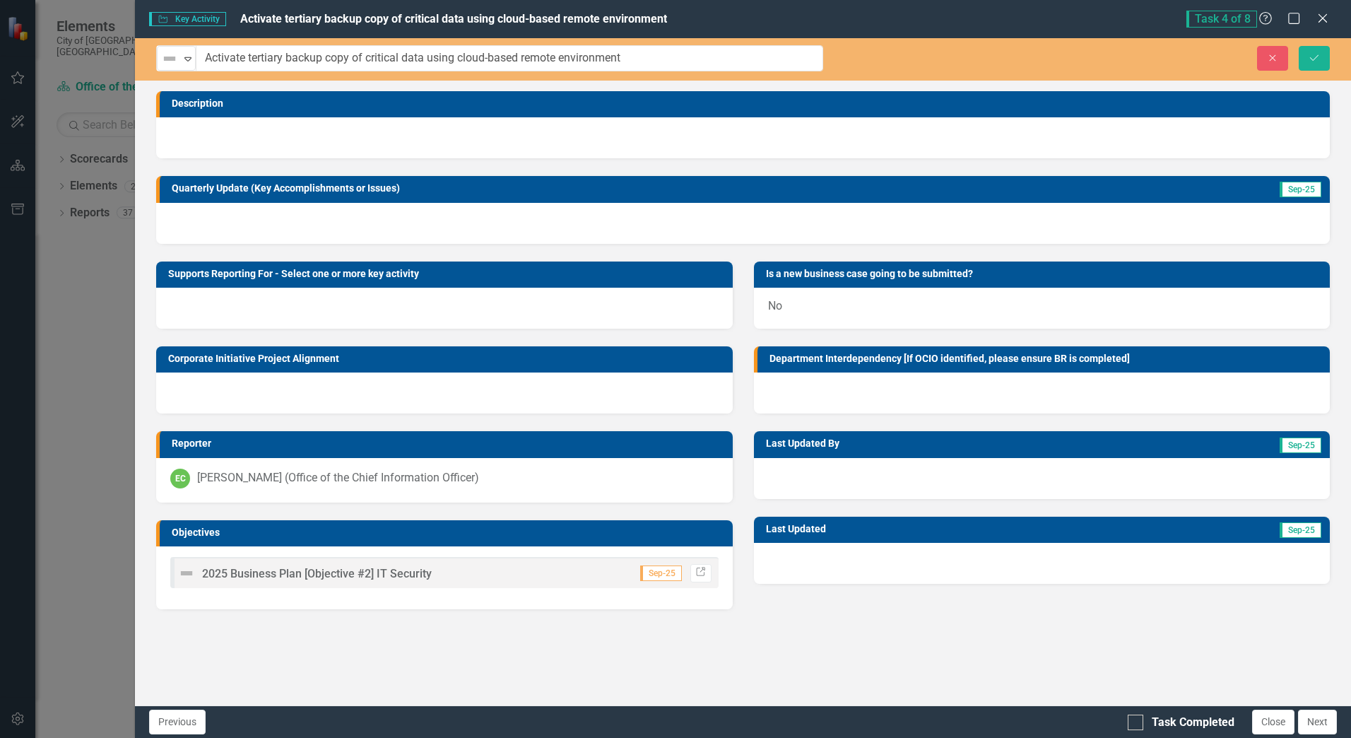
drag, startPoint x: 721, startPoint y: 64, endPoint x: 298, endPoint y: 64, distance: 422.5
click at [629, 57] on input "Activate tertiary backup copy of critical data using cloud-based remote environ…" at bounding box center [509, 58] width 627 height 26
drag, startPoint x: 639, startPoint y: 57, endPoint x: 167, endPoint y: 65, distance: 472.8
click at [167, 65] on div "Not Defined Expand Activate tertiary backup copy of critical data using cloud-b…" at bounding box center [489, 58] width 667 height 26
click at [1042, 220] on div at bounding box center [743, 223] width 1174 height 41
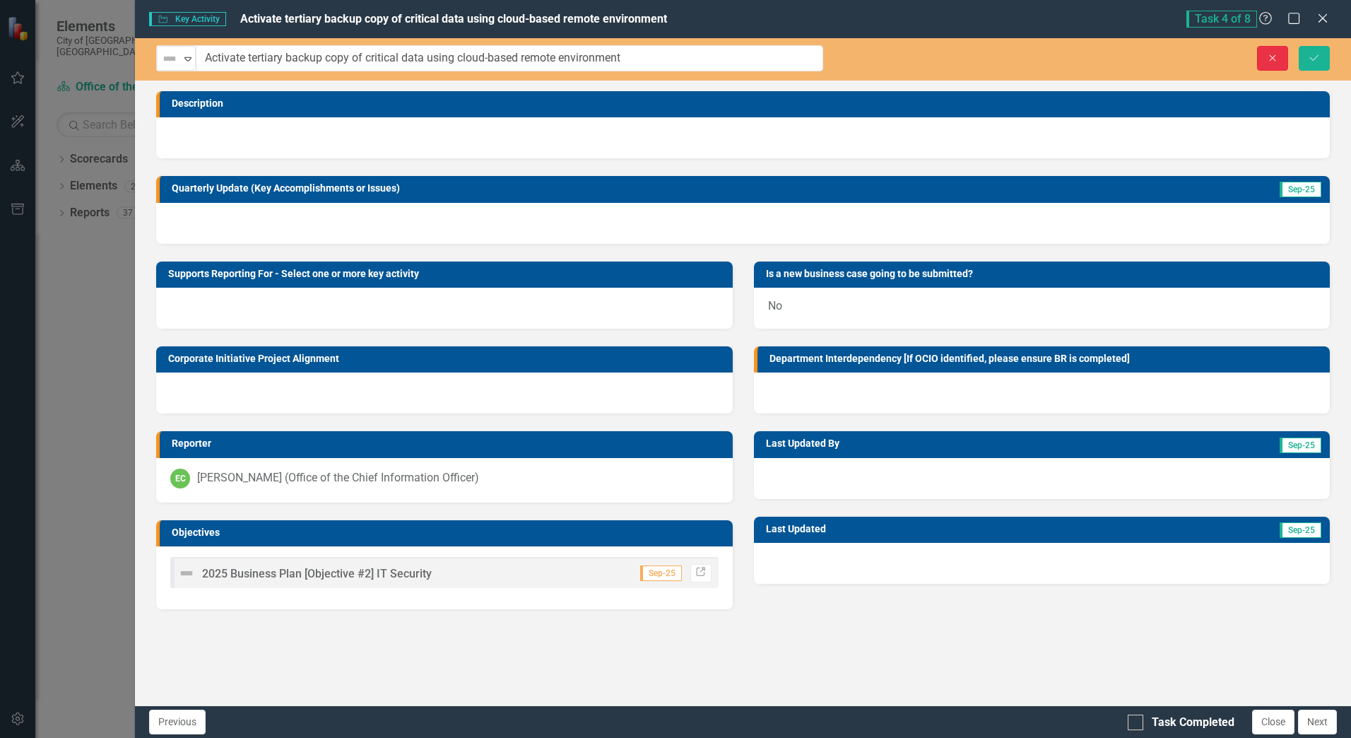
click at [1270, 56] on icon "button" at bounding box center [1273, 57] width 6 height 6
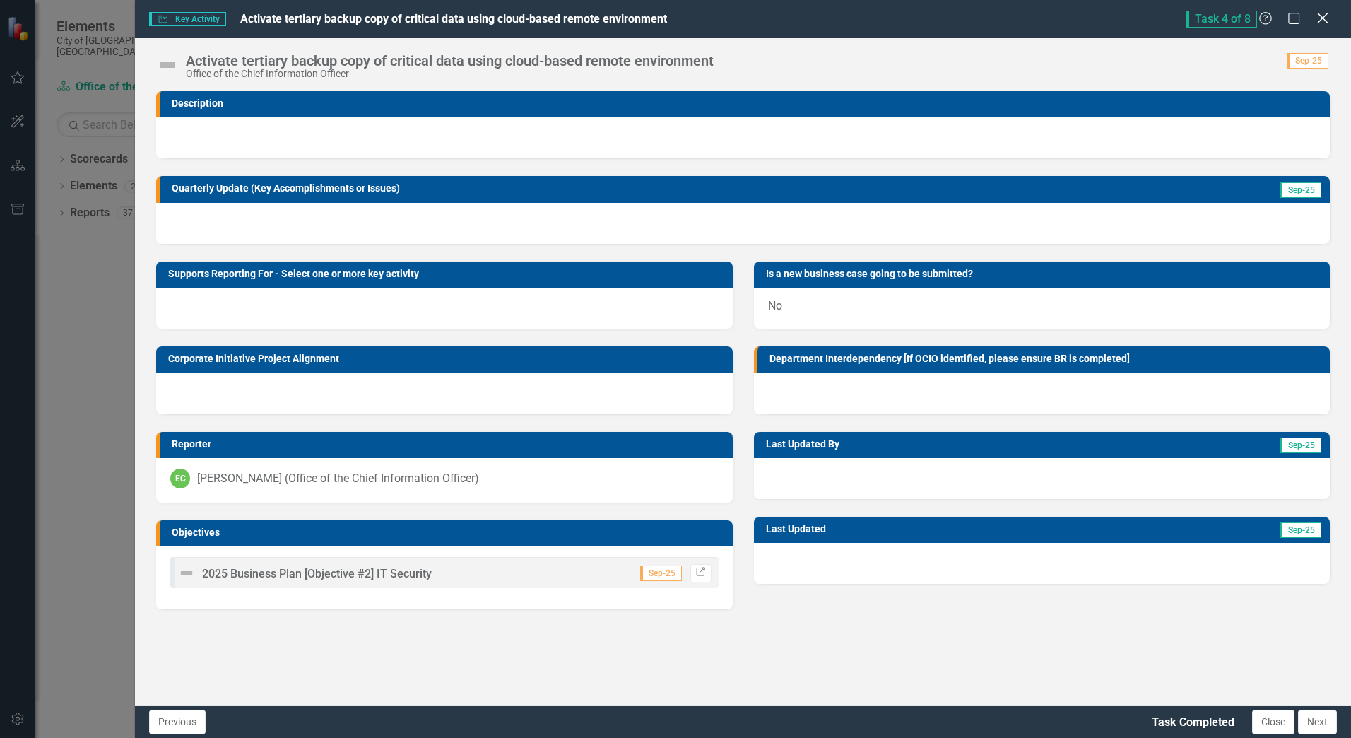
click at [1328, 18] on icon "Close" at bounding box center [1323, 17] width 18 height 13
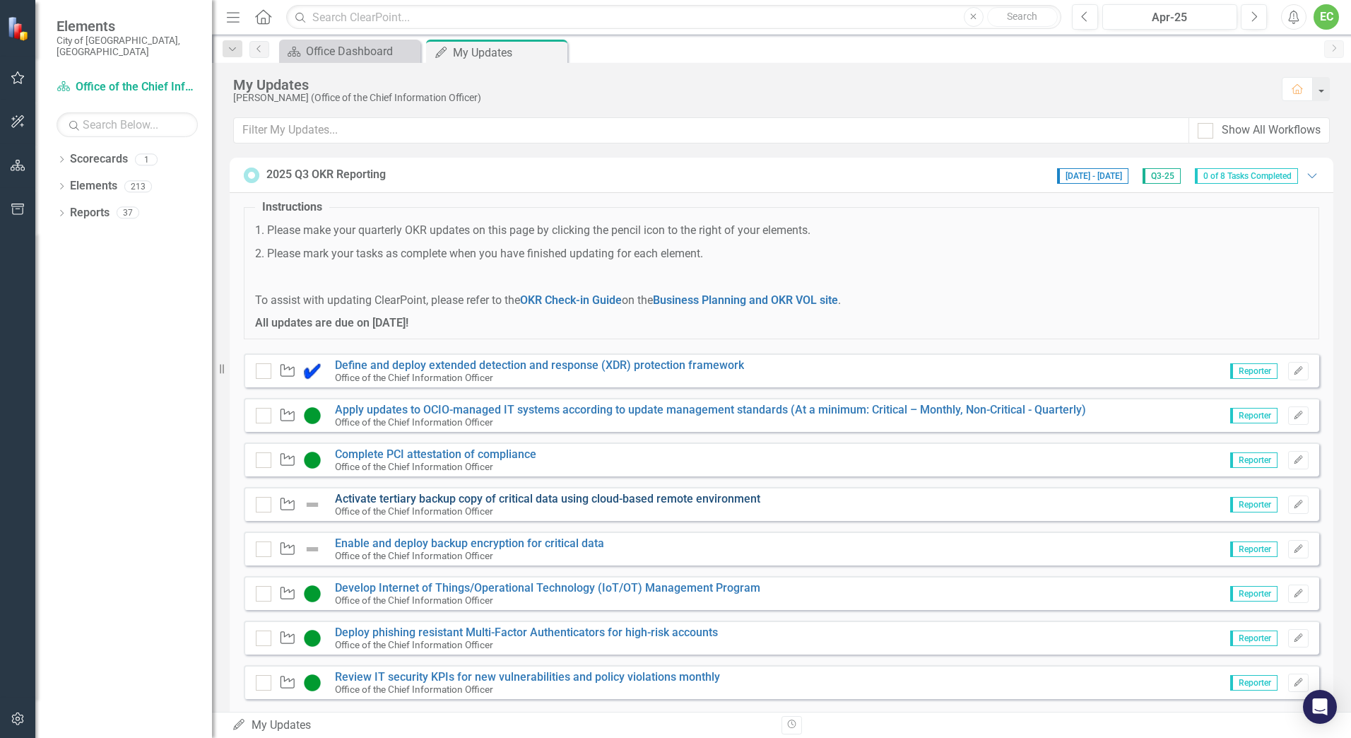
click at [444, 494] on link "Activate tertiary backup copy of critical data using cloud-based remote environ…" at bounding box center [547, 498] width 425 height 13
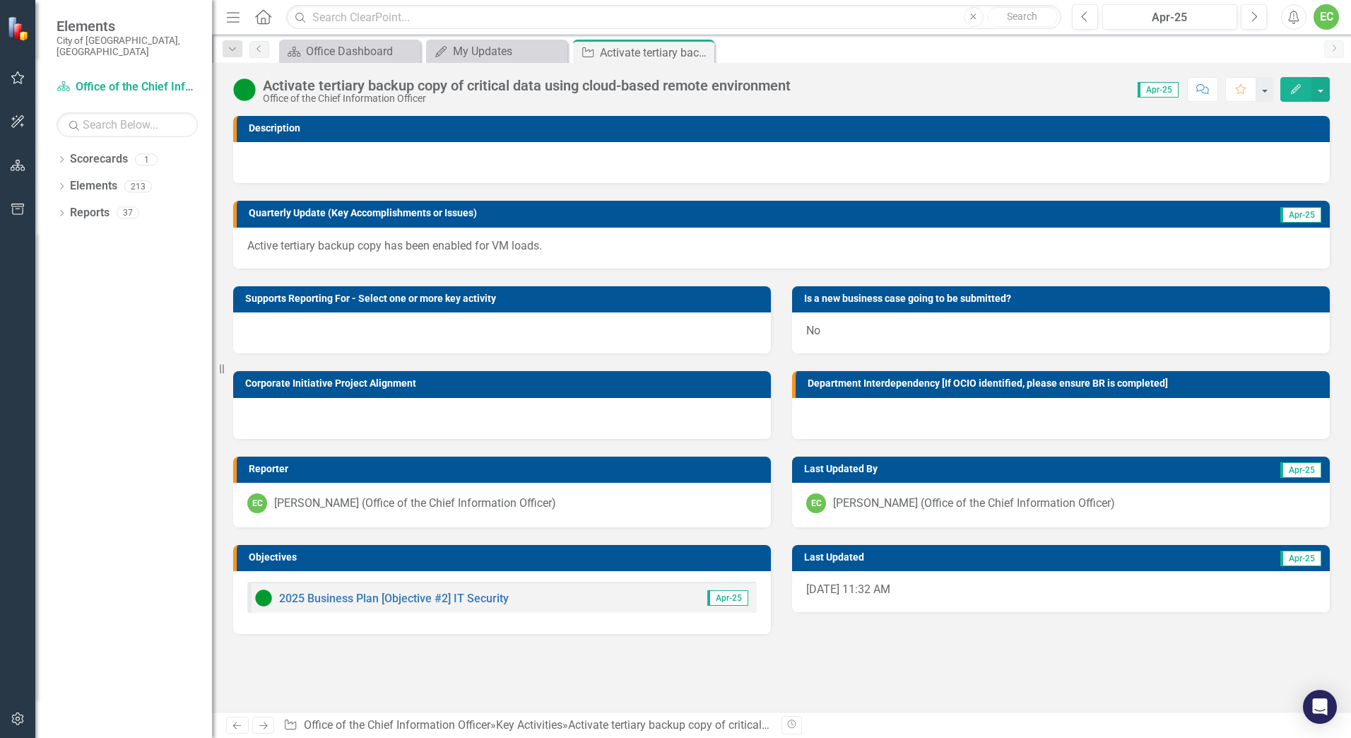
drag, startPoint x: 560, startPoint y: 252, endPoint x: 476, endPoint y: 247, distance: 83.5
click at [454, 249] on p "Active tertiary backup copy has been enabled for VM loads." at bounding box center [781, 246] width 1068 height 16
click at [478, 245] on p "Active tertiary backup copy has been enabled for VM loads." at bounding box center [781, 246] width 1068 height 16
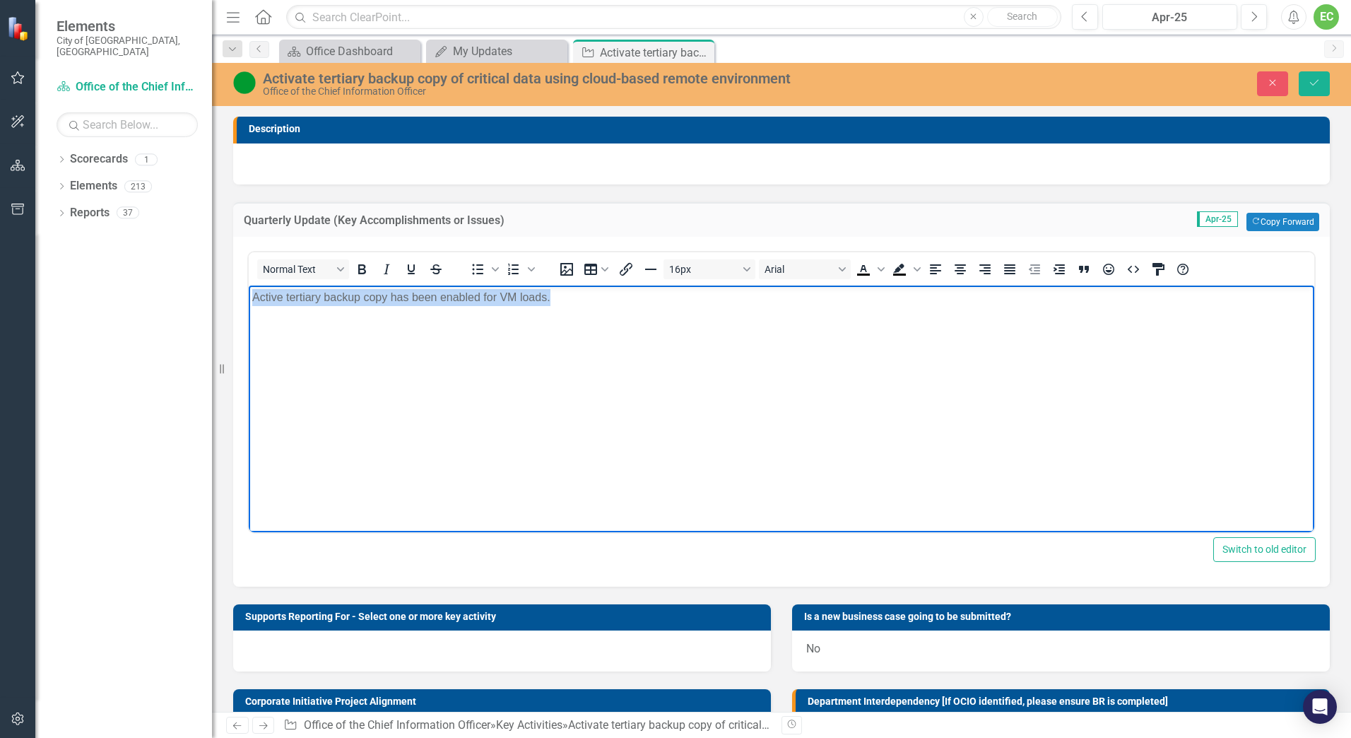
drag, startPoint x: 567, startPoint y: 297, endPoint x: 181, endPoint y: 288, distance: 385.9
click at [249, 288] on html "Active tertiary backup copy has been enabled for VM loads." at bounding box center [782, 391] width 1066 height 212
copy p "Active tertiary backup copy has been enabled for VM loads."
